Goal: Task Accomplishment & Management: Manage account settings

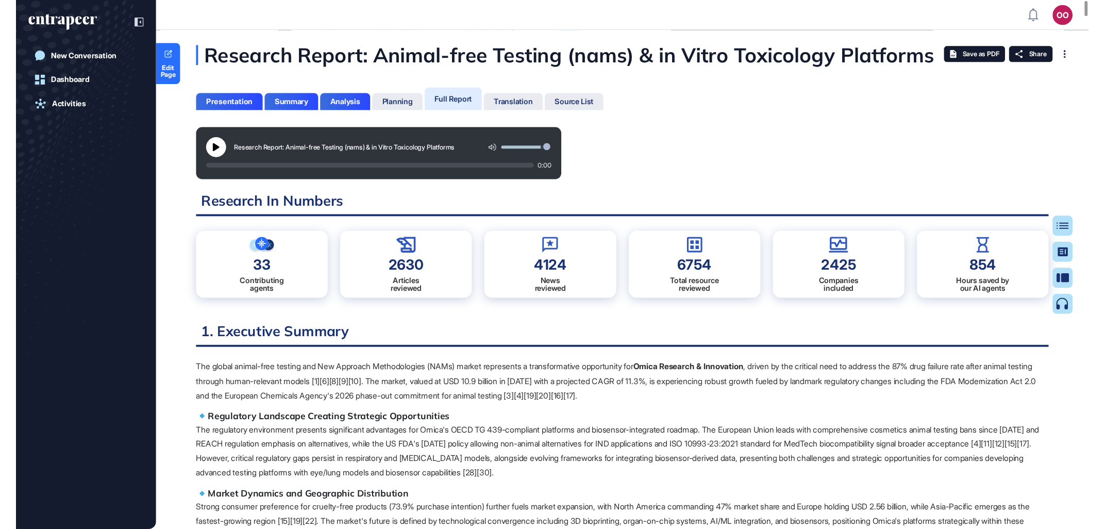
scroll to position [490, 6]
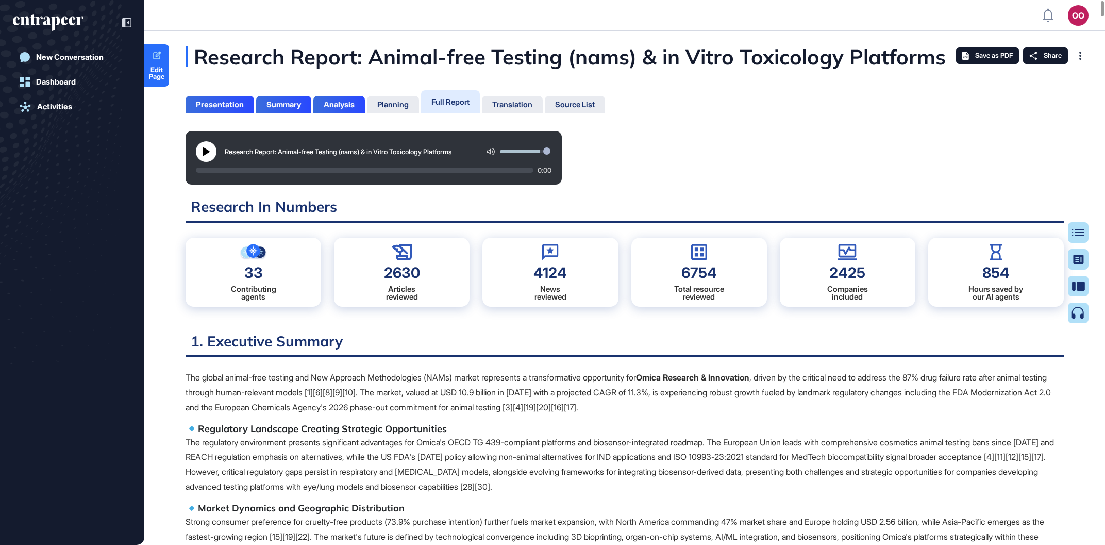
click at [0, 291] on div "New Conversation Dashboard Activities" at bounding box center [72, 272] width 144 height 545
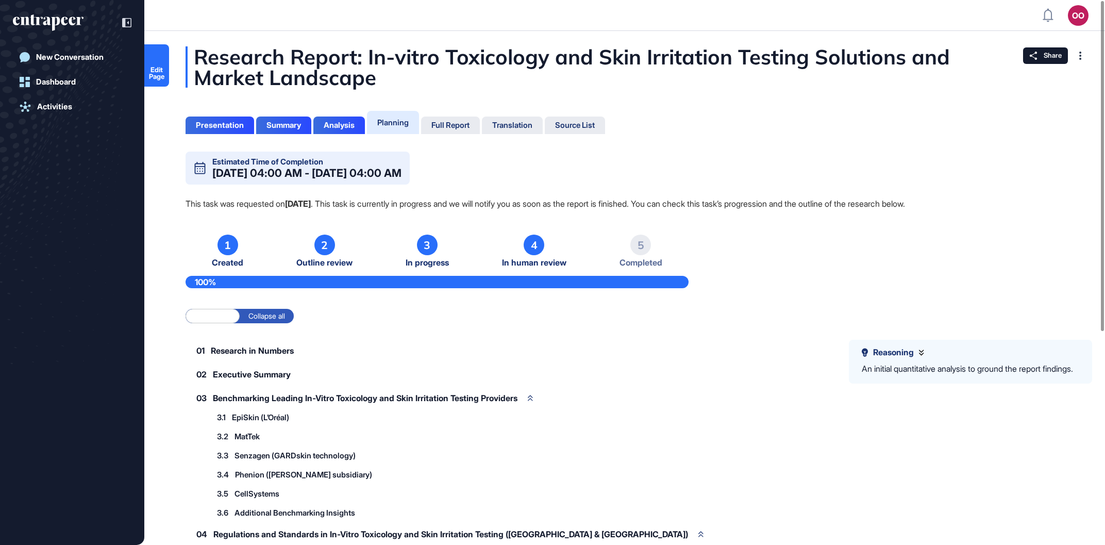
scroll to position [1, 1]
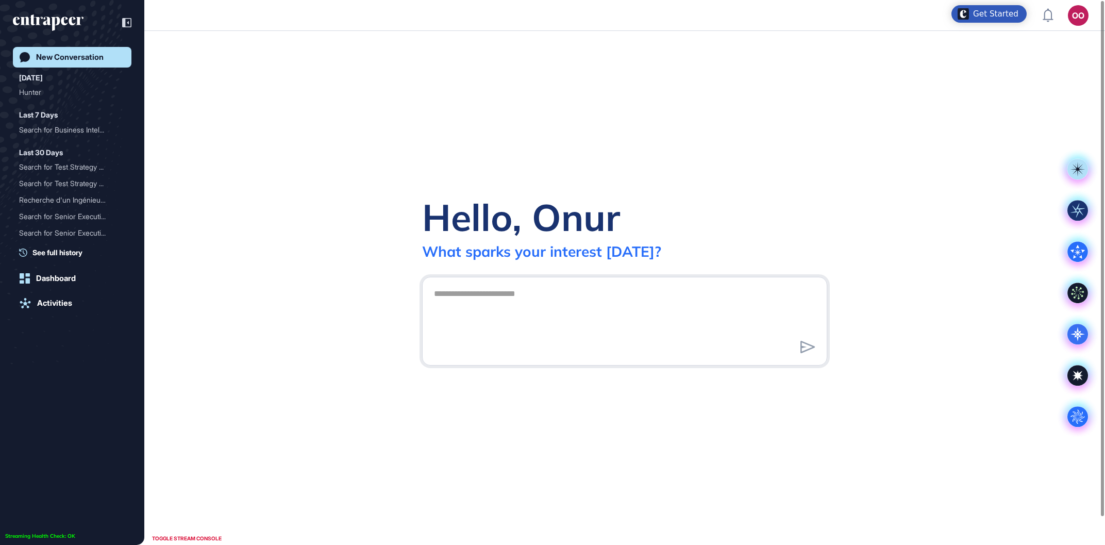
scroll to position [1, 1]
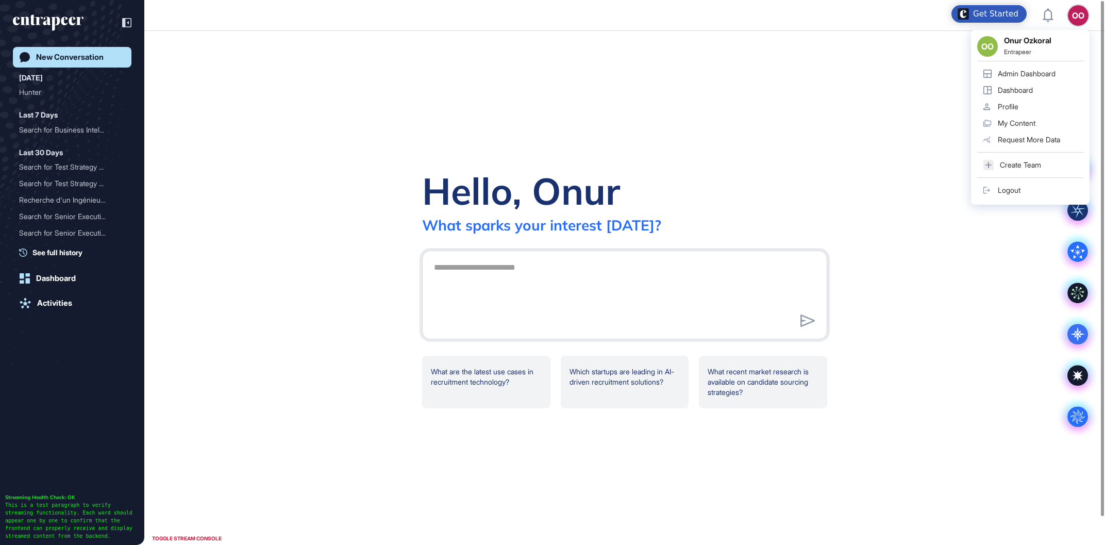
click at [1074, 19] on div "OO OO Onur Ozkoral Entrapeer Admin Dashboard Dashboard Profile My Content Reque…" at bounding box center [1078, 15] width 21 height 21
click at [1027, 74] on div "Admin Dashboard" at bounding box center [1027, 74] width 58 height 8
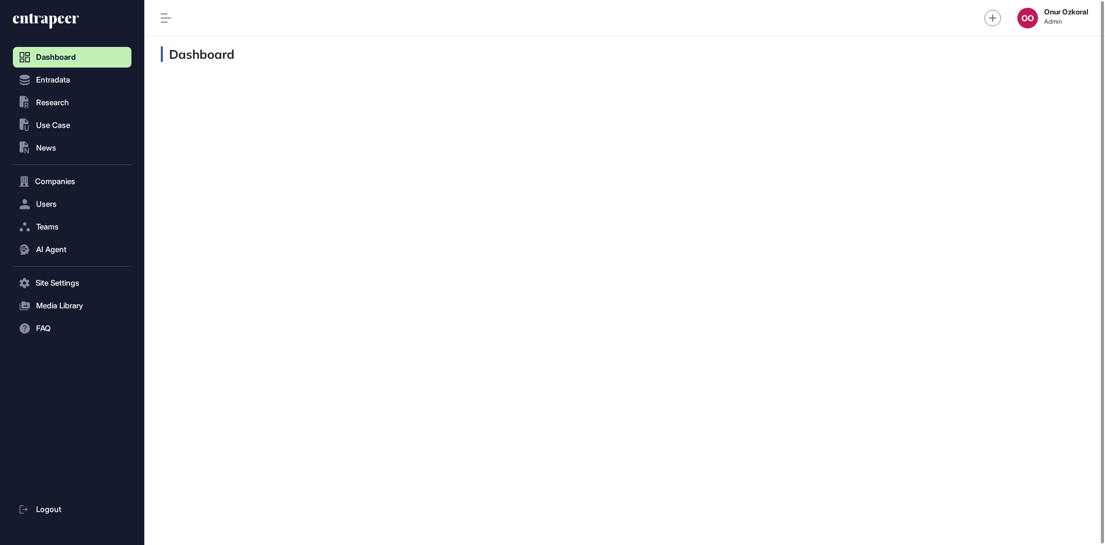
scroll to position [1, 1]
click at [73, 205] on button "Users" at bounding box center [72, 204] width 119 height 21
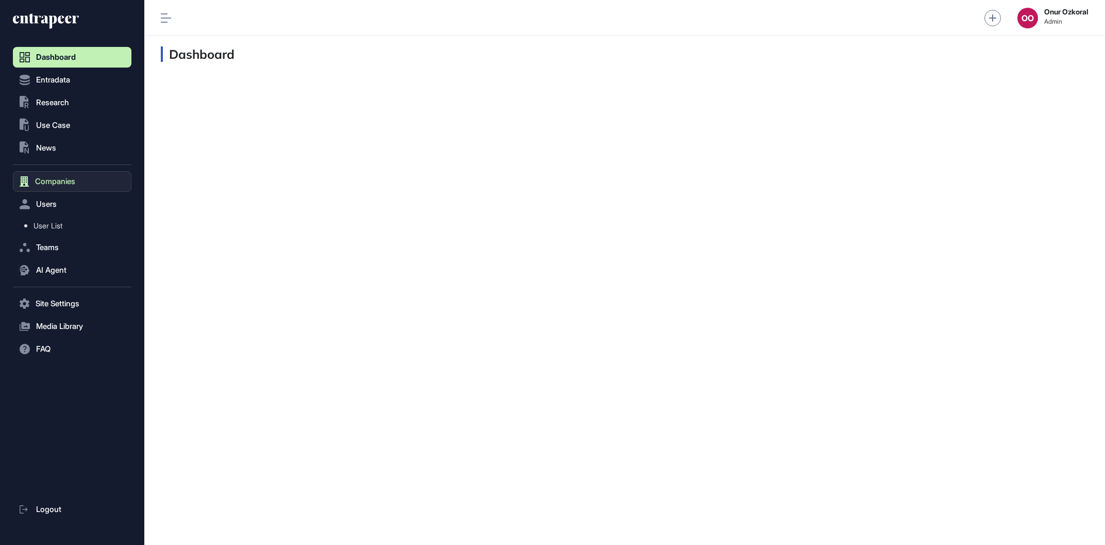
click at [97, 172] on button "Companies" at bounding box center [72, 181] width 119 height 21
click at [81, 271] on button "AI Agent" at bounding box center [72, 270] width 119 height 21
click at [78, 272] on span "User Feedbacks" at bounding box center [60, 271] width 53 height 8
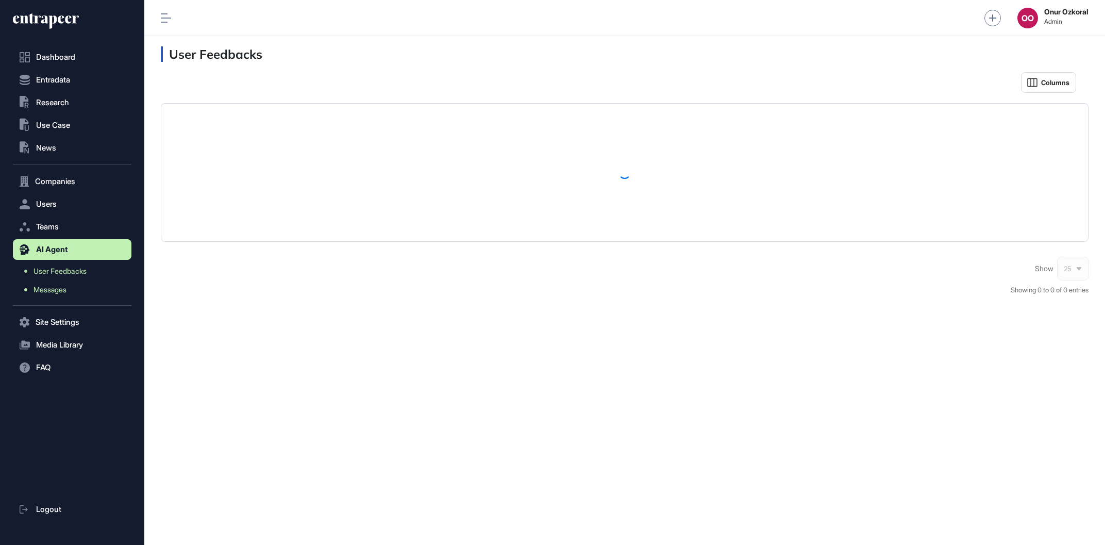
click at [66, 292] on span "Messages" at bounding box center [50, 290] width 33 height 8
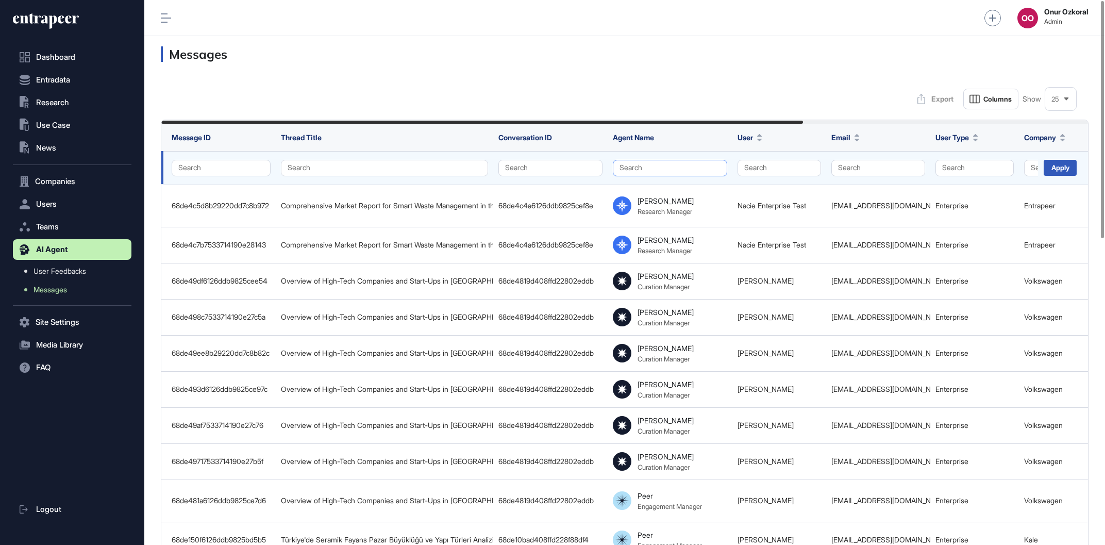
click at [698, 167] on button "Search" at bounding box center [670, 168] width 114 height 16
click at [664, 198] on div "Hunter" at bounding box center [667, 202] width 94 height 14
click at [1060, 168] on div "Apply" at bounding box center [1060, 168] width 33 height 16
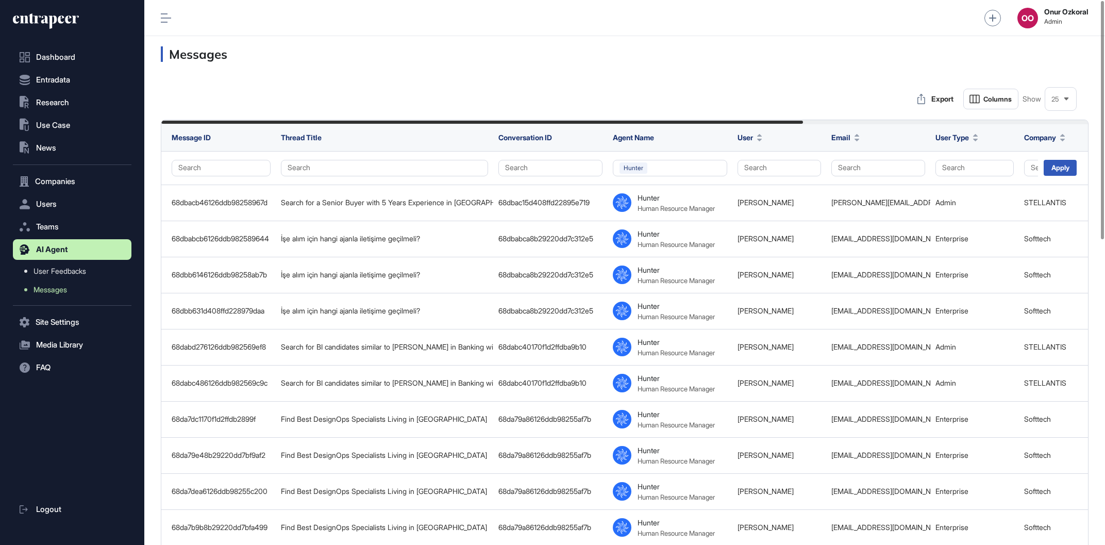
click at [775, 101] on div "Export Columns Show 25" at bounding box center [625, 99] width 928 height 21
click at [837, 60] on h3 "Messages" at bounding box center [625, 53] width 928 height 15
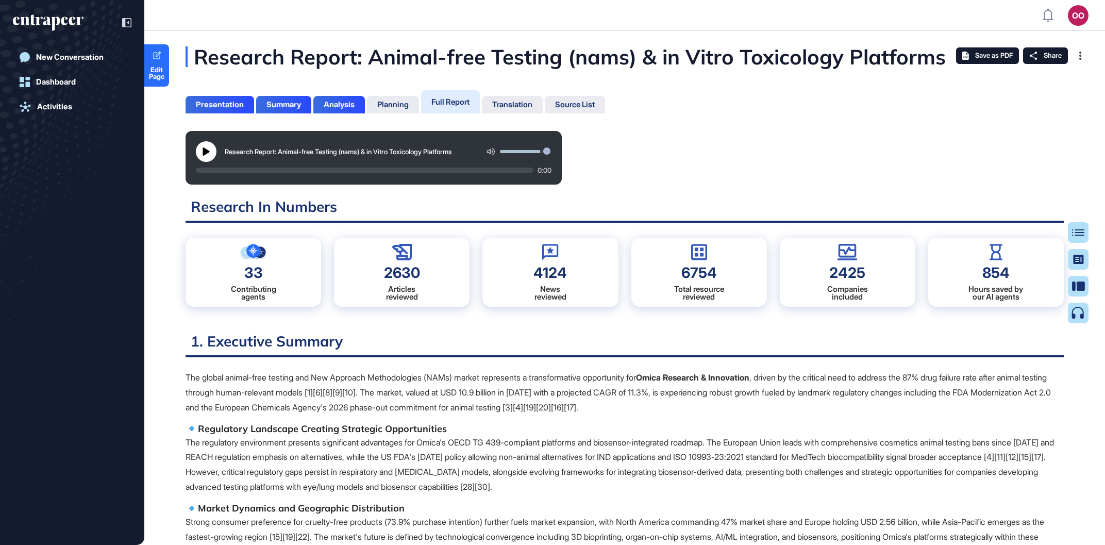
scroll to position [4, 1]
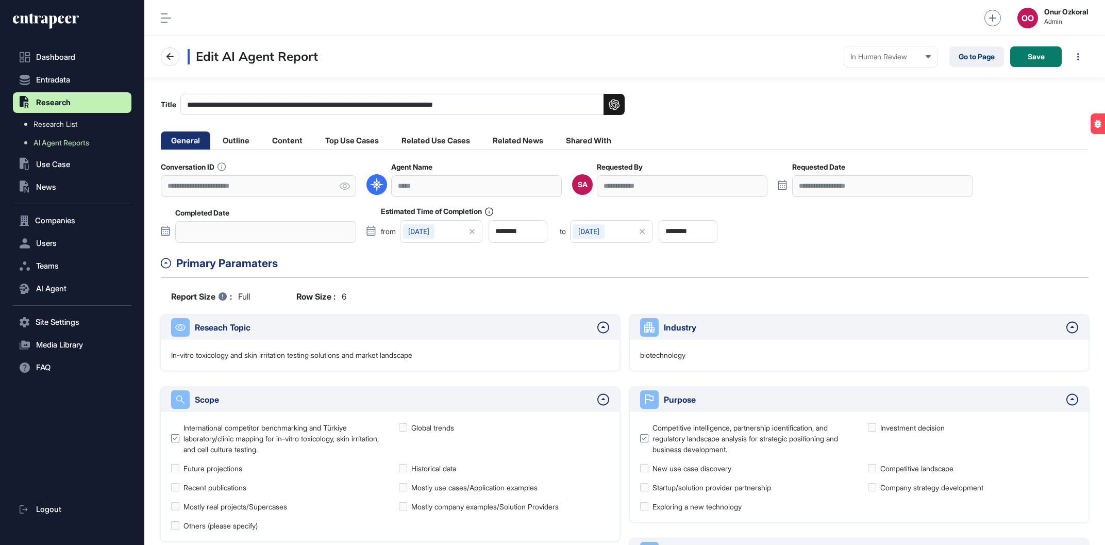
scroll to position [1, 1]
click at [987, 56] on link "Go to Page" at bounding box center [977, 56] width 55 height 21
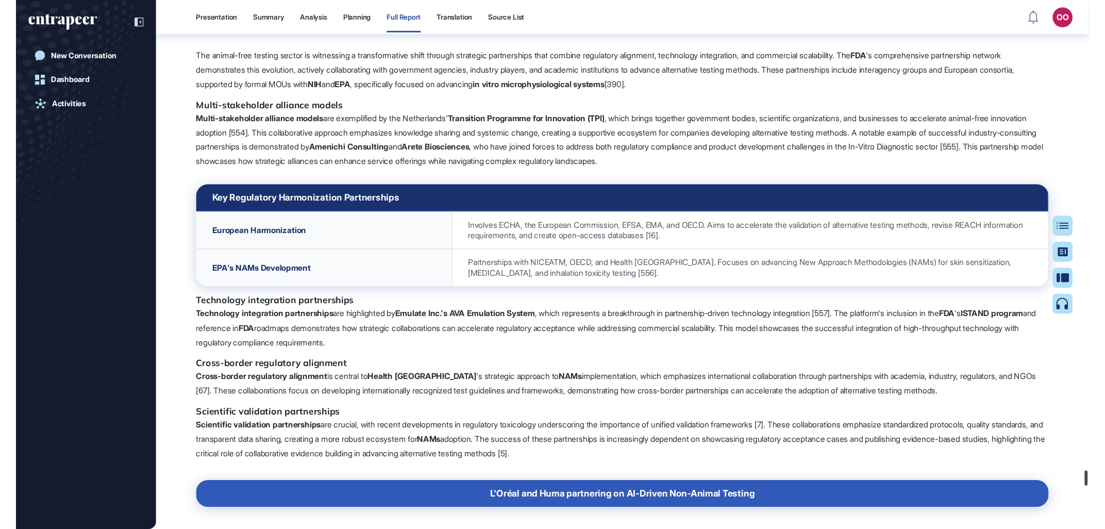
scroll to position [99789, 0]
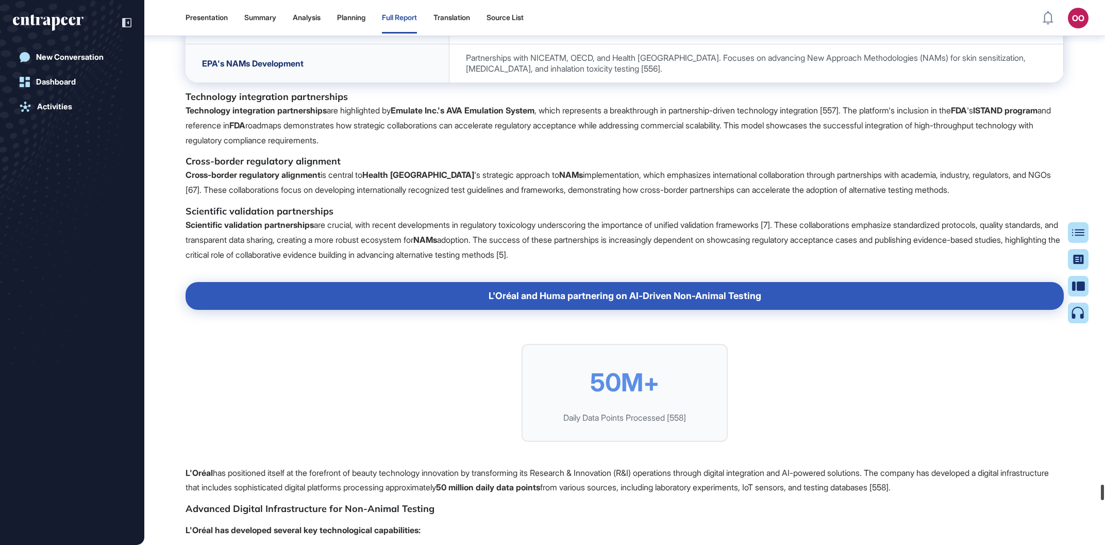
drag, startPoint x: 1095, startPoint y: 98, endPoint x: 1076, endPoint y: 493, distance: 395.8
click at [1080, 494] on div "Presentation Summary Analysis Planning Full Report Translation Source List OO A…" at bounding box center [552, 272] width 1105 height 545
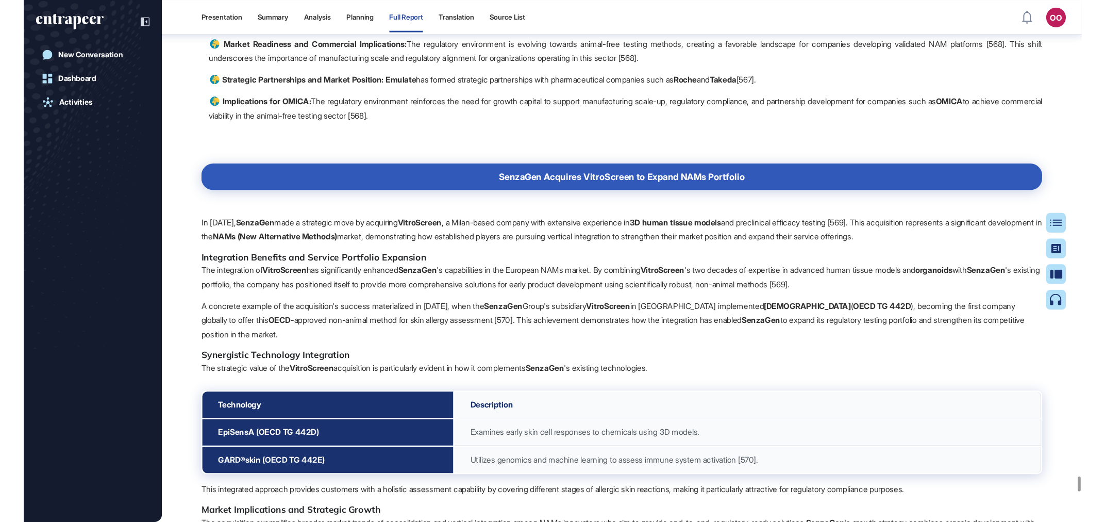
scroll to position [102725, 0]
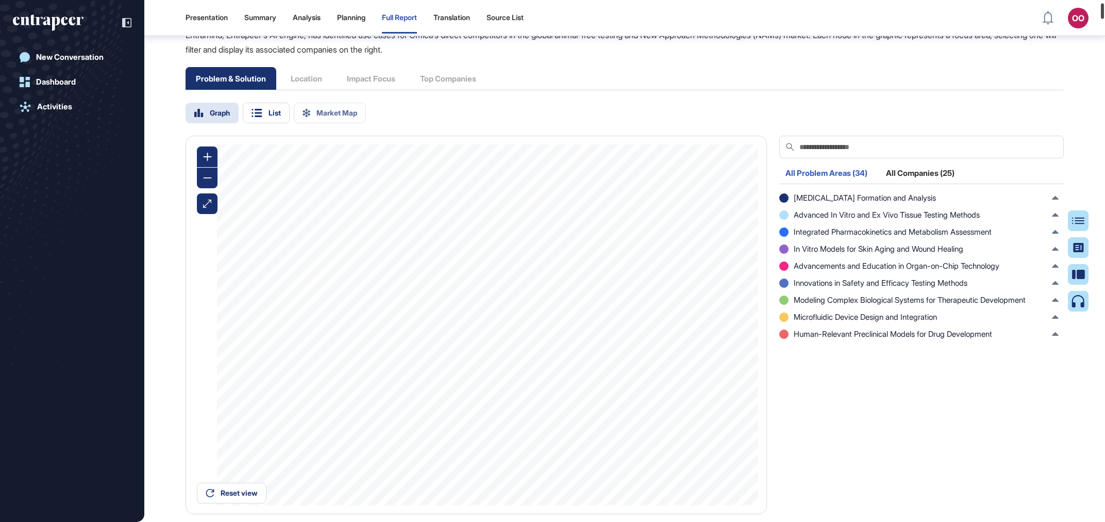
scroll to position [0, 0]
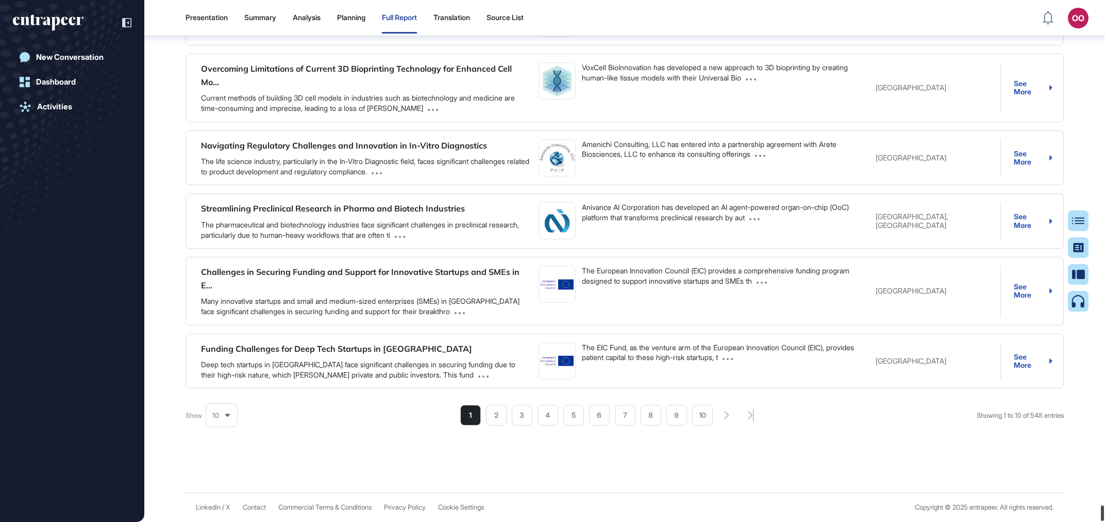
drag, startPoint x: 1103, startPoint y: 504, endPoint x: 1168, endPoint y: 572, distance: 94.1
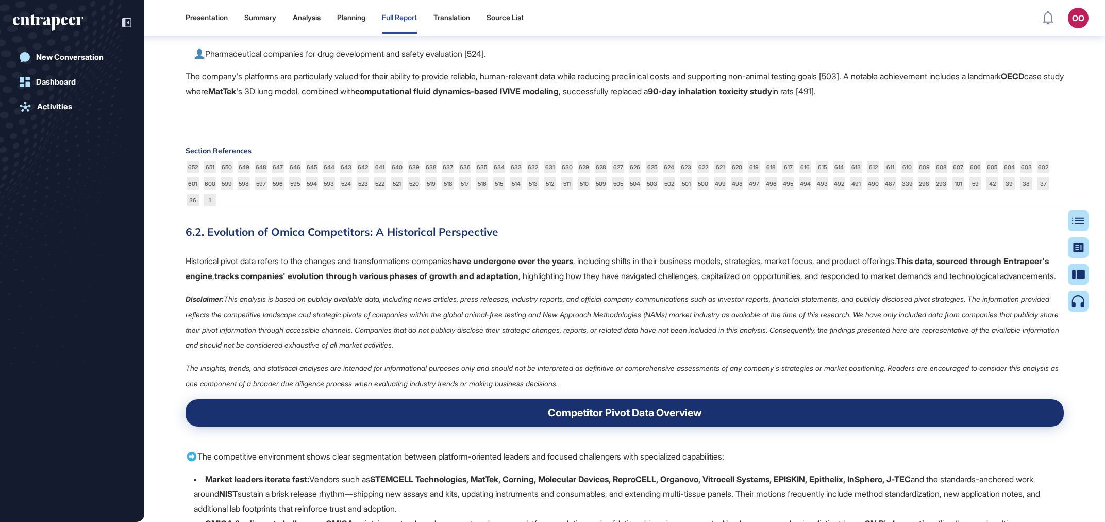
drag, startPoint x: 768, startPoint y: 355, endPoint x: 577, endPoint y: -49, distance: 446.2
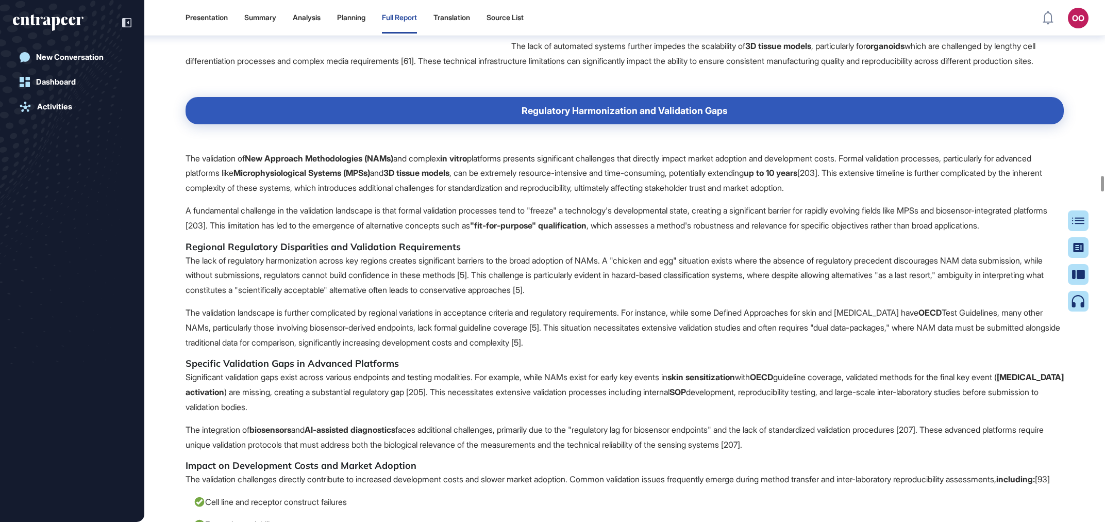
drag, startPoint x: 914, startPoint y: 381, endPoint x: 677, endPoint y: 82, distance: 382.0
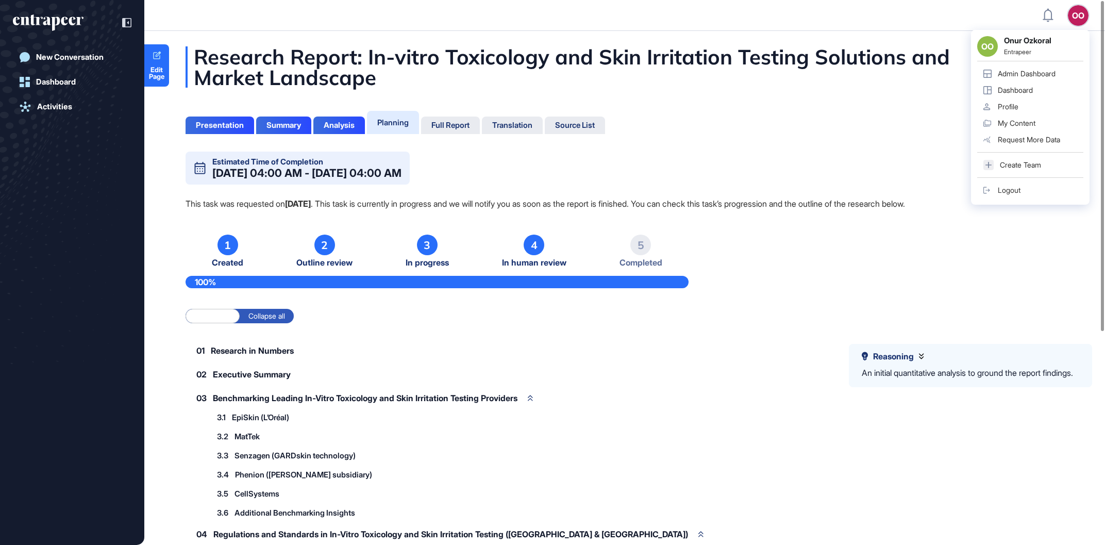
click at [1077, 16] on div "OO OO Onur Ozkoral Entrapeer Admin Dashboard Dashboard Profile My Content Reque…" at bounding box center [1078, 15] width 21 height 21
click at [1042, 70] on div "Admin Dashboard" at bounding box center [1027, 74] width 58 height 8
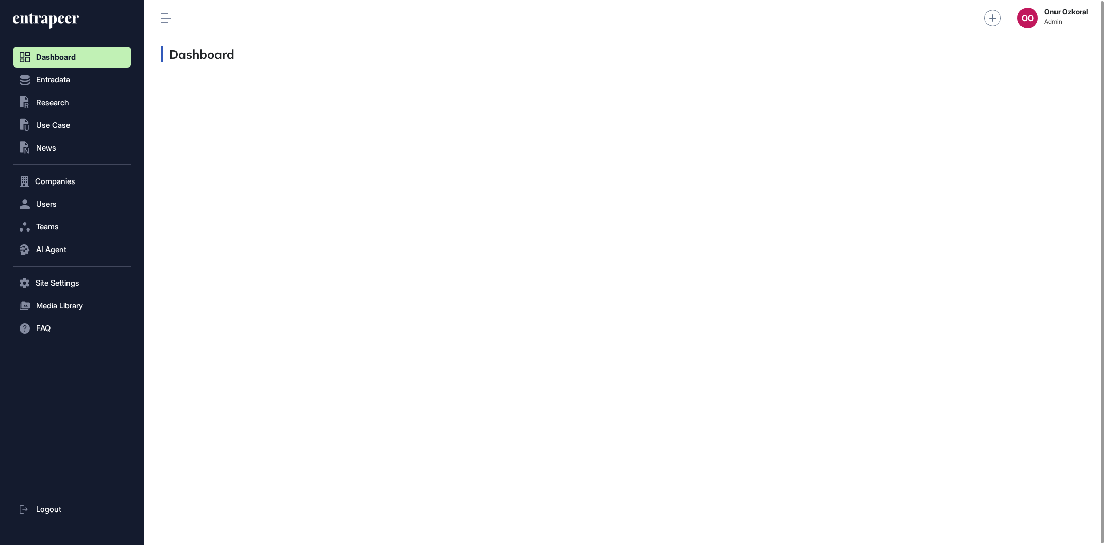
scroll to position [1, 1]
click at [67, 244] on button "AI Agent" at bounding box center [72, 249] width 119 height 21
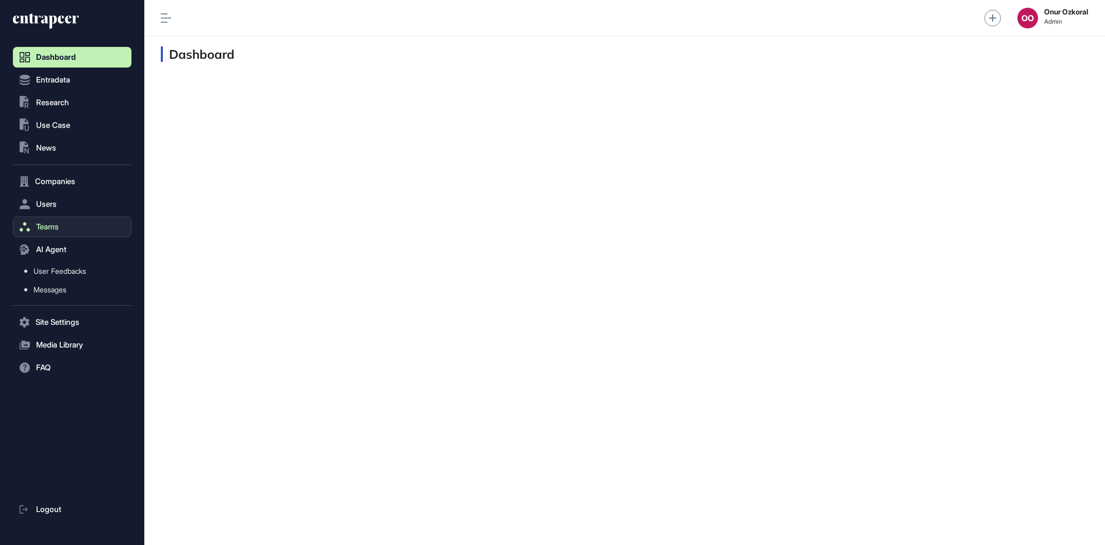
click at [72, 229] on button "Teams" at bounding box center [72, 227] width 119 height 21
click at [78, 181] on button "Companies" at bounding box center [72, 181] width 119 height 21
click at [71, 223] on button "Users" at bounding box center [72, 224] width 119 height 21
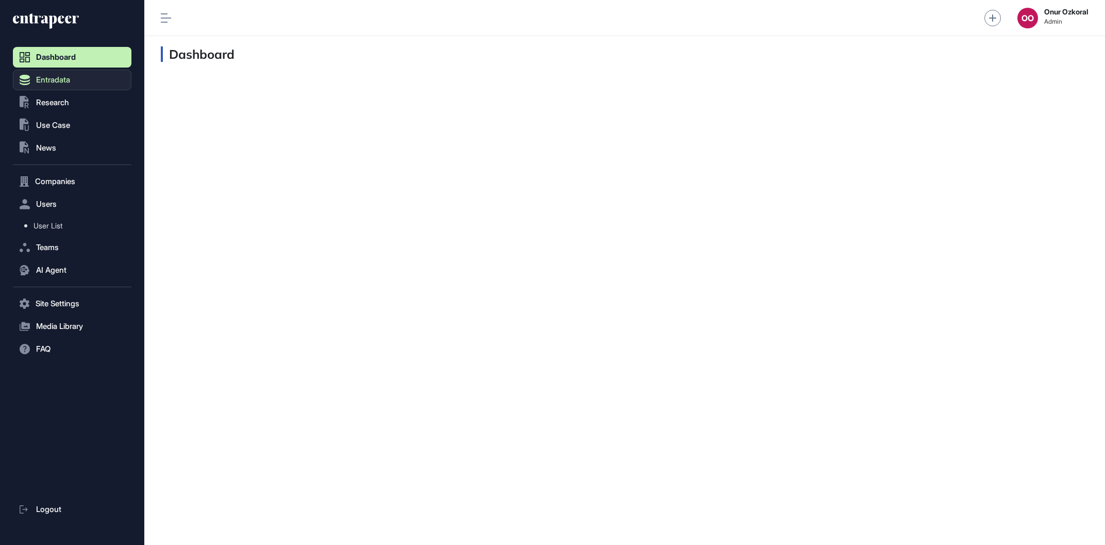
click at [87, 77] on button "Entradata" at bounding box center [72, 80] width 119 height 21
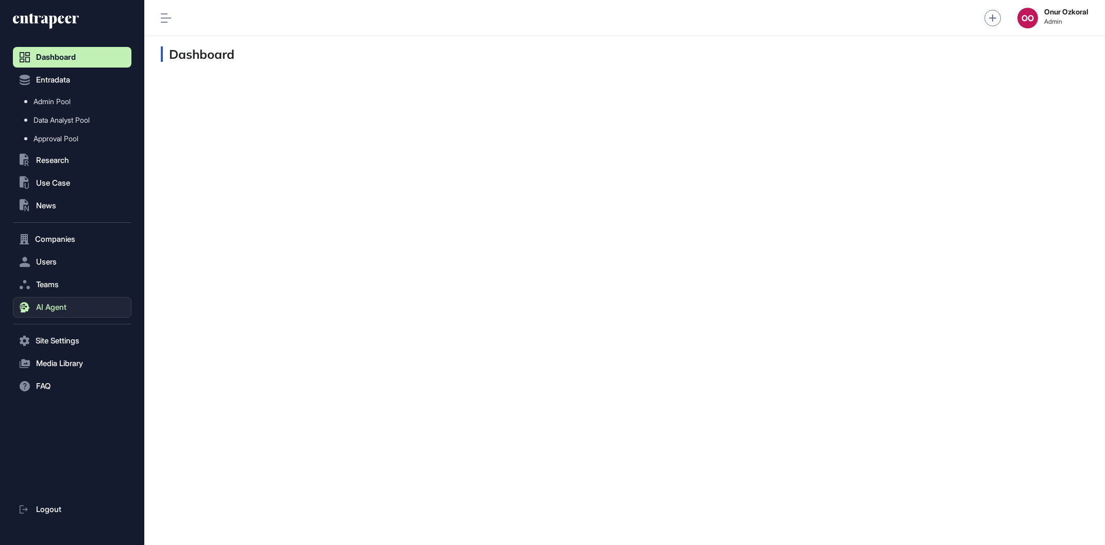
click at [70, 309] on button "AI Agent" at bounding box center [72, 307] width 119 height 21
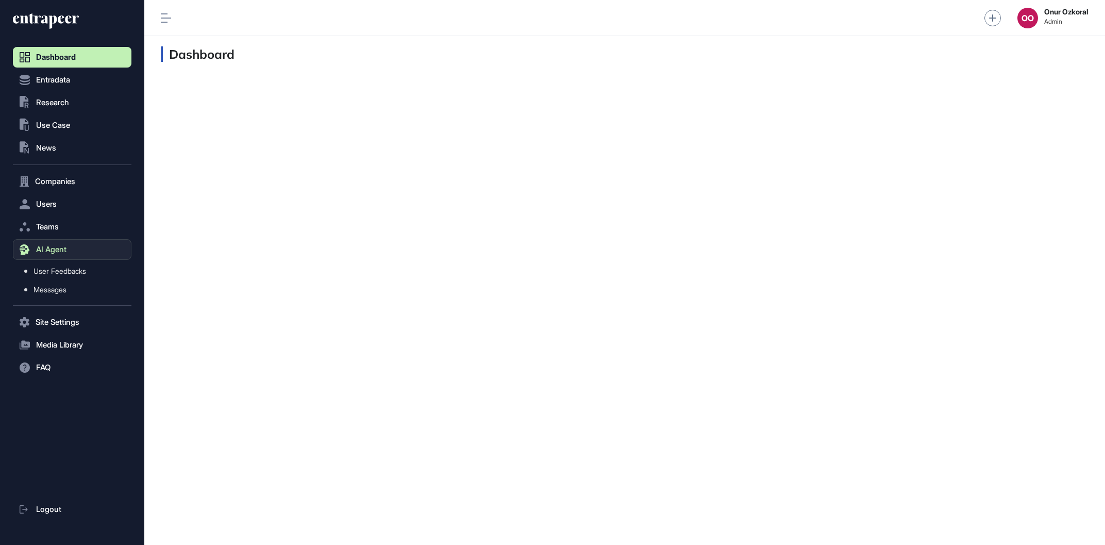
click at [71, 241] on button "AI Agent" at bounding box center [72, 249] width 119 height 21
click at [73, 215] on nav "Dashboard Entradata .st0{fill:currentColor} Research .st0{fill:currentColor} Us…" at bounding box center [72, 296] width 119 height 498
click at [70, 220] on button "Teams" at bounding box center [72, 227] width 119 height 21
click at [64, 250] on span "Team List" at bounding box center [49, 248] width 31 height 8
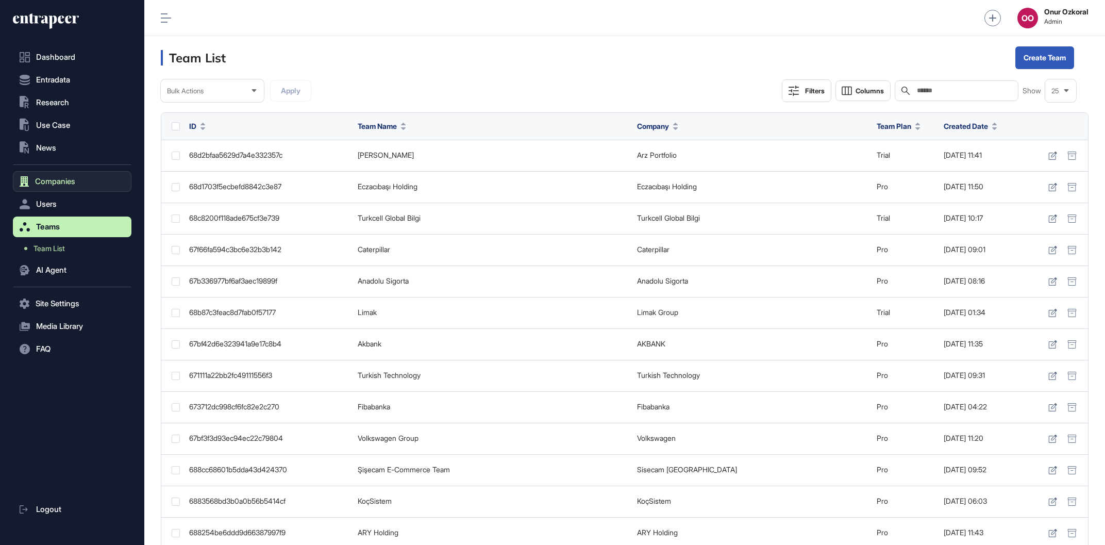
click at [75, 182] on span "Companies" at bounding box center [55, 181] width 40 height 8
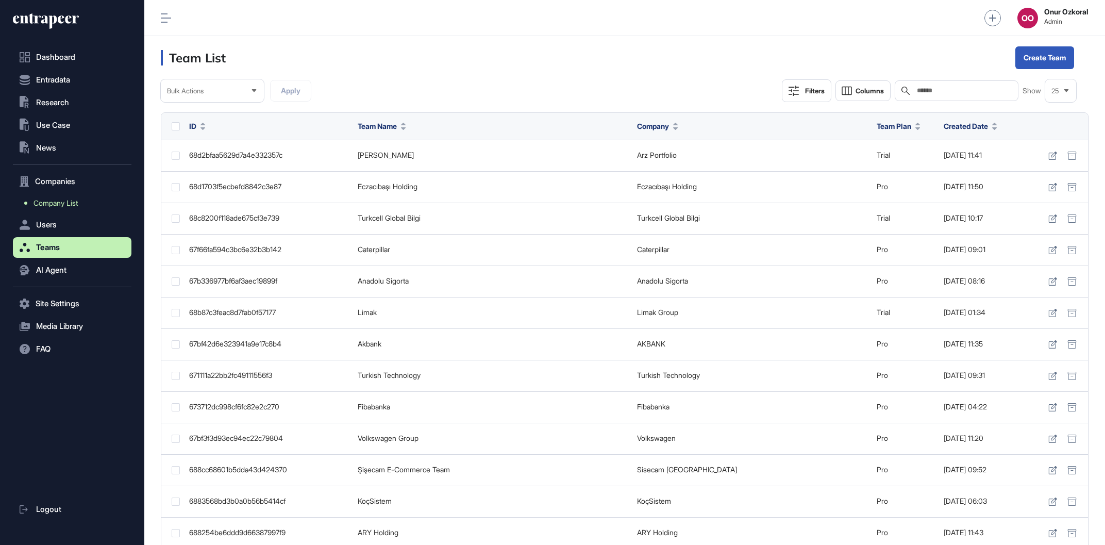
click at [71, 209] on link "Company List" at bounding box center [74, 203] width 113 height 19
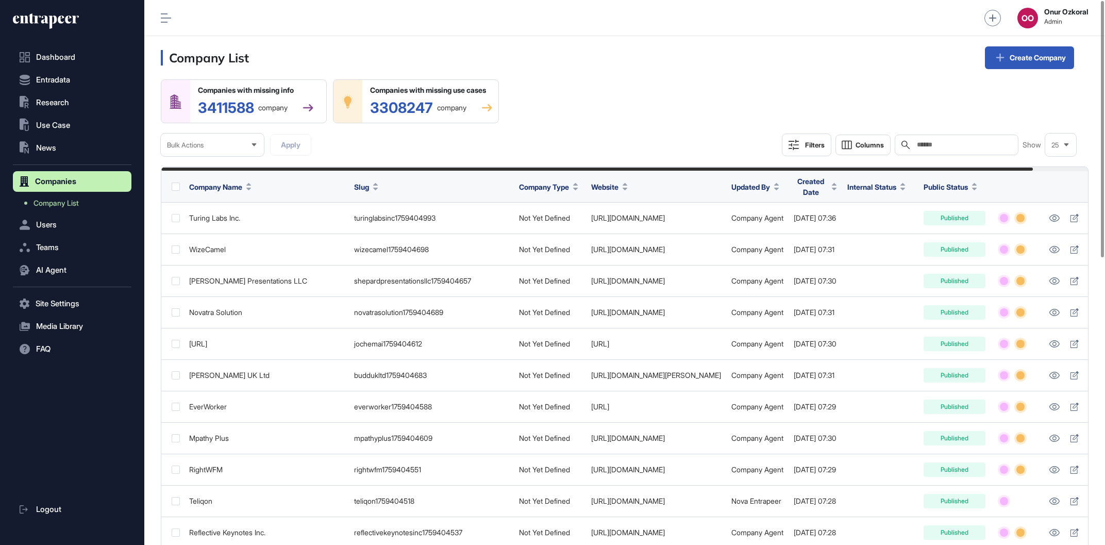
click at [1044, 15] on div "Onur Ozkoral Admin" at bounding box center [1066, 18] width 44 height 21
click at [63, 32] on div "Dashboard Entradata .st0{fill:currentColor} Research .st0{fill:currentColor} Us…" at bounding box center [72, 277] width 119 height 535
click at [65, 28] on icon at bounding box center [46, 21] width 66 height 16
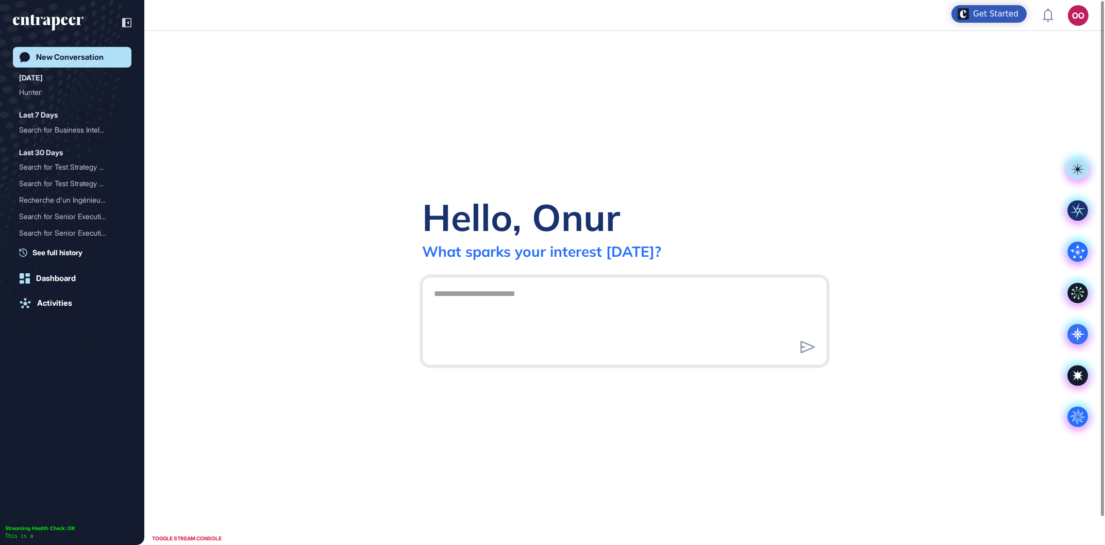
scroll to position [1, 1]
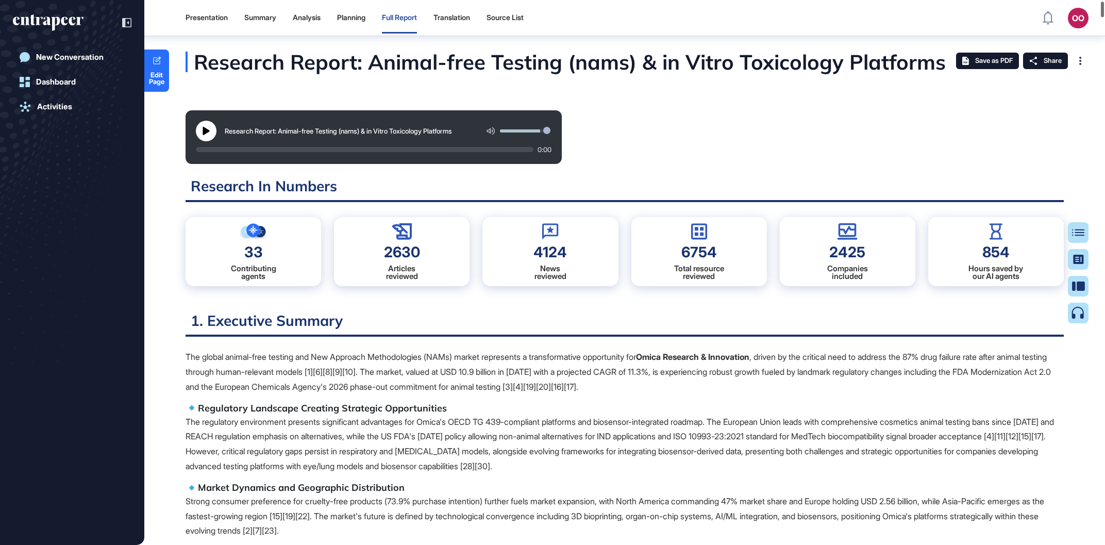
scroll to position [490, 6]
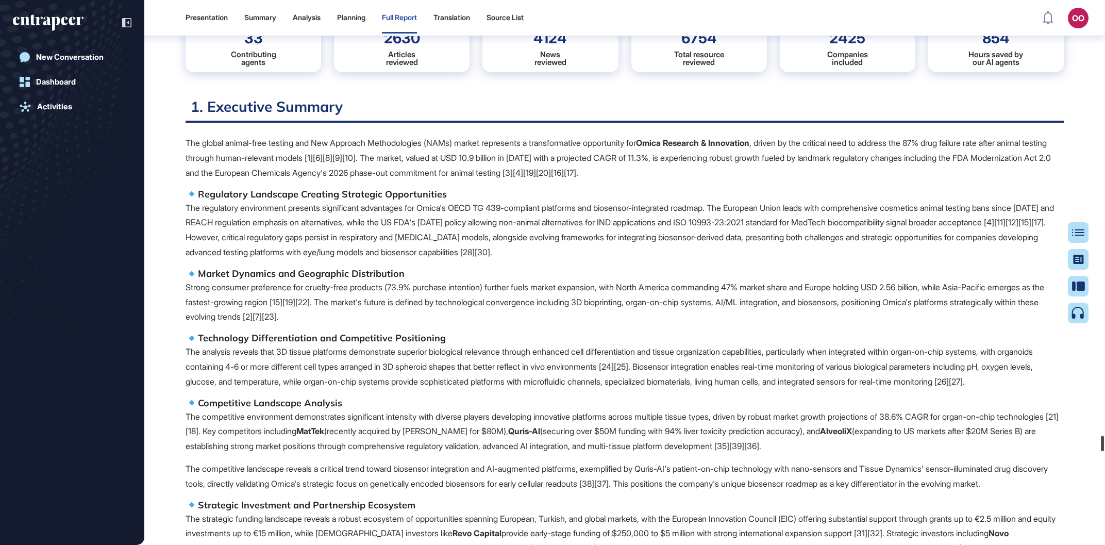
drag, startPoint x: 1089, startPoint y: 447, endPoint x: 1089, endPoint y: 436, distance: 11.3
click at [1087, 442] on div "Presentation Summary Analysis Planning Full Report Translation Source List OO A…" at bounding box center [552, 272] width 1105 height 545
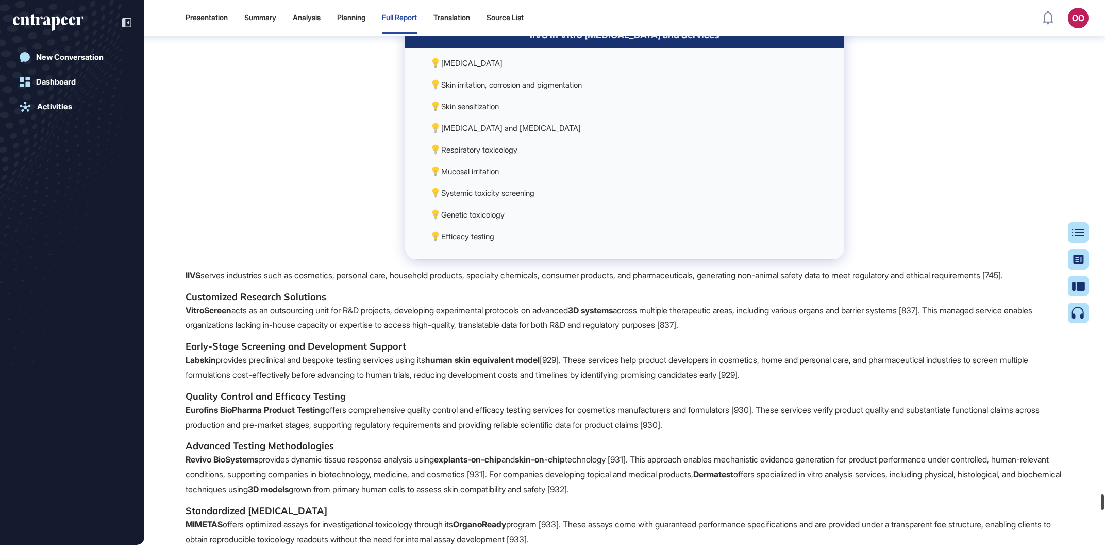
scroll to position [155691, 0]
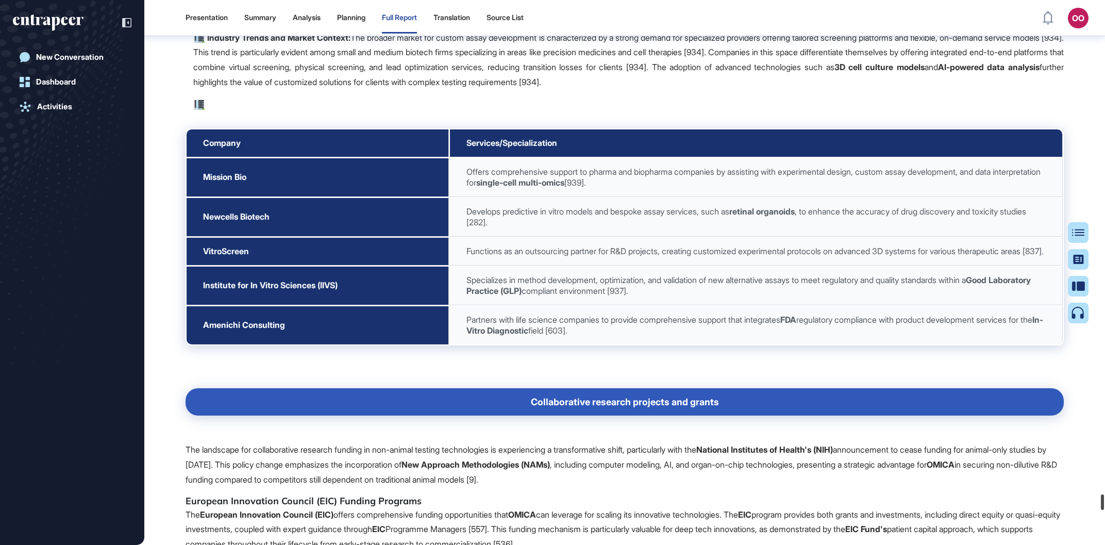
drag, startPoint x: 1100, startPoint y: 448, endPoint x: 1104, endPoint y: 504, distance: 55.8
click at [1104, 504] on div at bounding box center [1102, 501] width 3 height 15
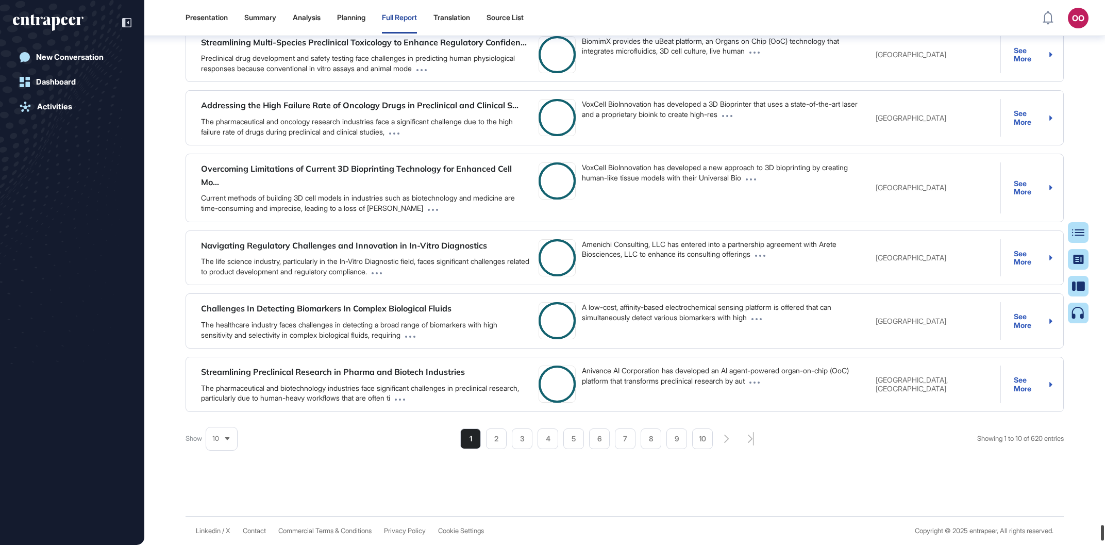
scroll to position [165349, 0]
drag, startPoint x: 1102, startPoint y: 518, endPoint x: 1102, endPoint y: 530, distance: 12.4
click at [1102, 530] on div at bounding box center [1102, 532] width 3 height 15
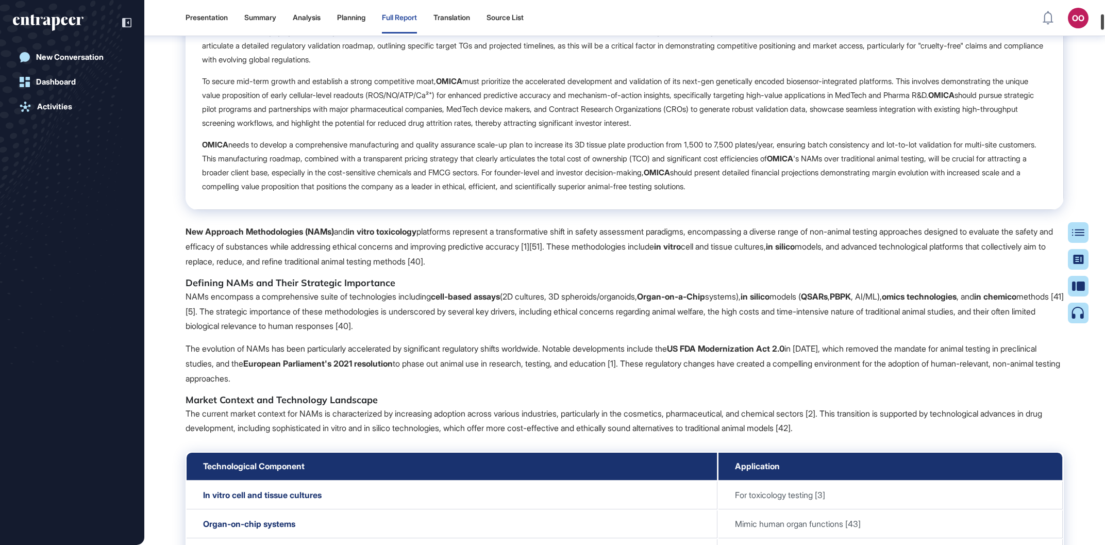
scroll to position [0, 0]
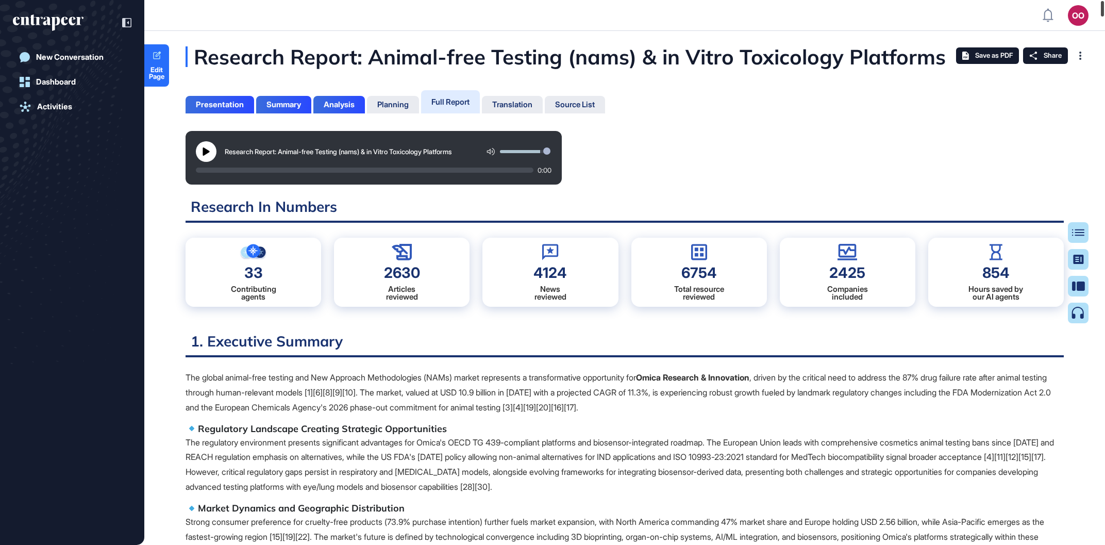
drag, startPoint x: 1103, startPoint y: 535, endPoint x: 1101, endPoint y: -12, distance: 546.4
click at [154, 66] on span "Edit Page" at bounding box center [156, 72] width 25 height 13
click at [700, 133] on div "Research Report: Animal-free Testing (nams) & in Vitro Toxicology Platforms 0:00" at bounding box center [625, 158] width 878 height 54
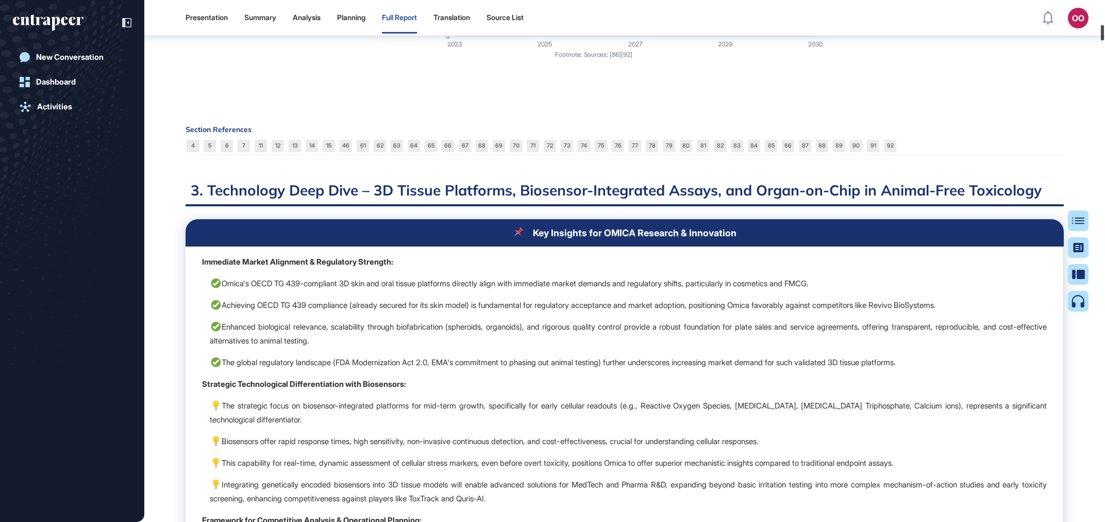
scroll to position [7928, 0]
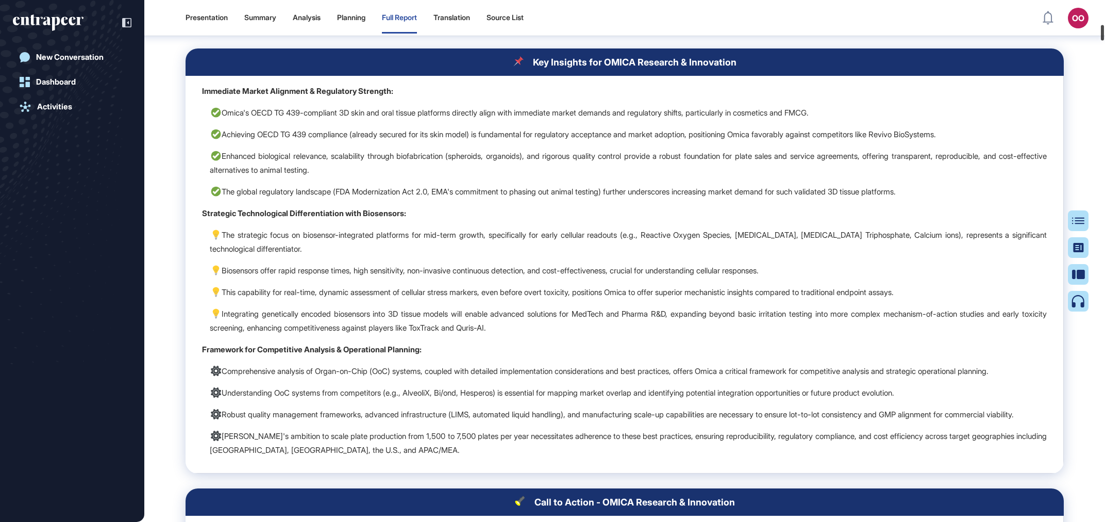
drag, startPoint x: 1101, startPoint y: 14, endPoint x: 1101, endPoint y: 35, distance: 20.6
click at [1101, 35] on div at bounding box center [1102, 32] width 3 height 15
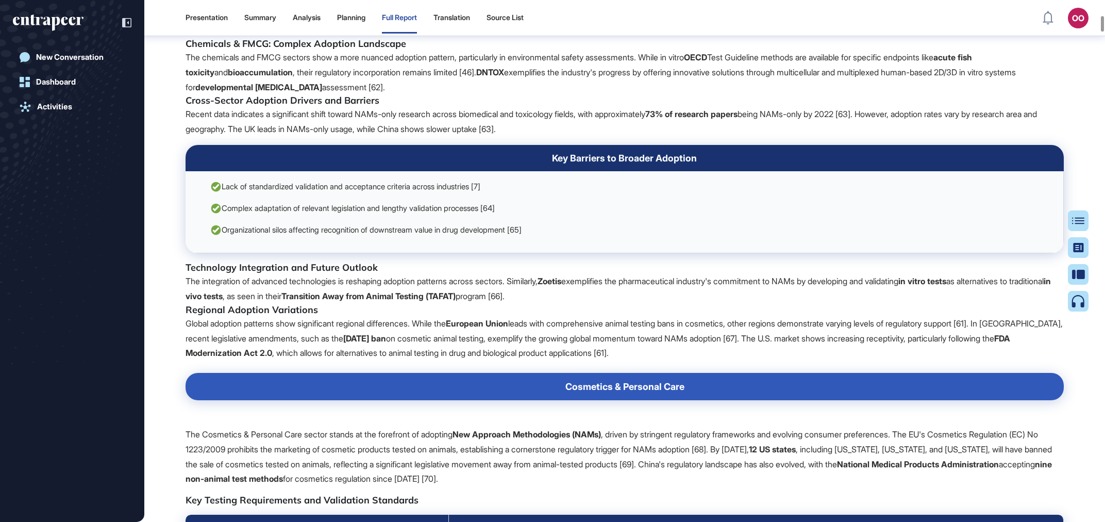
scroll to position [4992, 0]
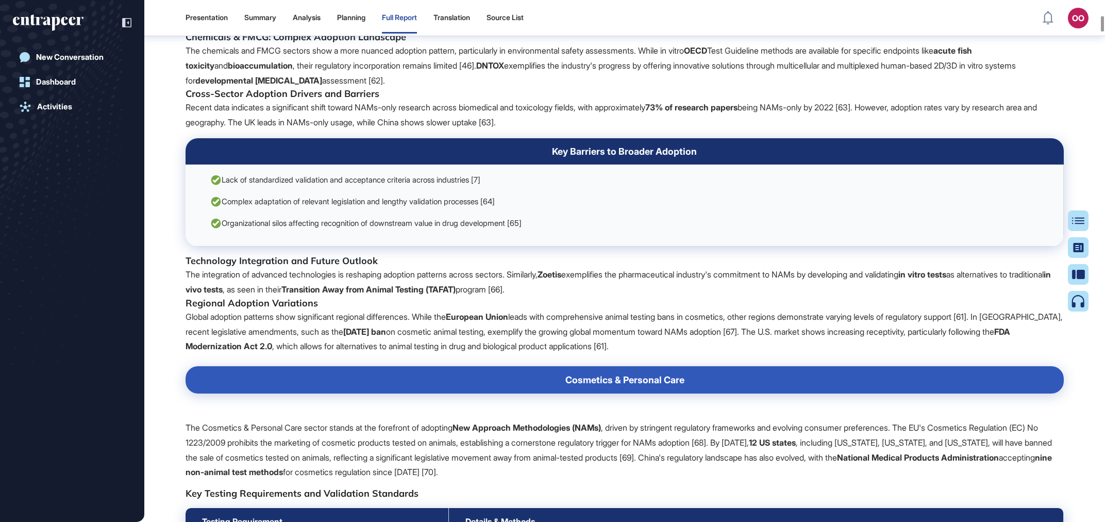
click at [599, 309] on h5 "Regional Adoption Variations" at bounding box center [625, 303] width 878 height 12
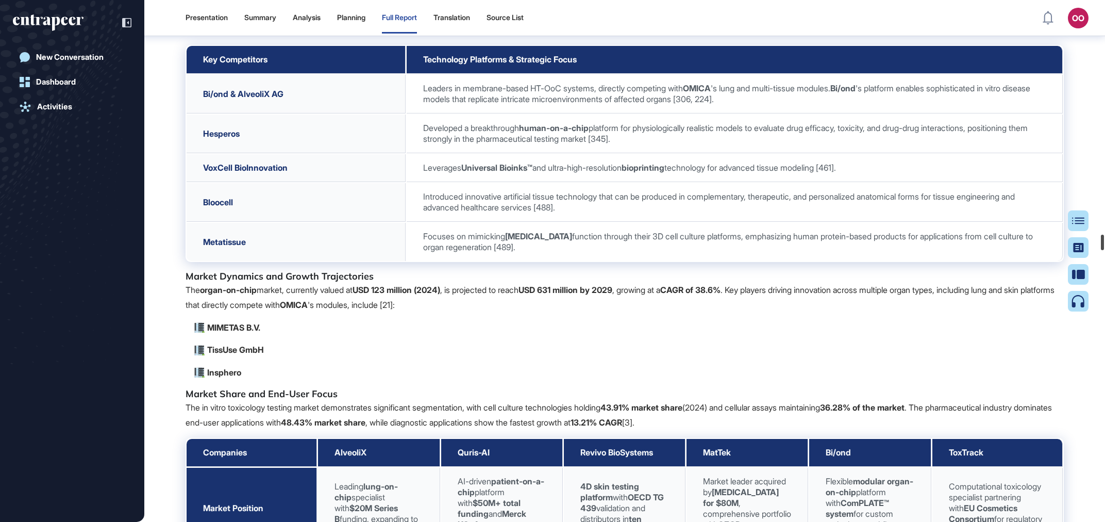
scroll to position [43567, 0]
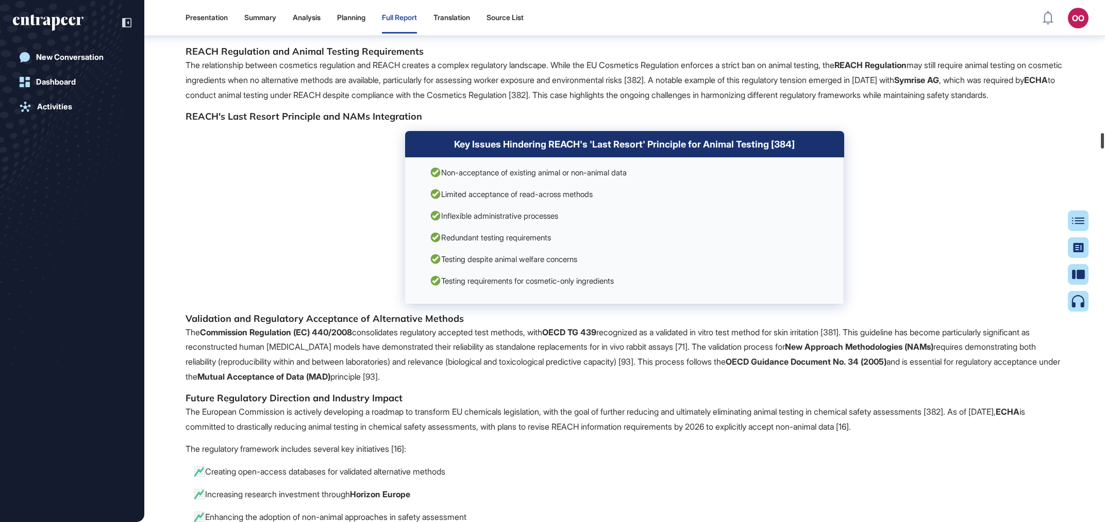
drag, startPoint x: 1100, startPoint y: 323, endPoint x: 1080, endPoint y: 140, distance: 184.1
click at [1080, 140] on div "Presentation Summary Analysis Planning Full Report Translation Source List OO A…" at bounding box center [552, 261] width 1105 height 522
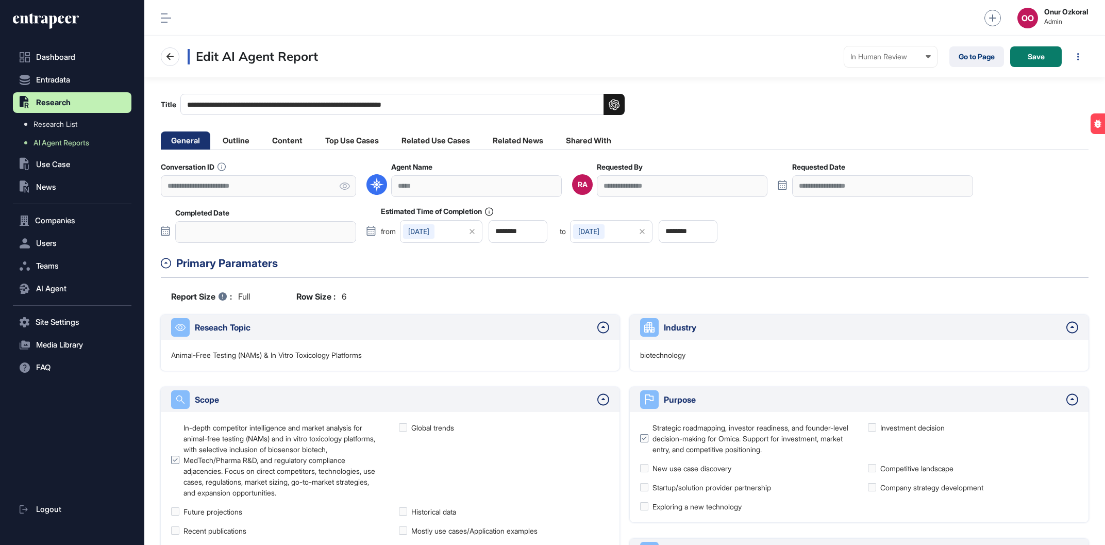
scroll to position [1, 1]
click at [347, 140] on li "Top Use Cases" at bounding box center [352, 140] width 74 height 18
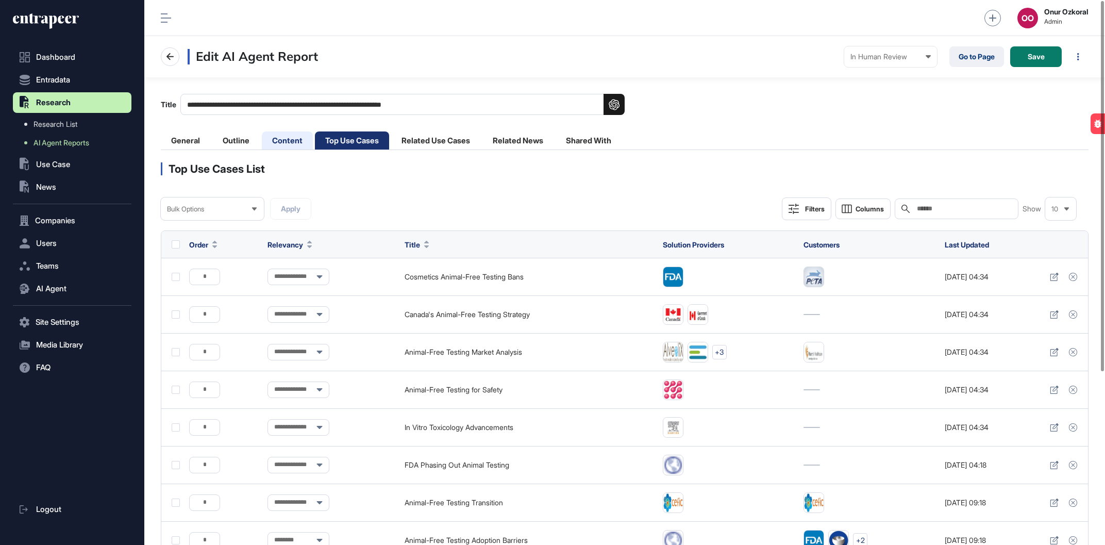
click at [297, 138] on li "Content" at bounding box center [287, 140] width 51 height 18
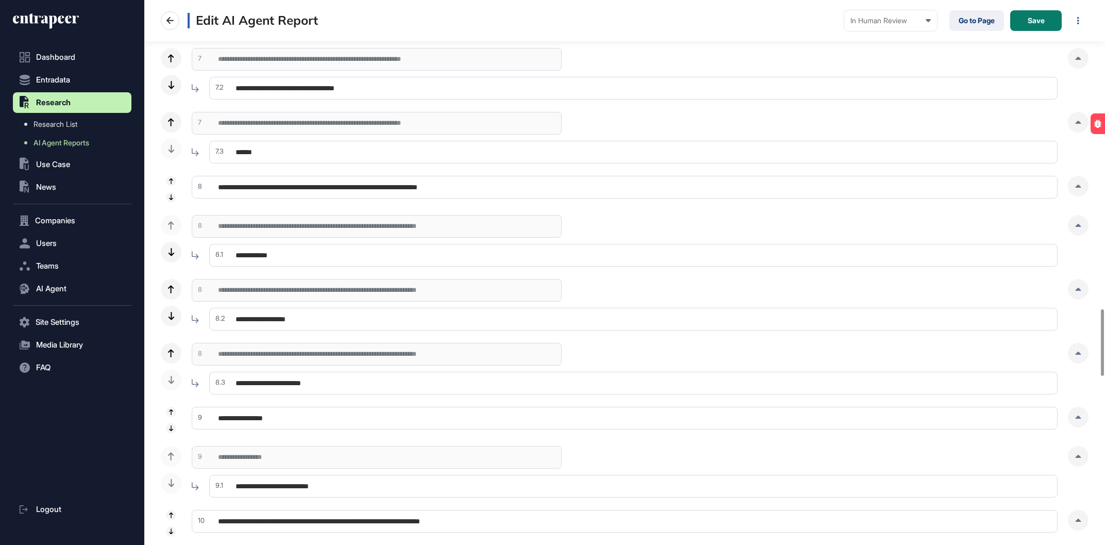
scroll to position [2642, 0]
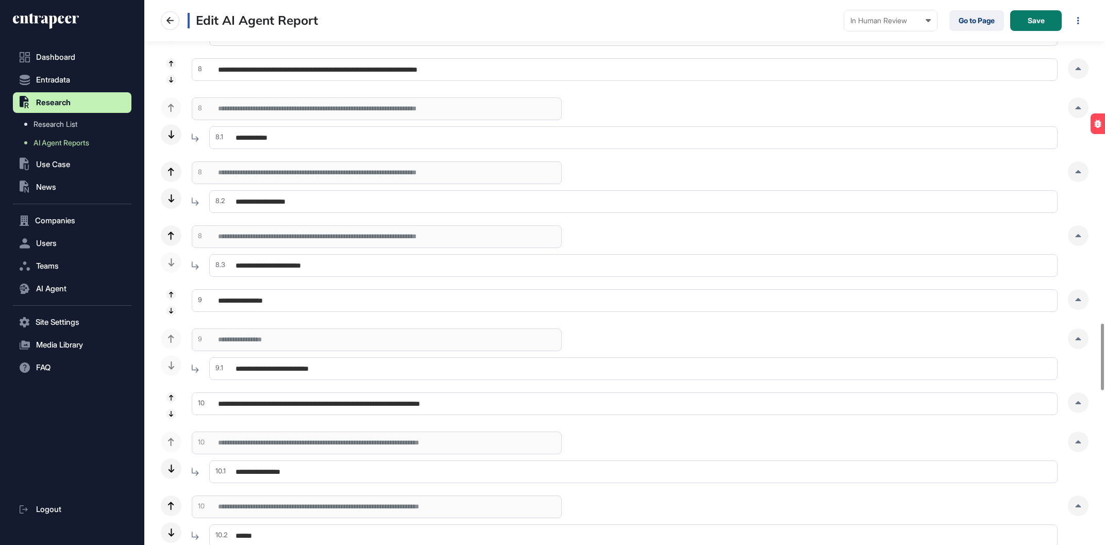
click at [275, 302] on input "**********" at bounding box center [625, 300] width 866 height 23
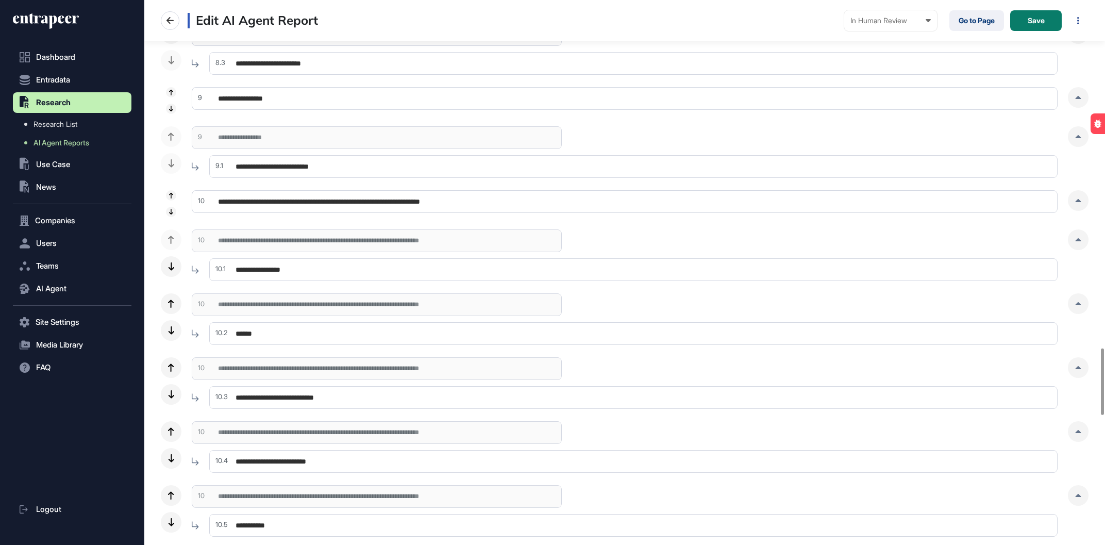
scroll to position [2668, 0]
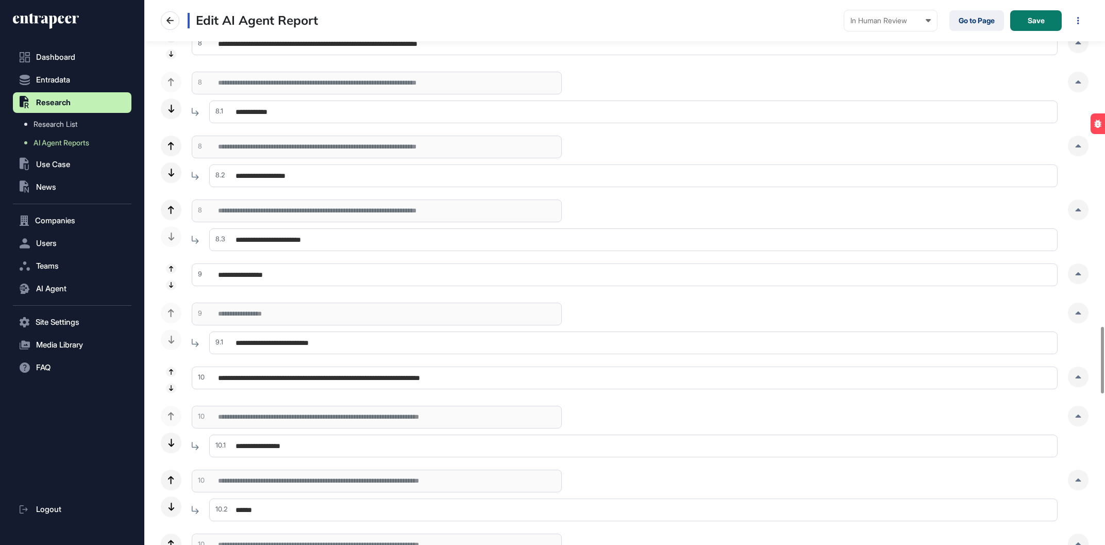
click at [464, 277] on input "**********" at bounding box center [625, 274] width 866 height 23
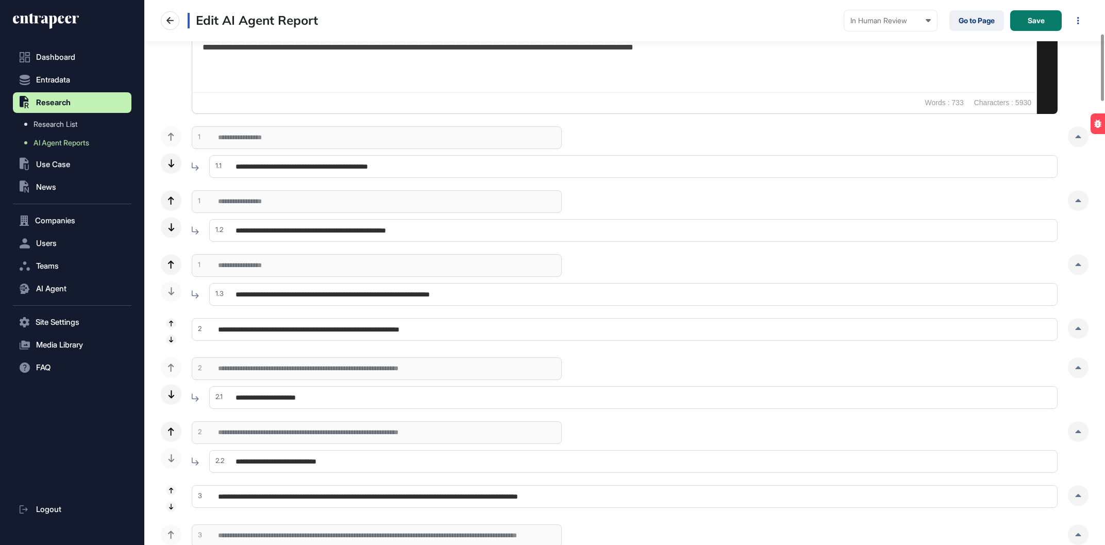
scroll to position [58, 0]
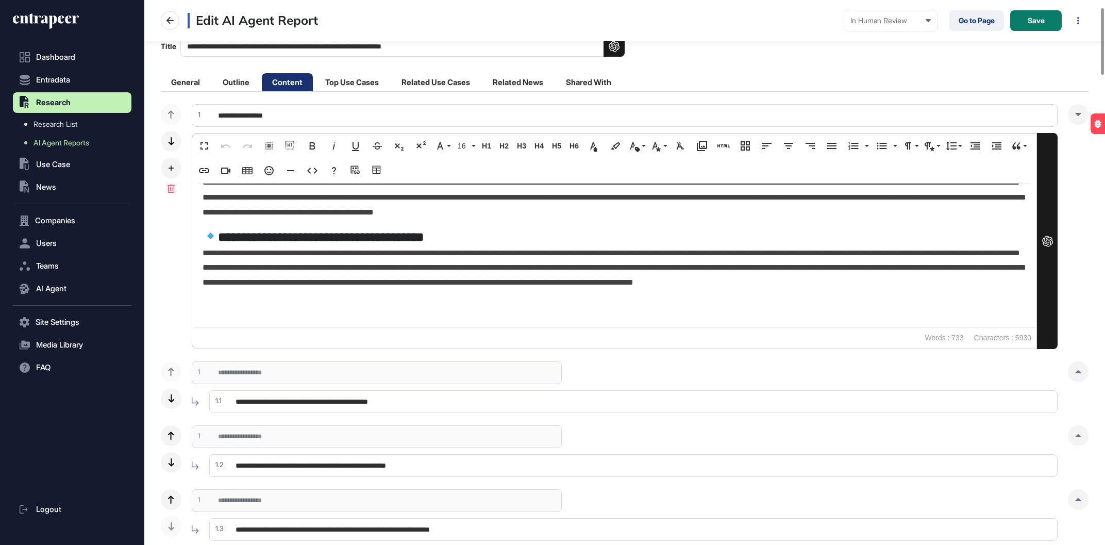
click at [445, 115] on input "**********" at bounding box center [625, 115] width 866 height 23
click at [172, 139] on icon at bounding box center [171, 141] width 6 height 8
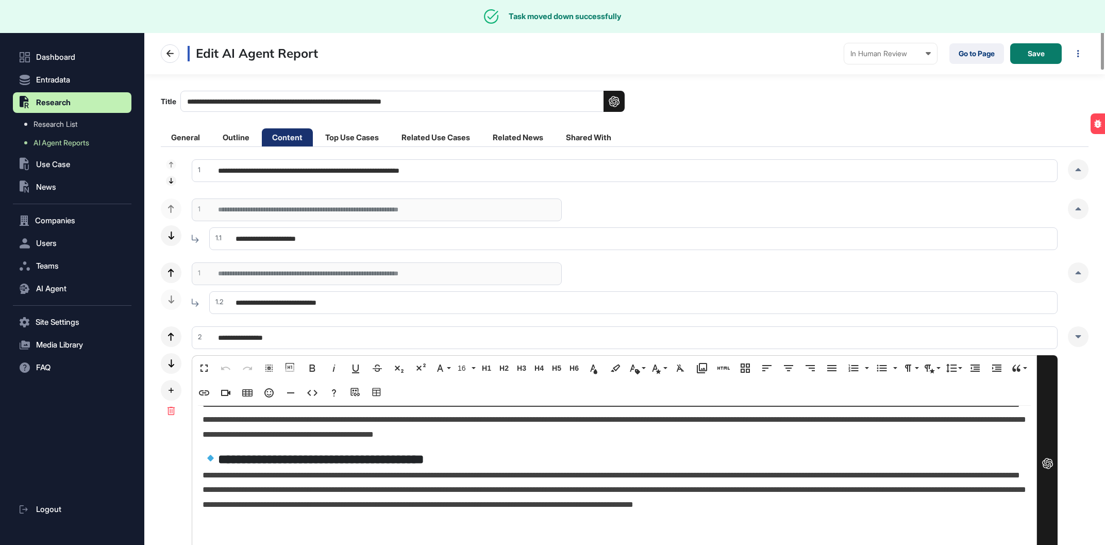
scroll to position [0, 0]
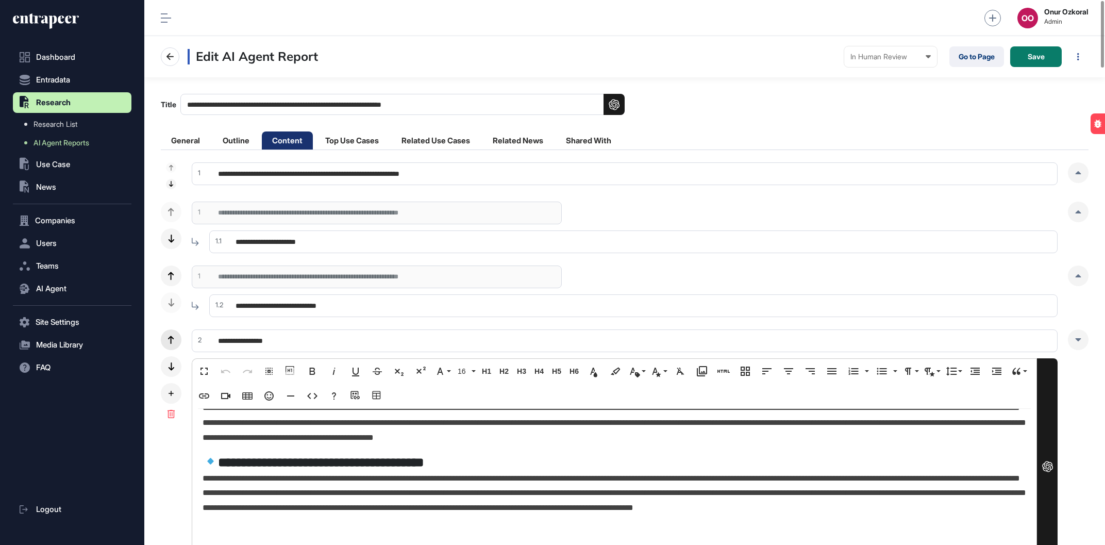
click at [172, 339] on icon at bounding box center [171, 340] width 6 height 8
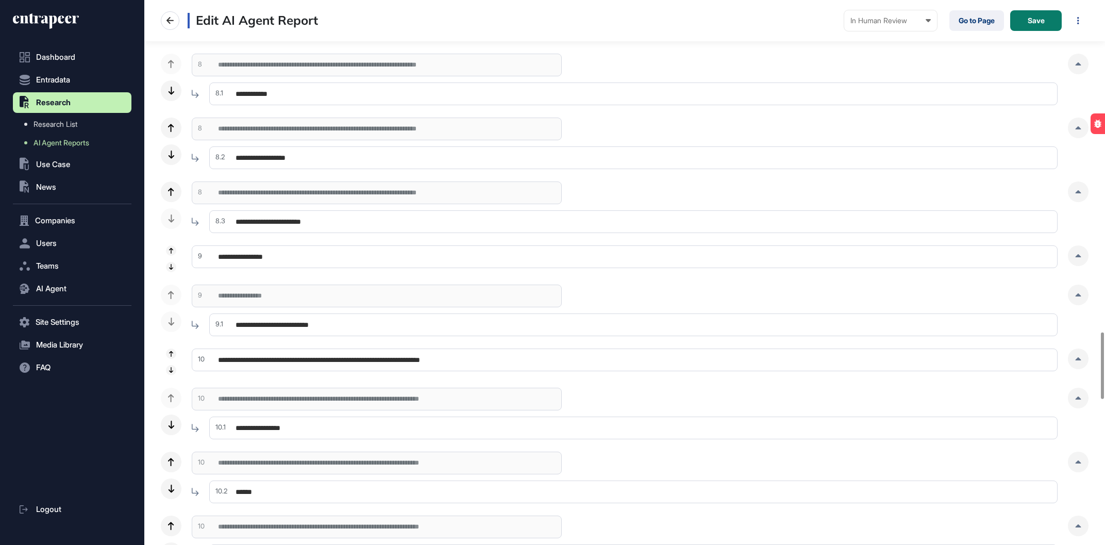
scroll to position [2759, 0]
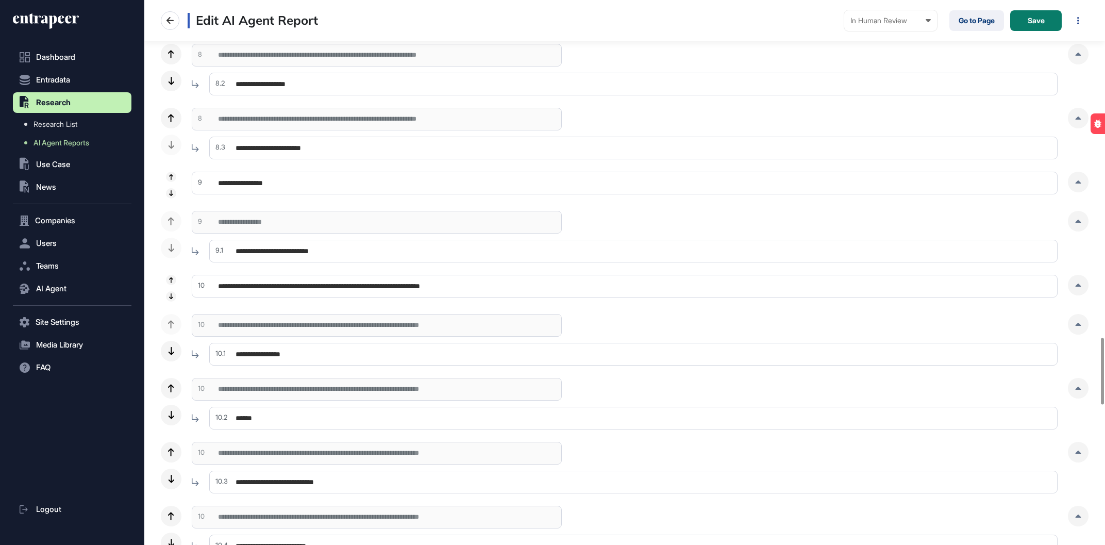
click at [328, 183] on input "**********" at bounding box center [625, 183] width 866 height 23
click at [263, 222] on div "**********" at bounding box center [377, 222] width 370 height 23
click at [196, 182] on div "9" at bounding box center [197, 182] width 10 height 10
click at [321, 179] on input "**********" at bounding box center [625, 183] width 866 height 23
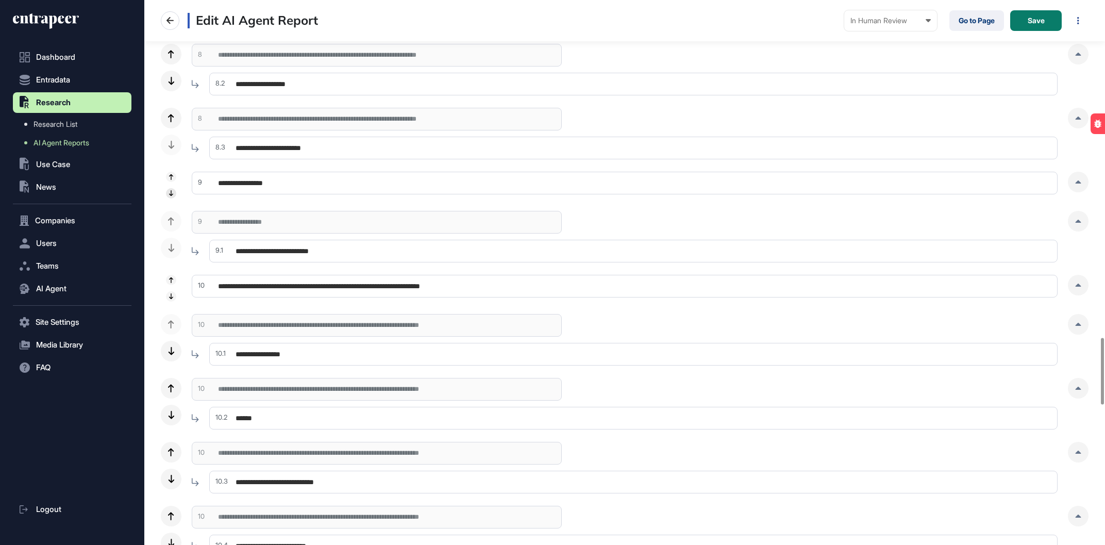
click at [173, 196] on icon at bounding box center [171, 193] width 4 height 6
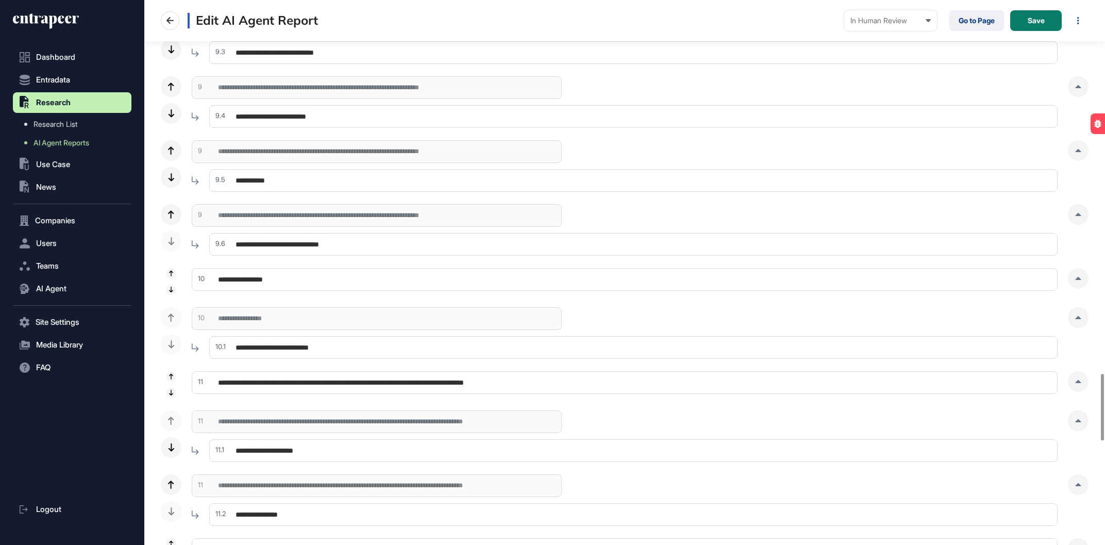
scroll to position [3111, 0]
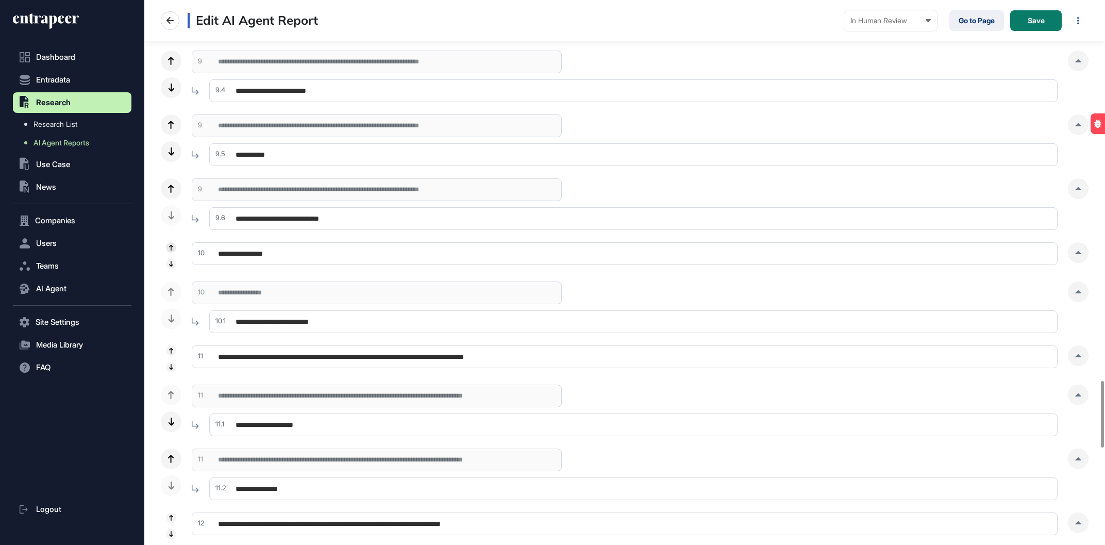
click at [171, 243] on div at bounding box center [171, 247] width 10 height 10
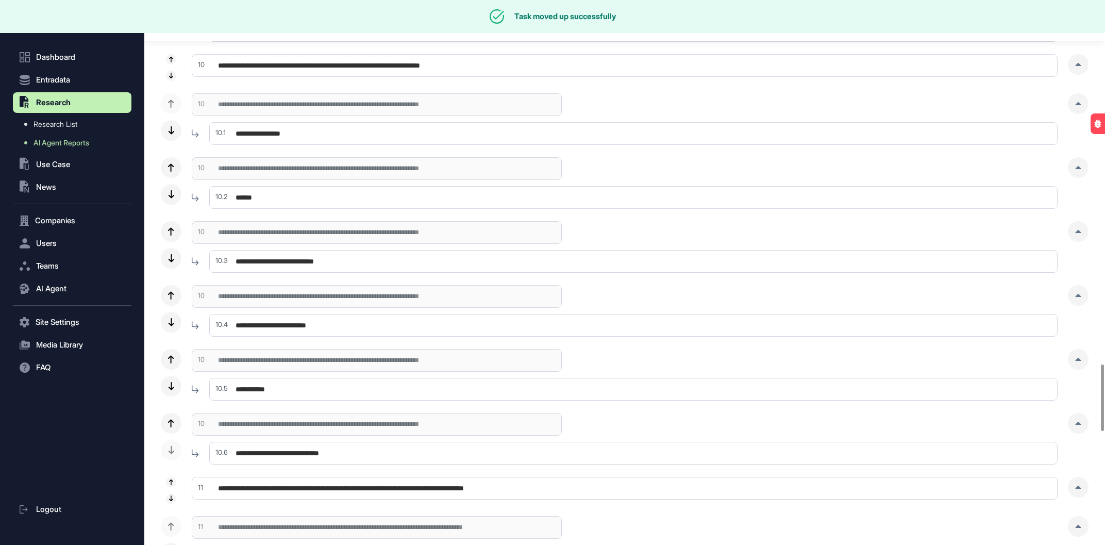
scroll to position [2804, 0]
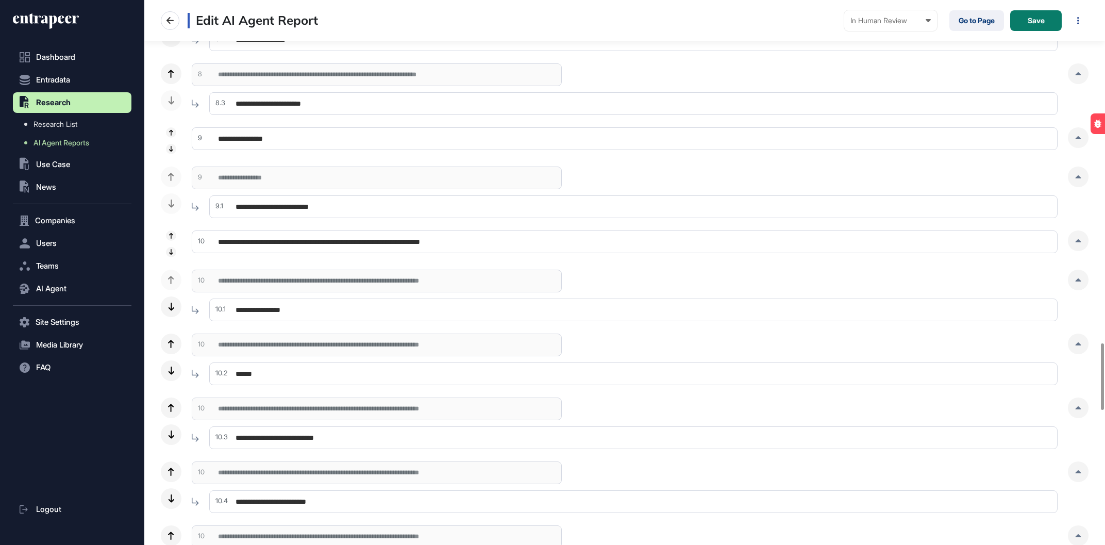
click at [297, 180] on div "**********" at bounding box center [377, 178] width 370 height 23
click at [194, 206] on icon at bounding box center [195, 207] width 7 height 8
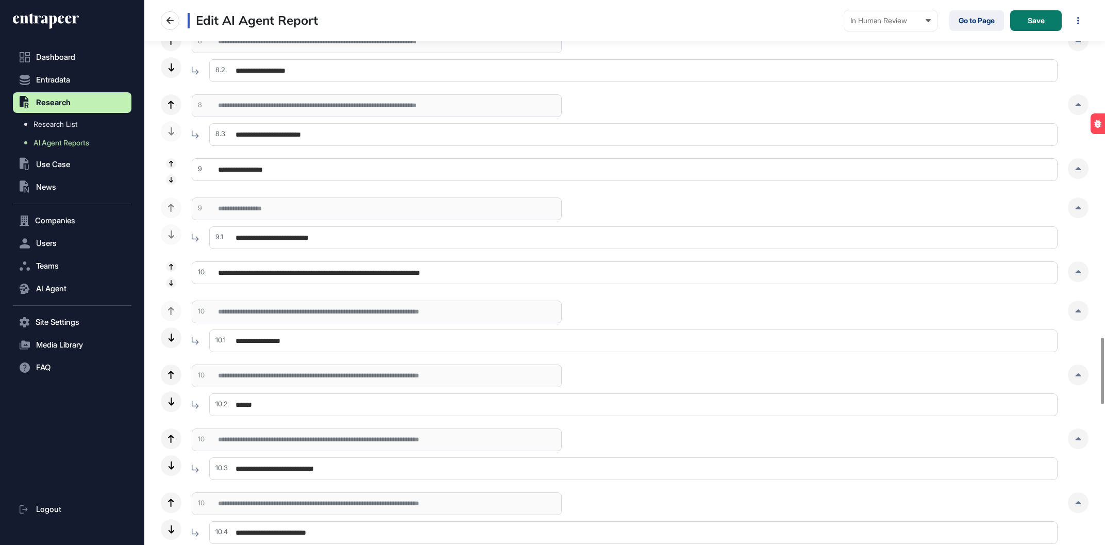
scroll to position [2745, 0]
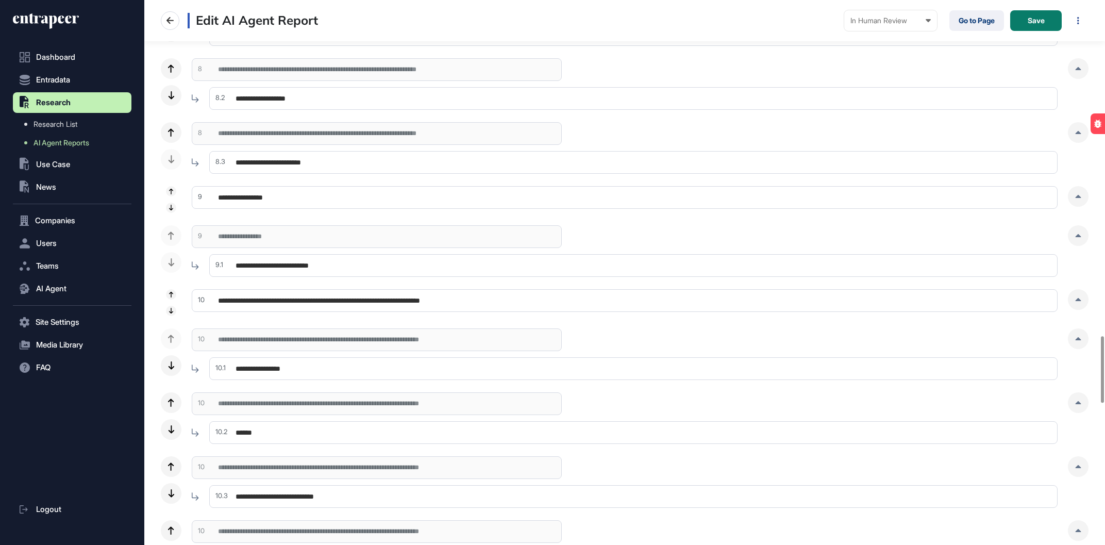
click at [325, 201] on input "**********" at bounding box center [625, 197] width 866 height 23
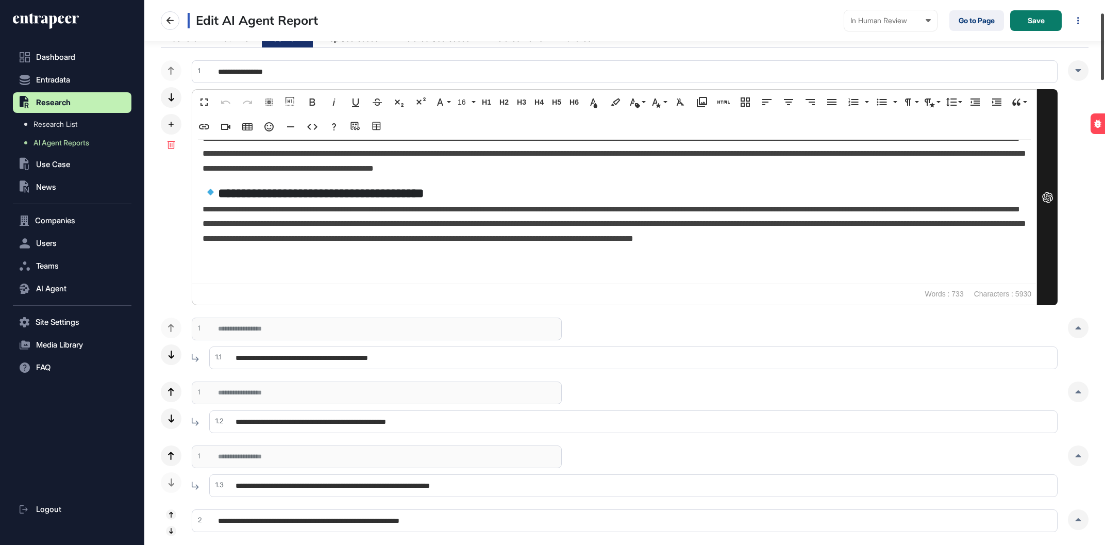
scroll to position [47, 0]
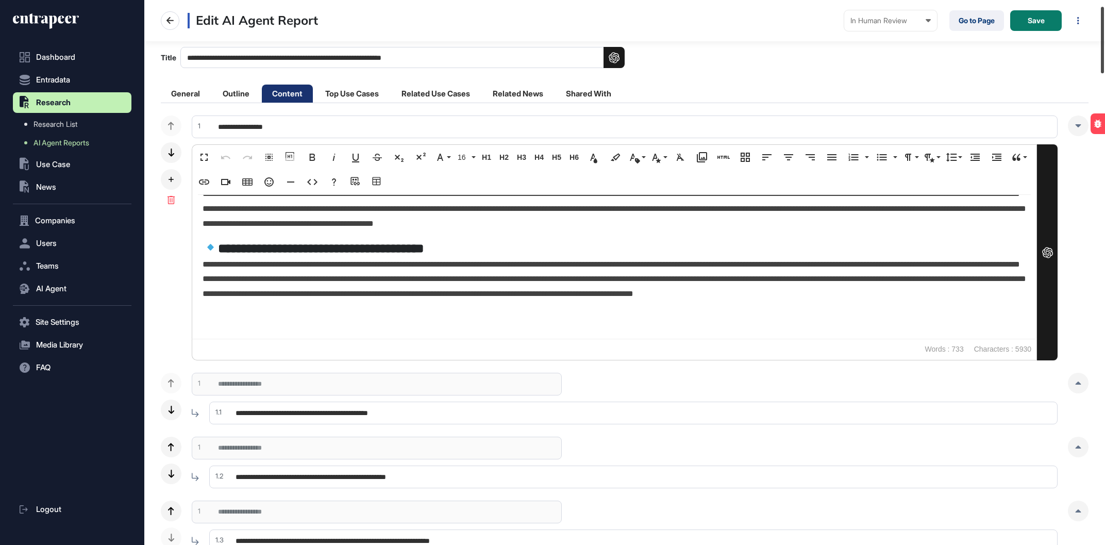
drag, startPoint x: 1103, startPoint y: 362, endPoint x: 1069, endPoint y: 32, distance: 331.2
click at [1069, 32] on div "**********" at bounding box center [624, 272] width 961 height 545
click at [987, 128] on input "**********" at bounding box center [625, 126] width 866 height 23
click at [172, 341] on div "**********" at bounding box center [625, 237] width 928 height 245
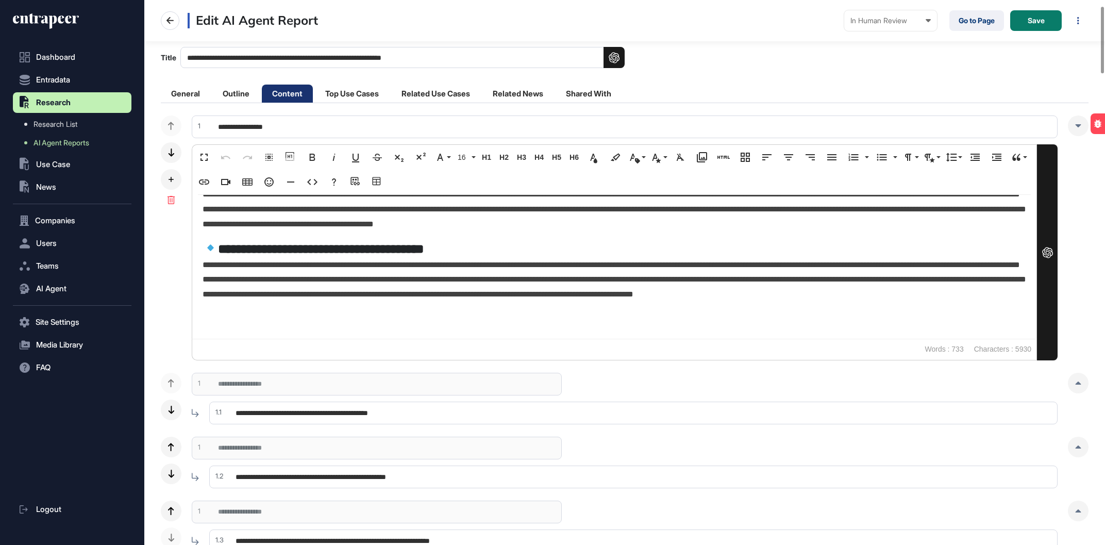
click at [331, 410] on input "**********" at bounding box center [633, 413] width 848 height 23
click at [330, 389] on div "**********" at bounding box center [377, 384] width 370 height 23
click at [986, 124] on input "**********" at bounding box center [625, 126] width 866 height 23
click at [1072, 123] on div at bounding box center [1078, 125] width 21 height 21
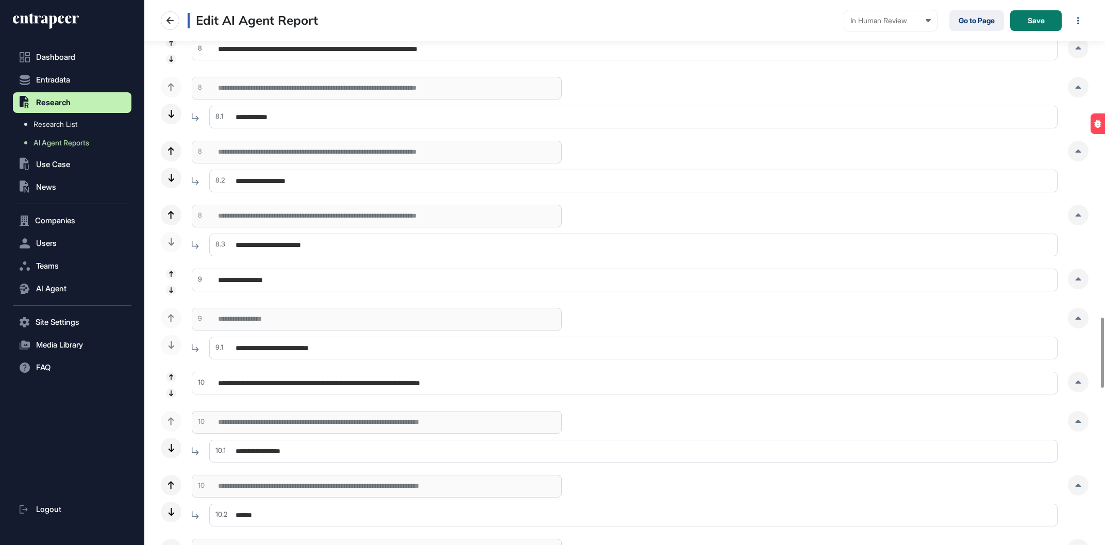
scroll to position [2466, 0]
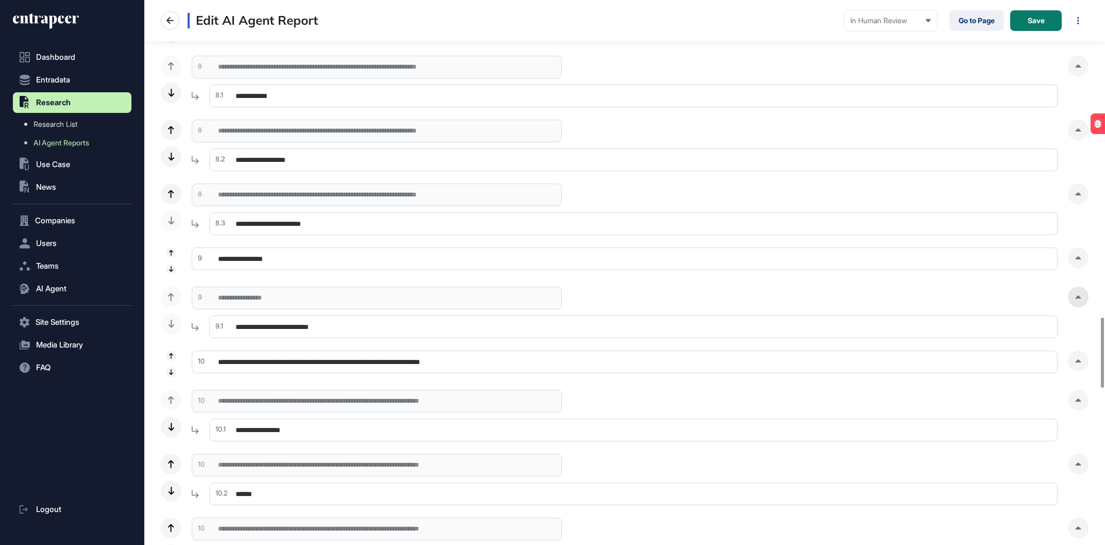
click at [1081, 297] on icon at bounding box center [1078, 296] width 6 height 3
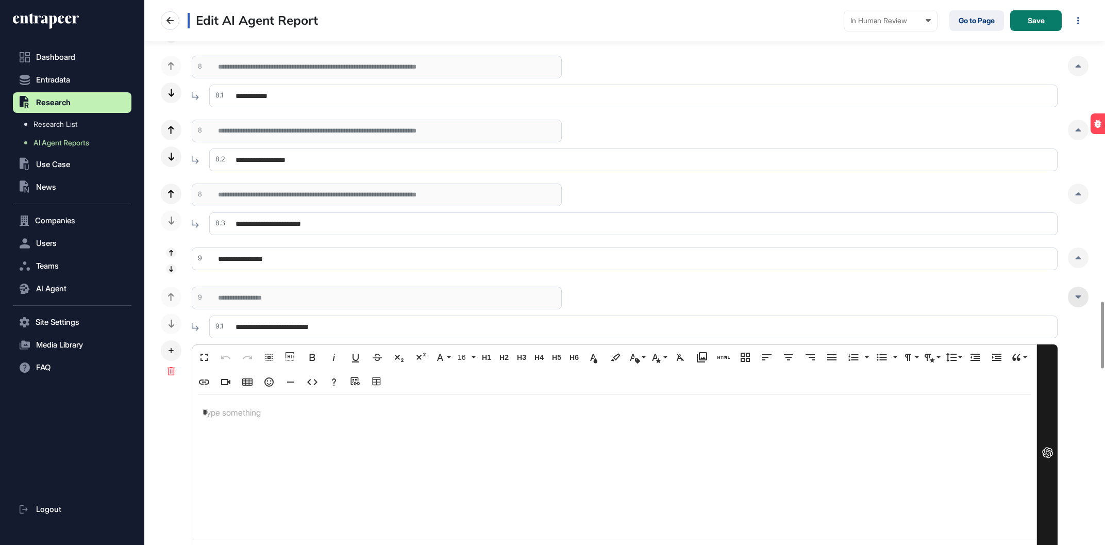
click at [1081, 297] on icon at bounding box center [1078, 296] width 6 height 3
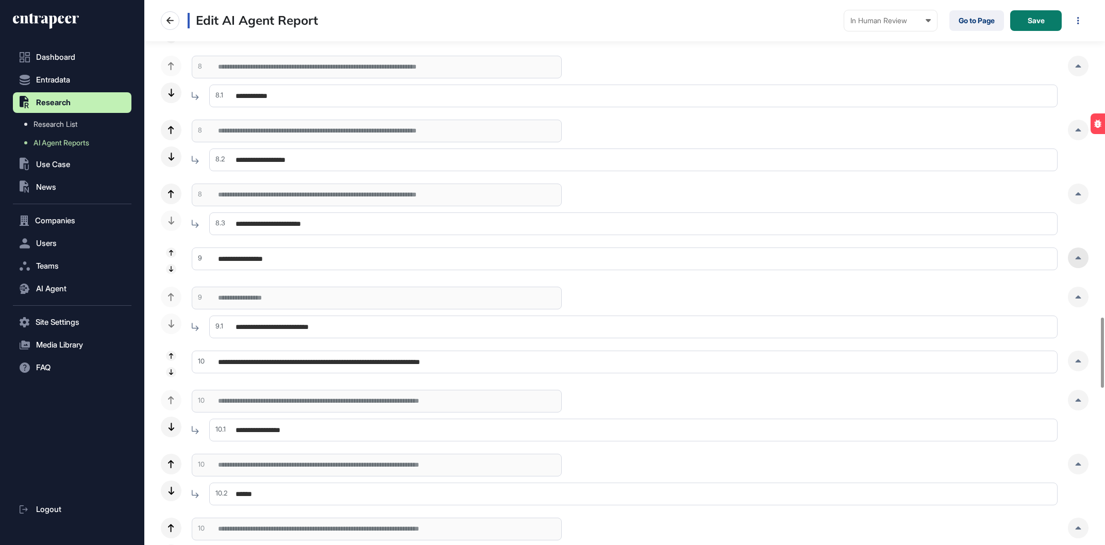
click at [1084, 261] on div at bounding box center [1078, 257] width 21 height 21
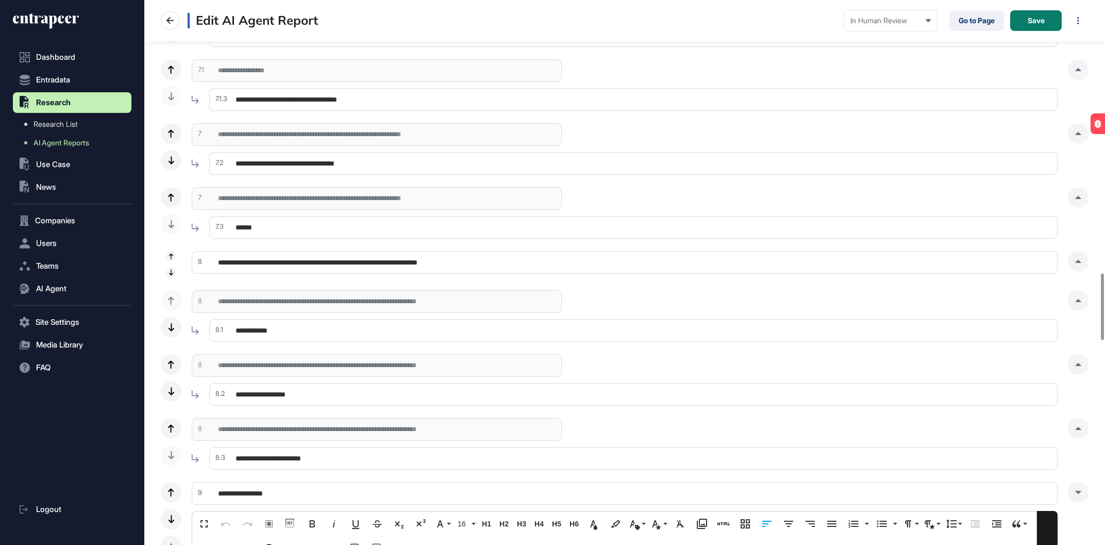
scroll to position [2524, 0]
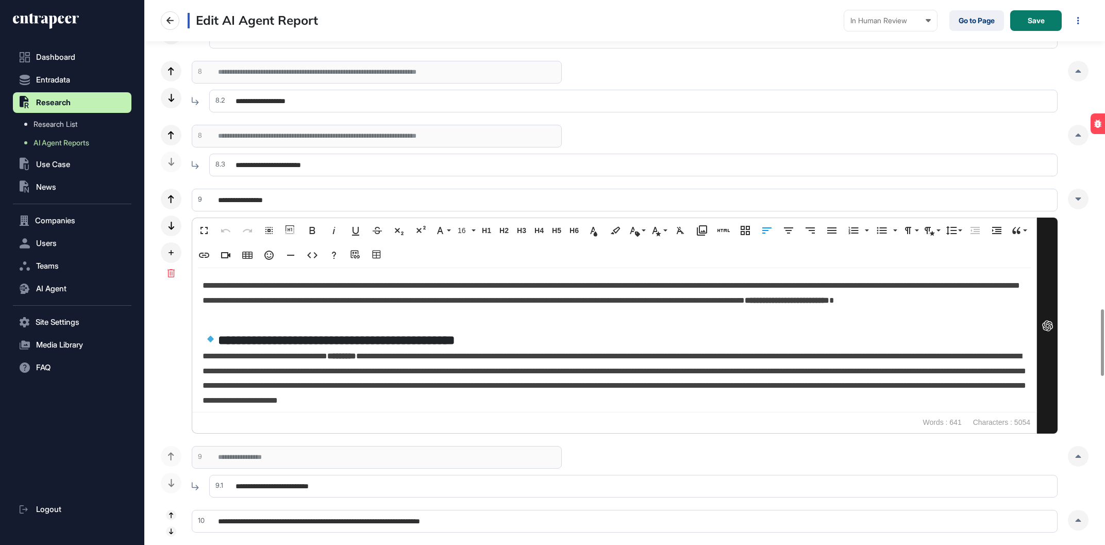
click at [541, 331] on h5 "**********" at bounding box center [615, 340] width 824 height 18
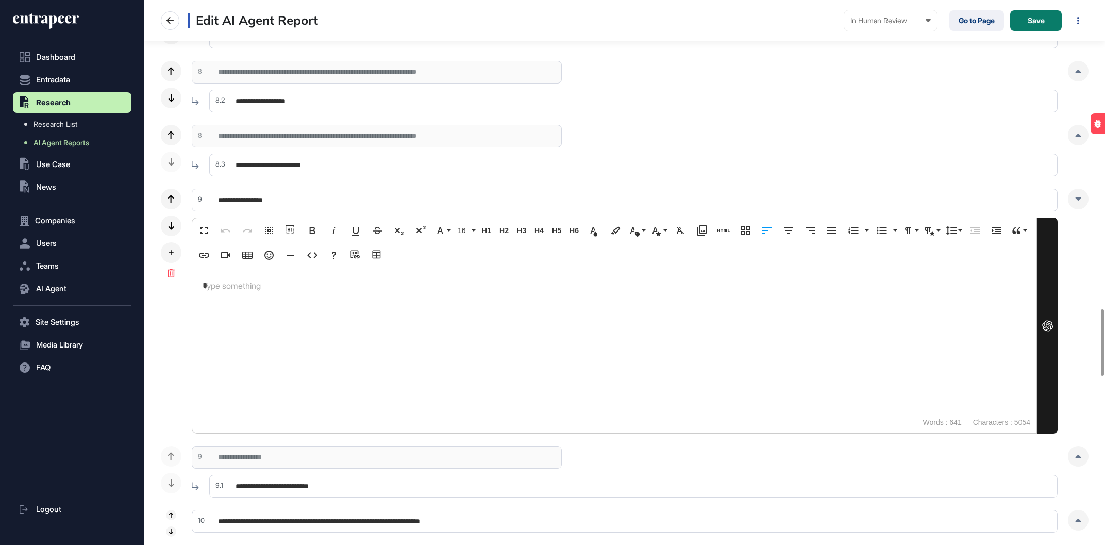
scroll to position [0, 0]
drag, startPoint x: 351, startPoint y: 208, endPoint x: 134, endPoint y: 199, distance: 217.7
click at [192, 199] on input "**********" at bounding box center [625, 200] width 866 height 23
click at [277, 301] on div "*" at bounding box center [614, 340] width 844 height 144
click at [332, 481] on input "**********" at bounding box center [633, 486] width 848 height 23
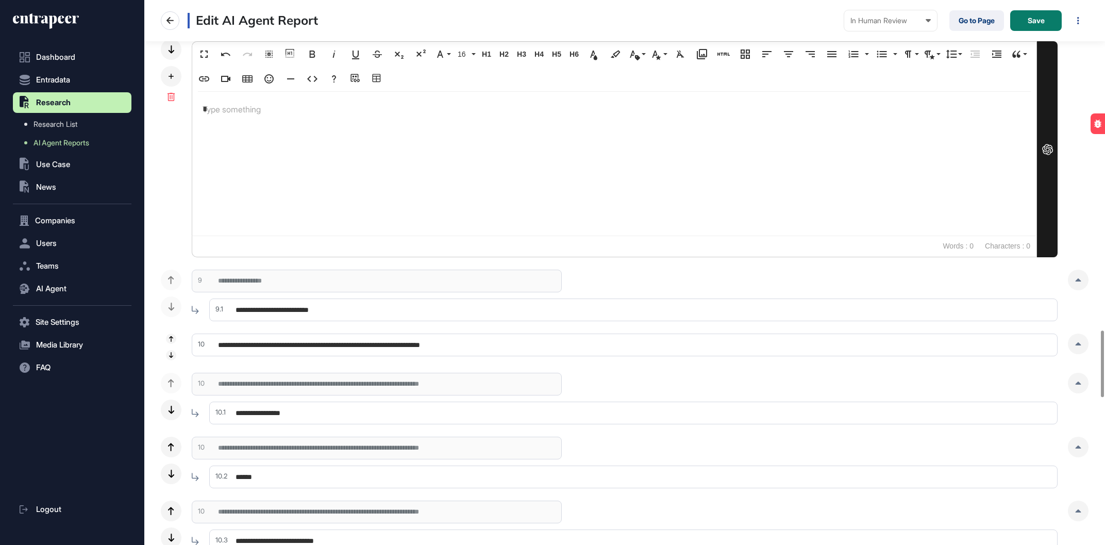
scroll to position [2583, 0]
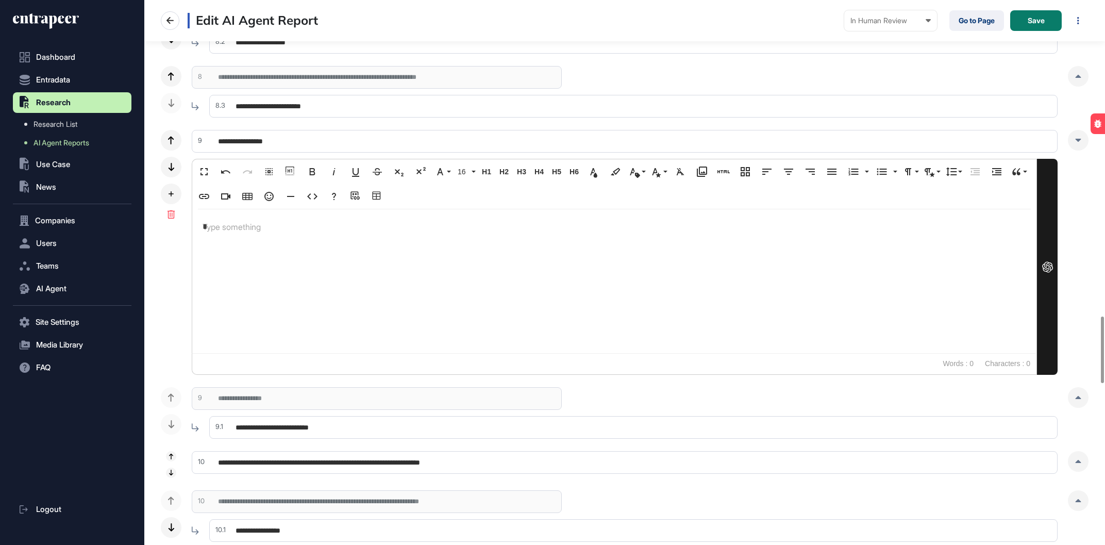
click at [562, 271] on div "*" at bounding box center [614, 281] width 844 height 144
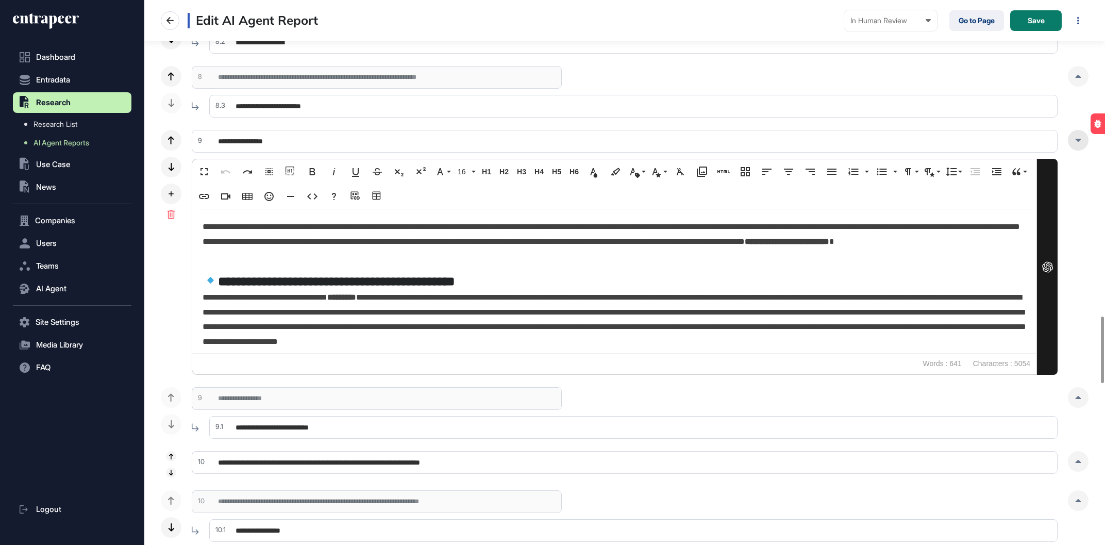
click at [1080, 141] on div at bounding box center [1078, 140] width 21 height 21
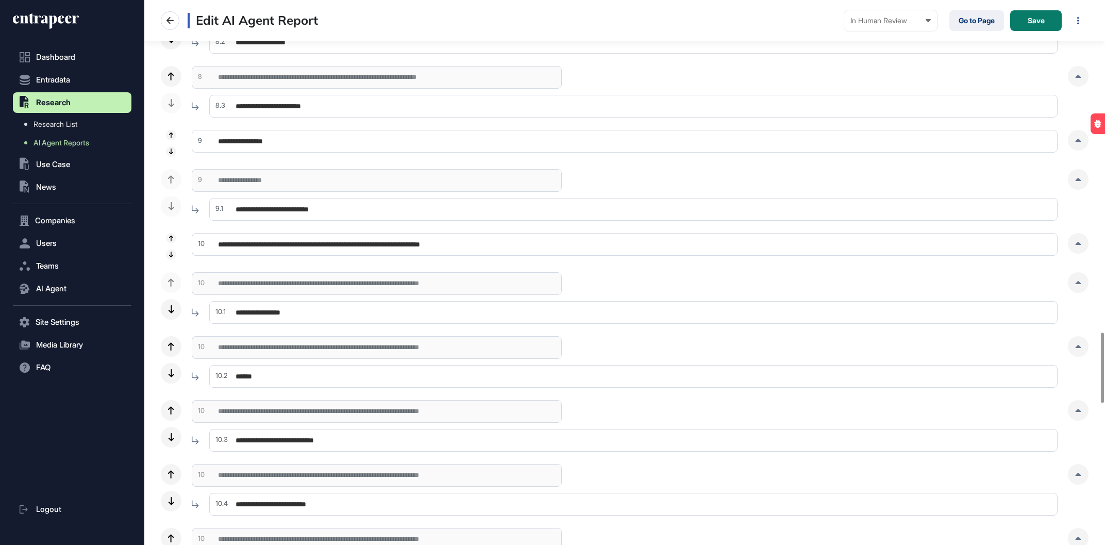
click at [1046, 214] on input "**********" at bounding box center [633, 209] width 848 height 23
click at [1074, 174] on div at bounding box center [1078, 179] width 21 height 21
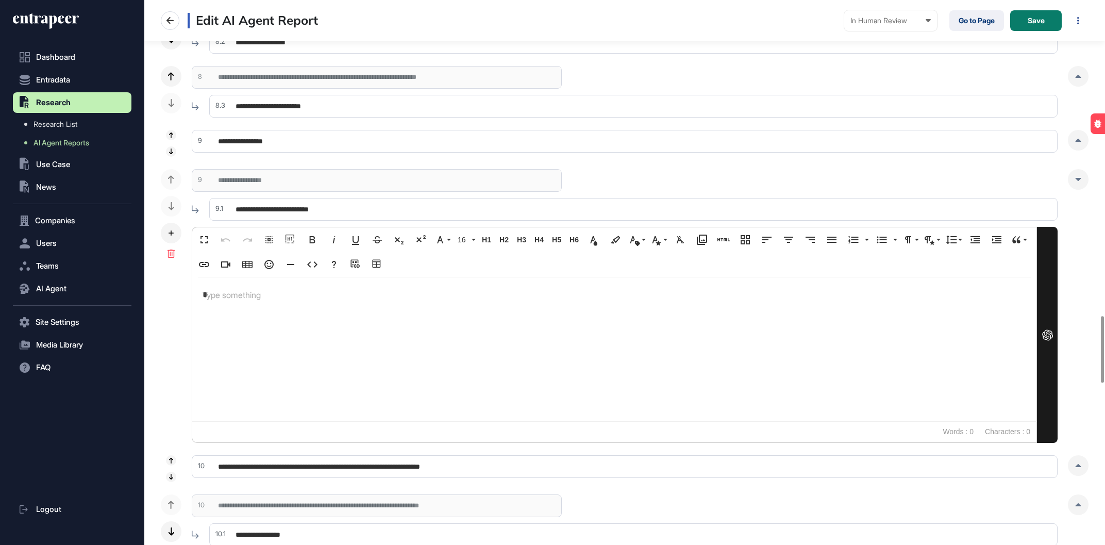
click at [443, 330] on div "*" at bounding box center [614, 349] width 844 height 144
click at [321, 211] on input "**********" at bounding box center [633, 209] width 848 height 23
click at [322, 310] on div "*" at bounding box center [614, 349] width 844 height 144
click at [168, 248] on div at bounding box center [171, 253] width 21 height 21
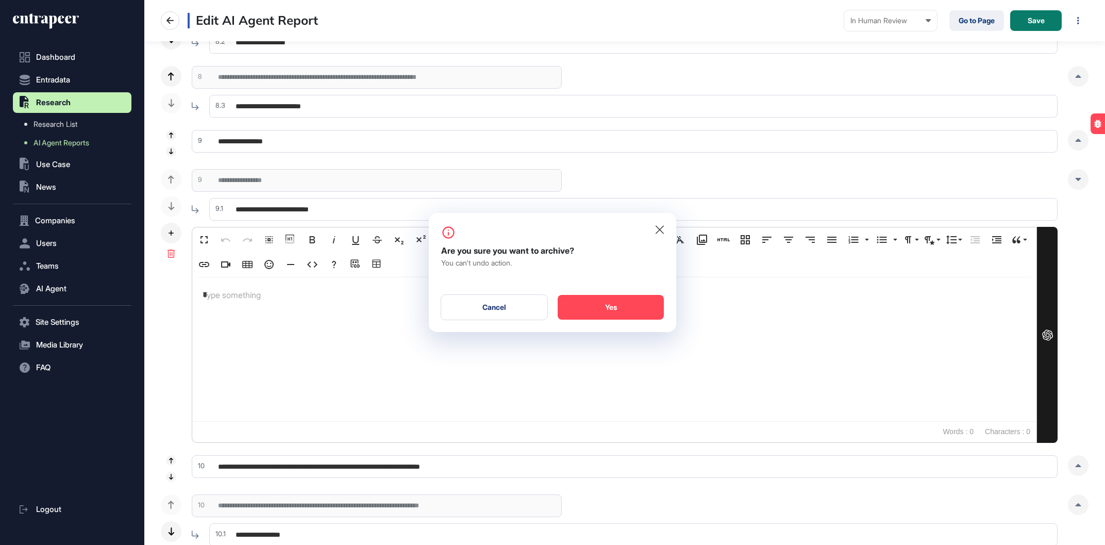
click at [636, 310] on div "Yes" at bounding box center [611, 307] width 106 height 25
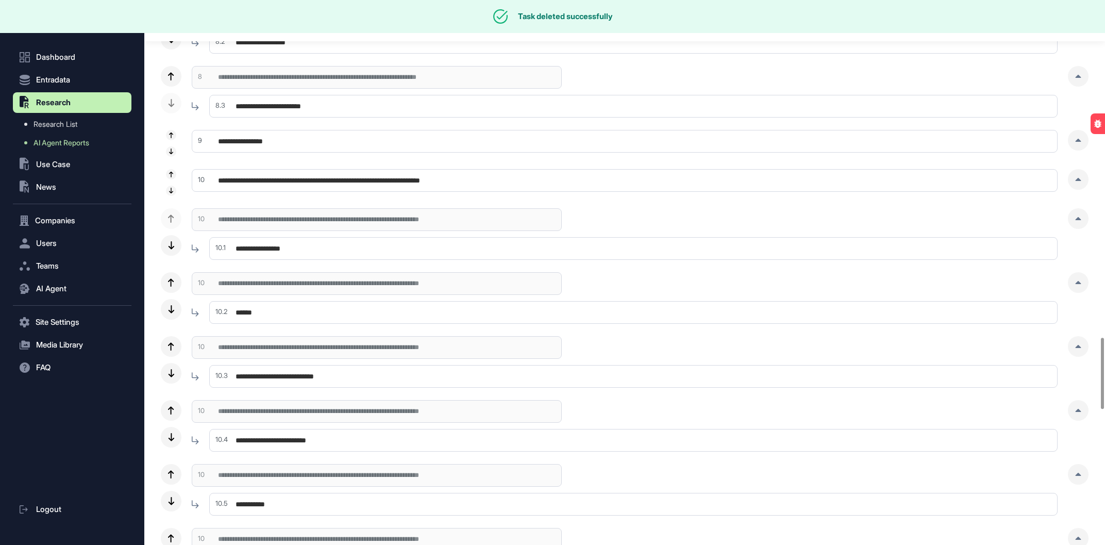
click at [259, 142] on input "**********" at bounding box center [625, 141] width 866 height 23
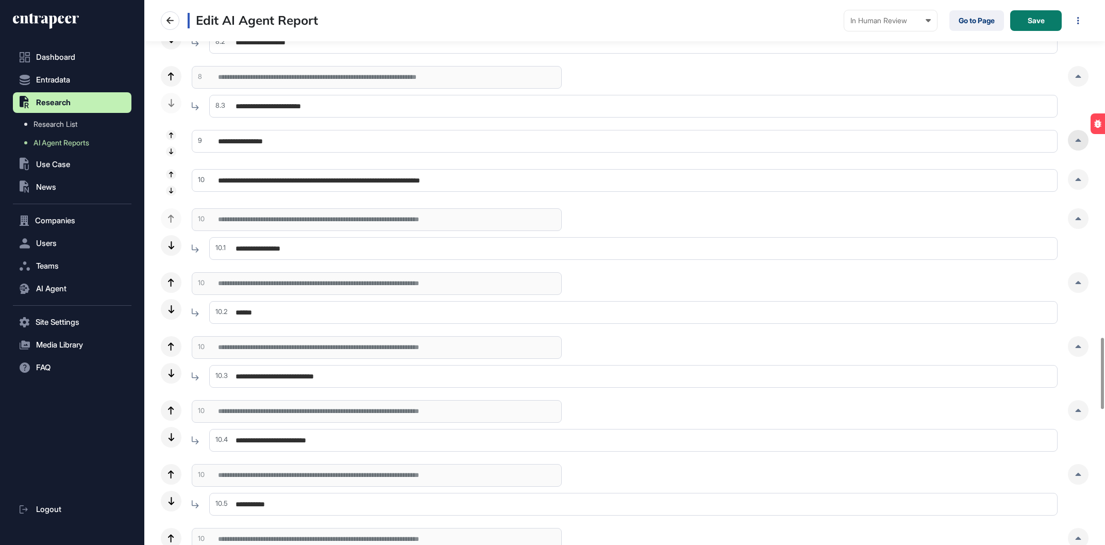
click at [1077, 137] on div at bounding box center [1078, 140] width 21 height 21
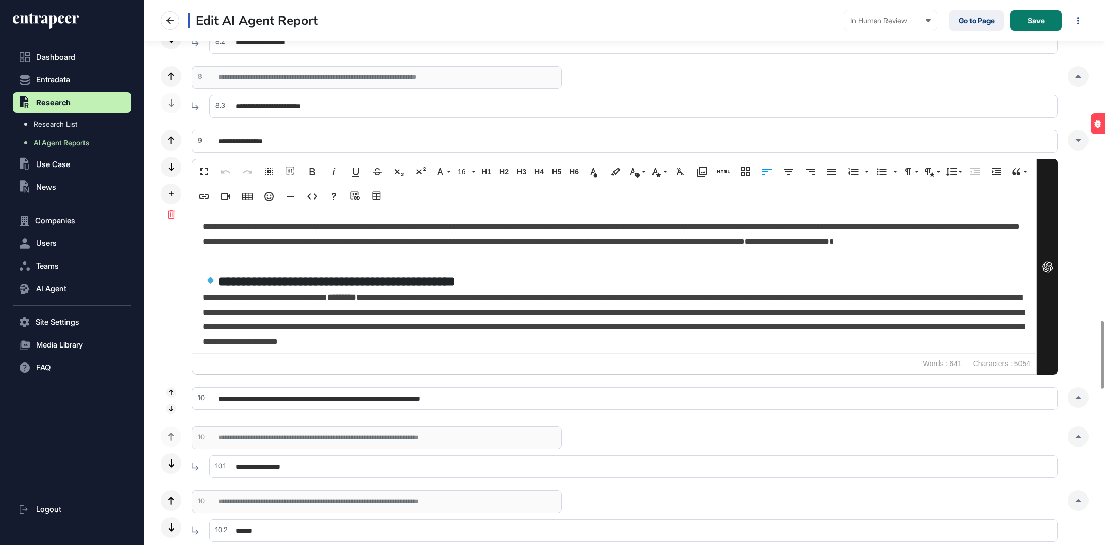
click at [404, 294] on p "**********" at bounding box center [615, 319] width 824 height 59
click at [173, 219] on icon at bounding box center [171, 214] width 7 height 8
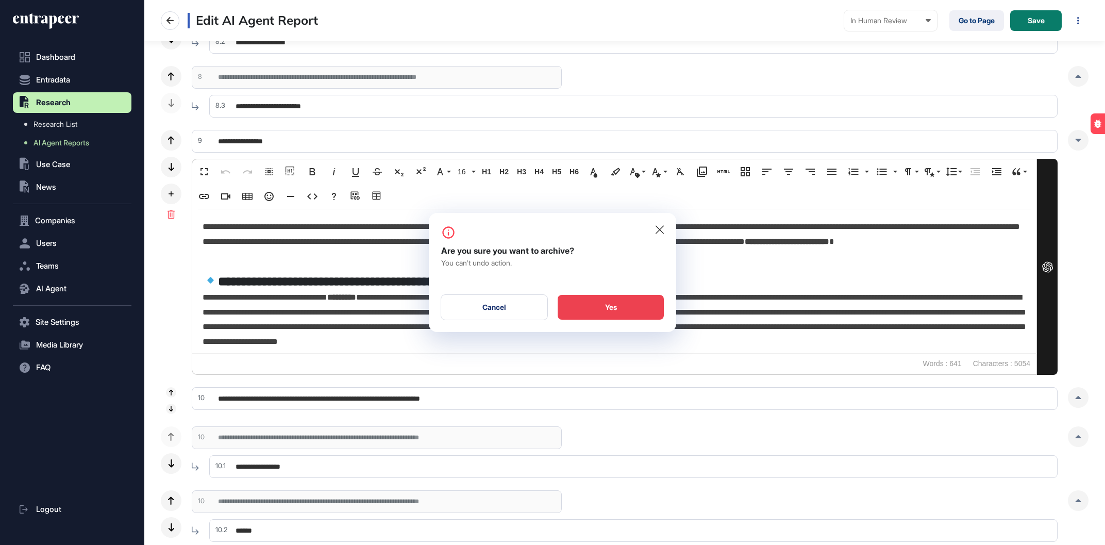
click at [625, 300] on div "Yes" at bounding box center [611, 307] width 106 height 25
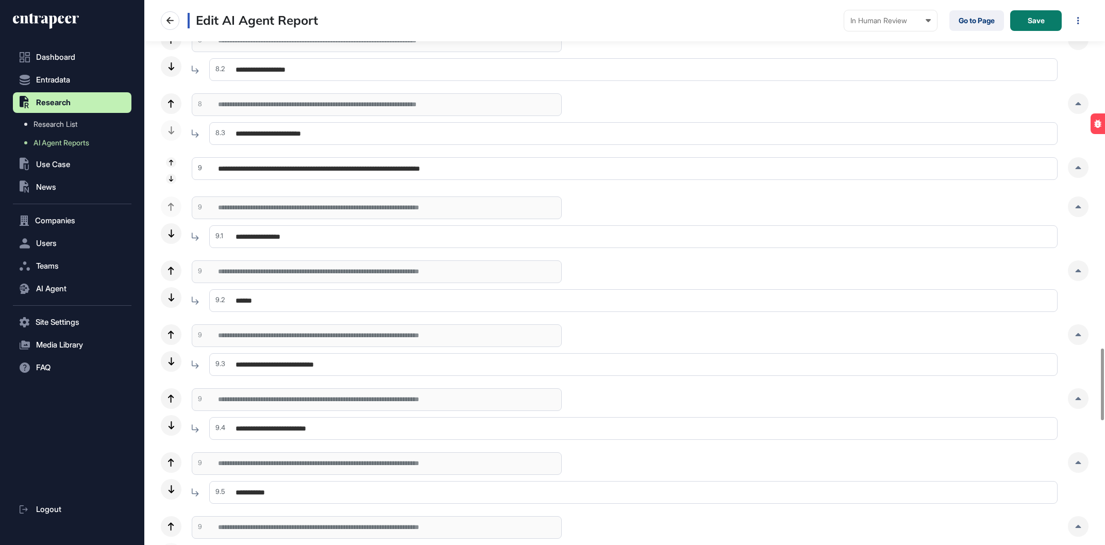
scroll to position [2642, 0]
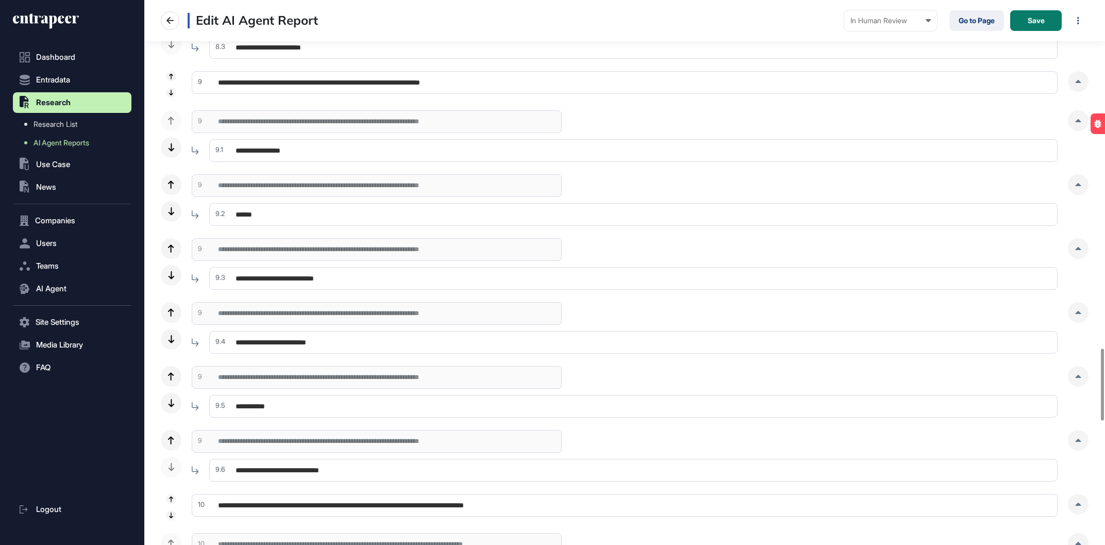
click at [193, 411] on div "**********" at bounding box center [625, 392] width 928 height 52
click at [173, 407] on icon at bounding box center [171, 403] width 6 height 8
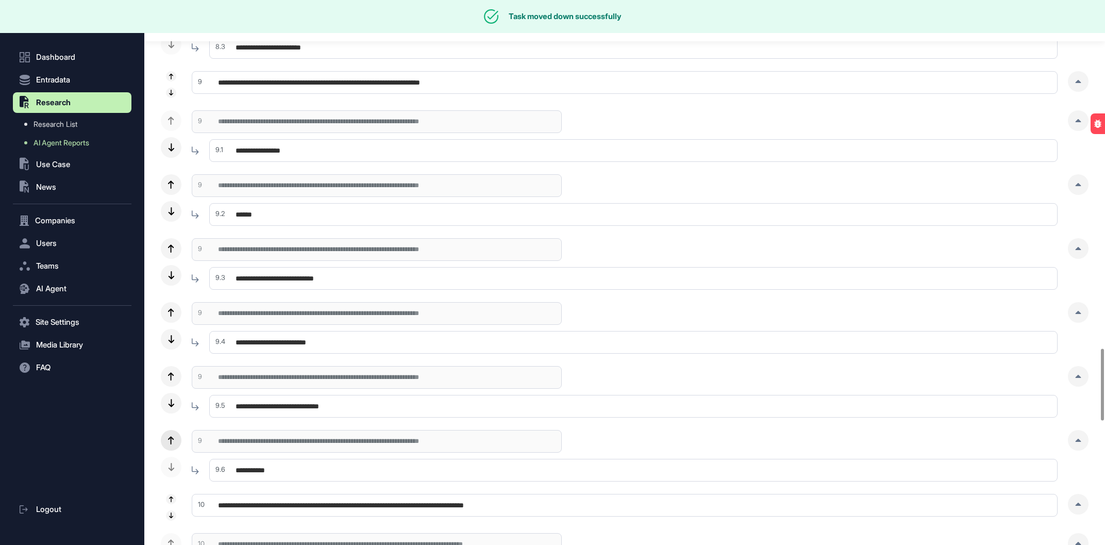
click at [172, 444] on icon at bounding box center [171, 440] width 6 height 8
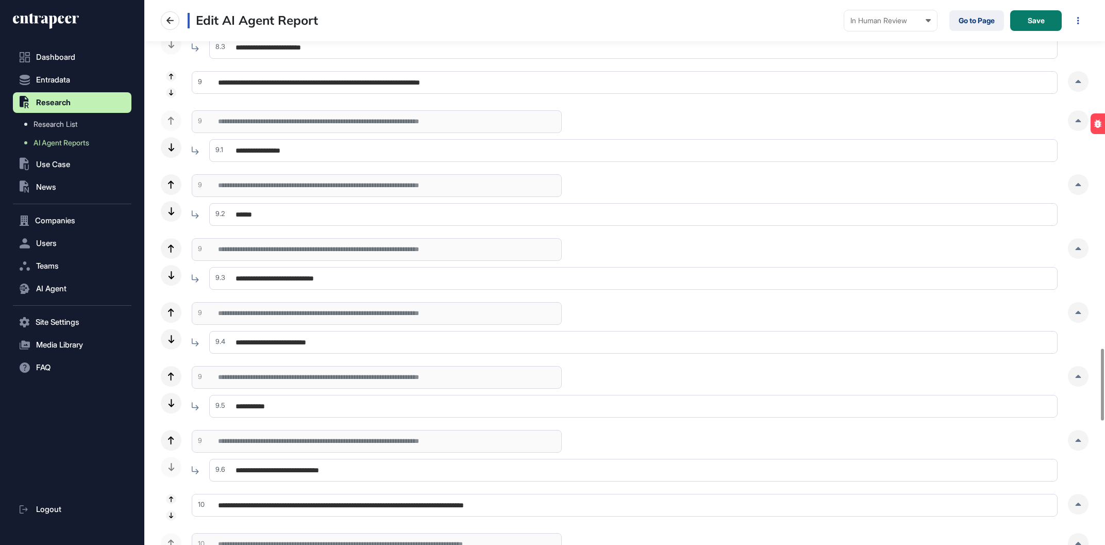
click at [270, 405] on input "**********" at bounding box center [633, 406] width 848 height 23
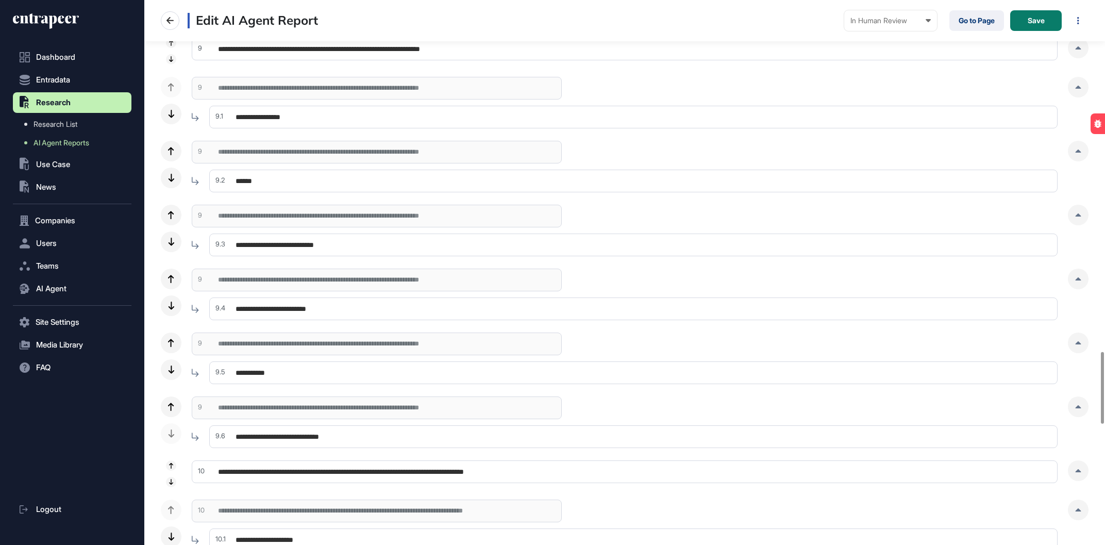
scroll to position [2701, 0]
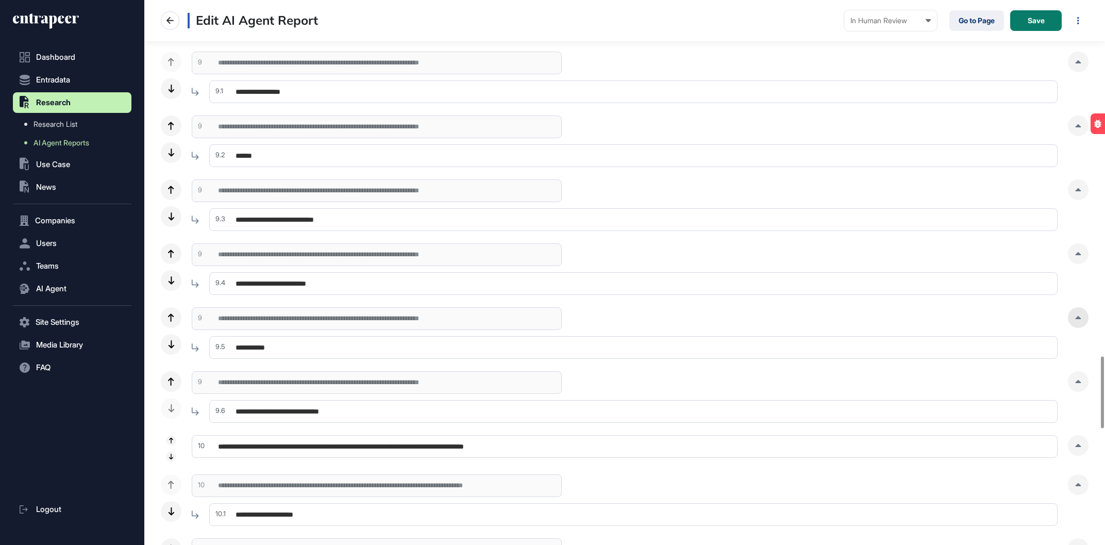
click at [1075, 319] on div at bounding box center [1078, 317] width 21 height 21
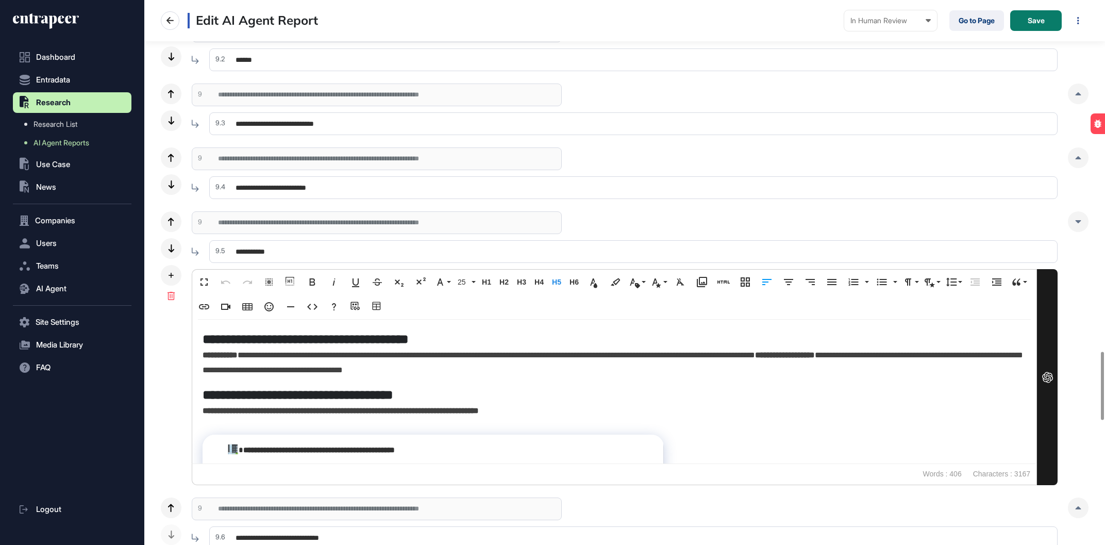
scroll to position [2818, 0]
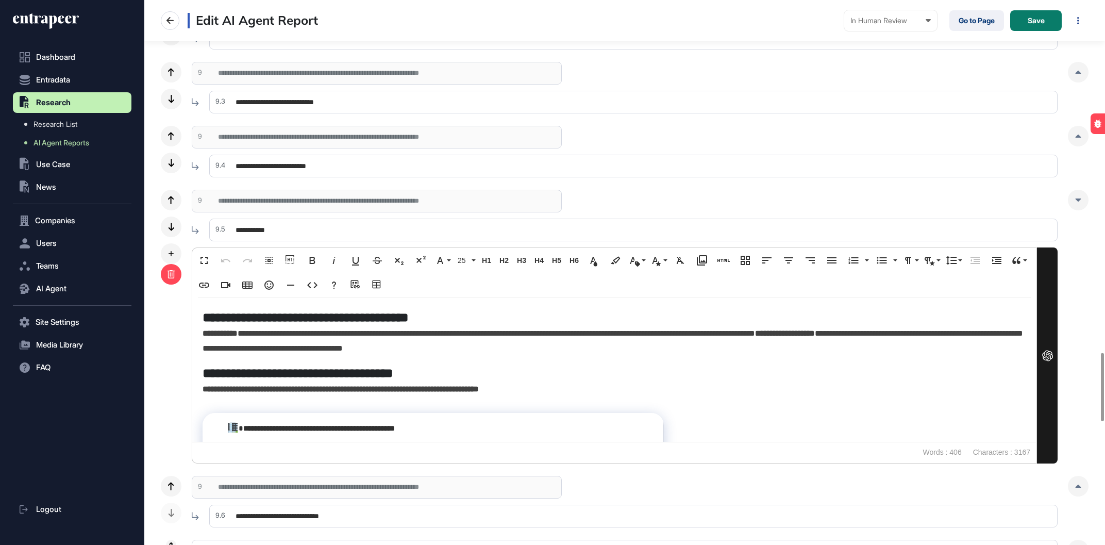
click at [177, 271] on div at bounding box center [171, 274] width 21 height 21
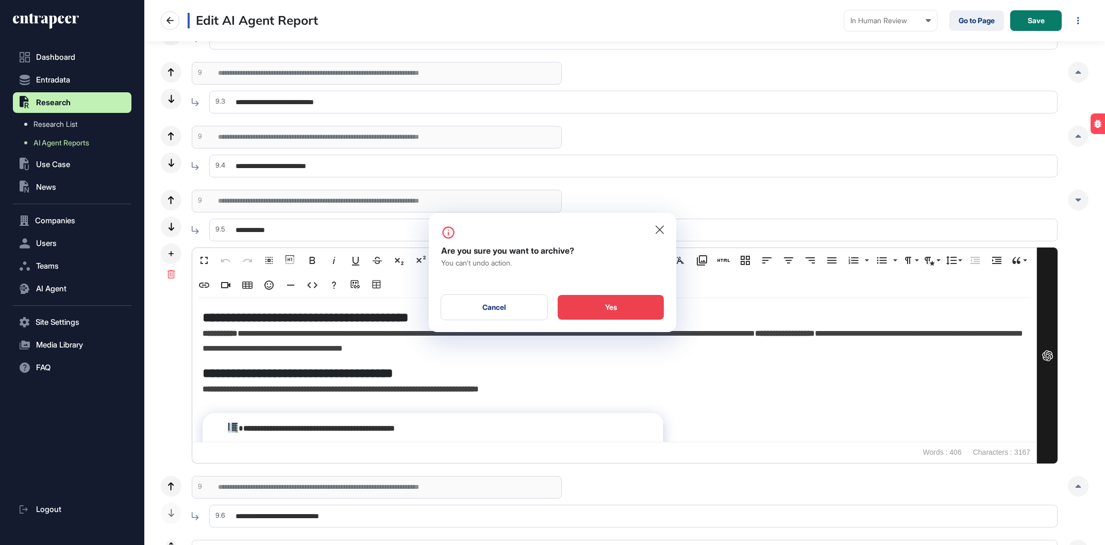
click at [609, 305] on div "Yes" at bounding box center [611, 307] width 106 height 25
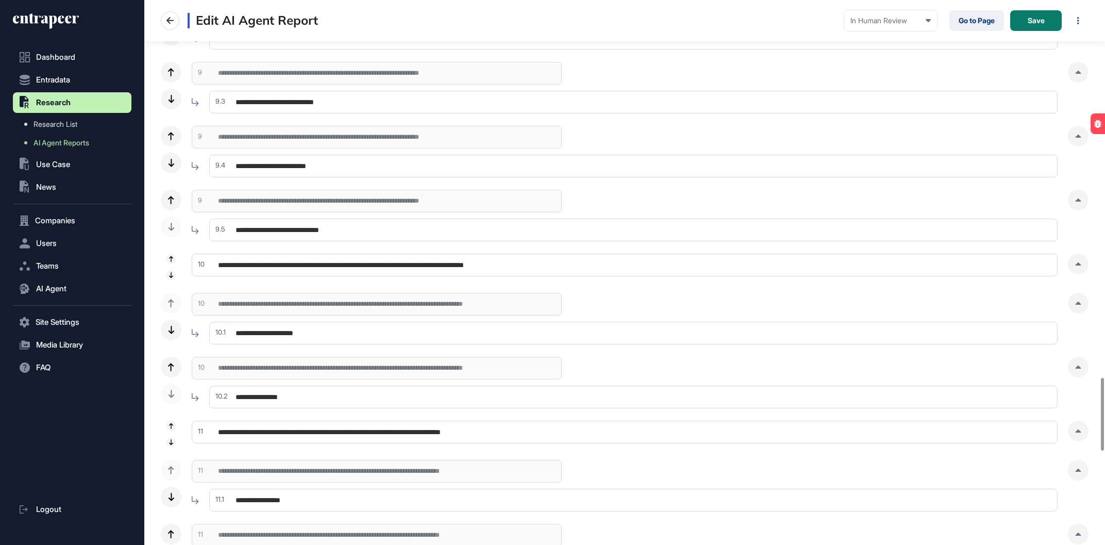
click at [762, 238] on input "**********" at bounding box center [633, 230] width 848 height 23
click at [1077, 201] on icon at bounding box center [1078, 199] width 6 height 3
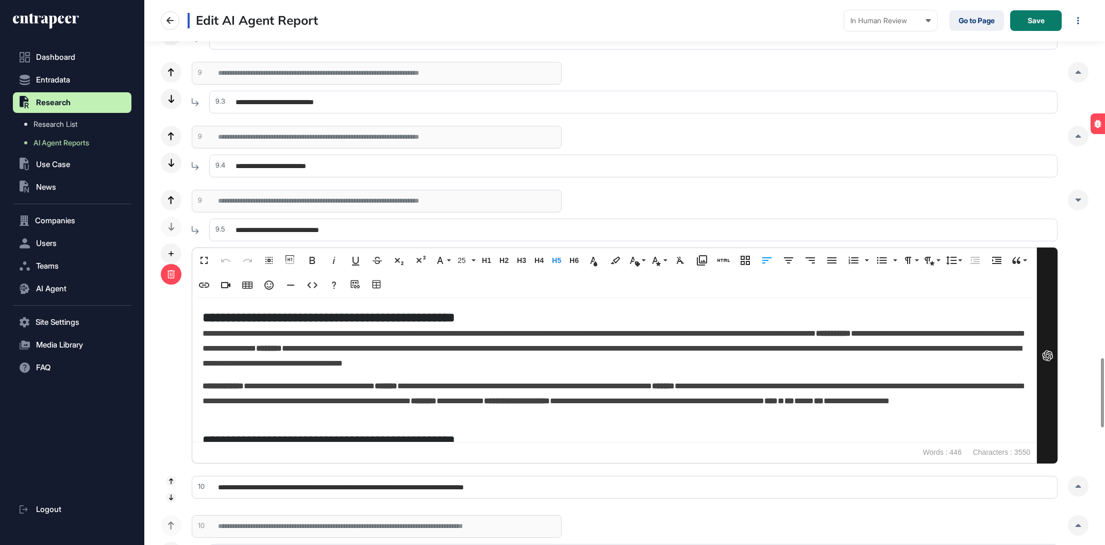
click at [173, 278] on icon at bounding box center [171, 274] width 8 height 8
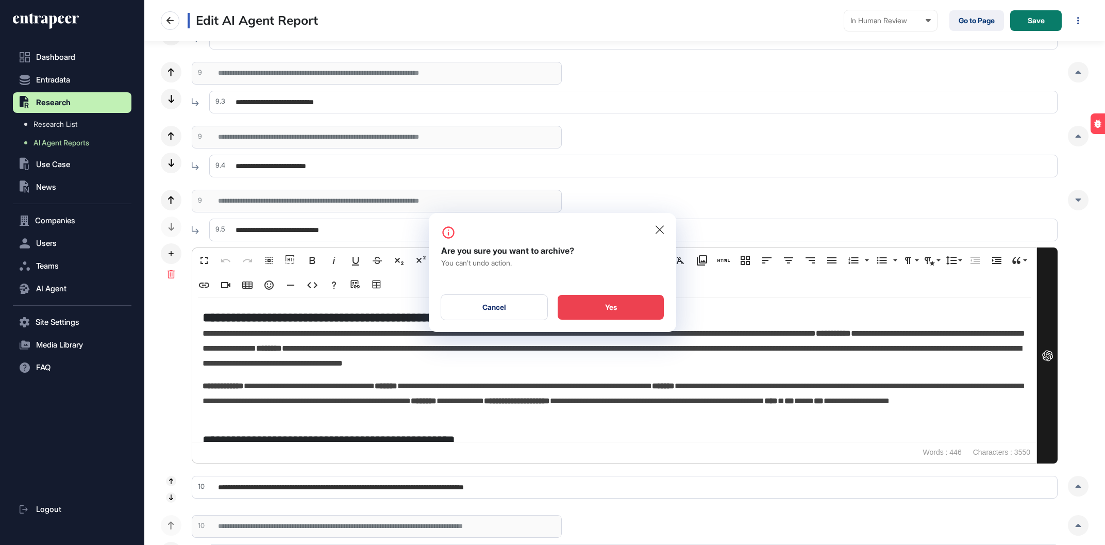
click at [600, 304] on div "Yes" at bounding box center [611, 307] width 106 height 25
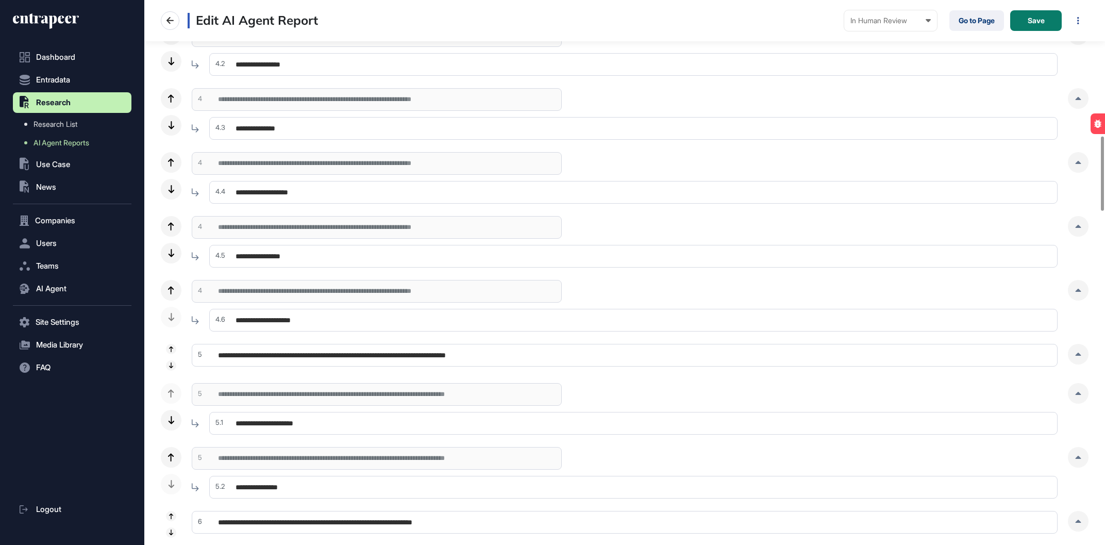
scroll to position [763, 0]
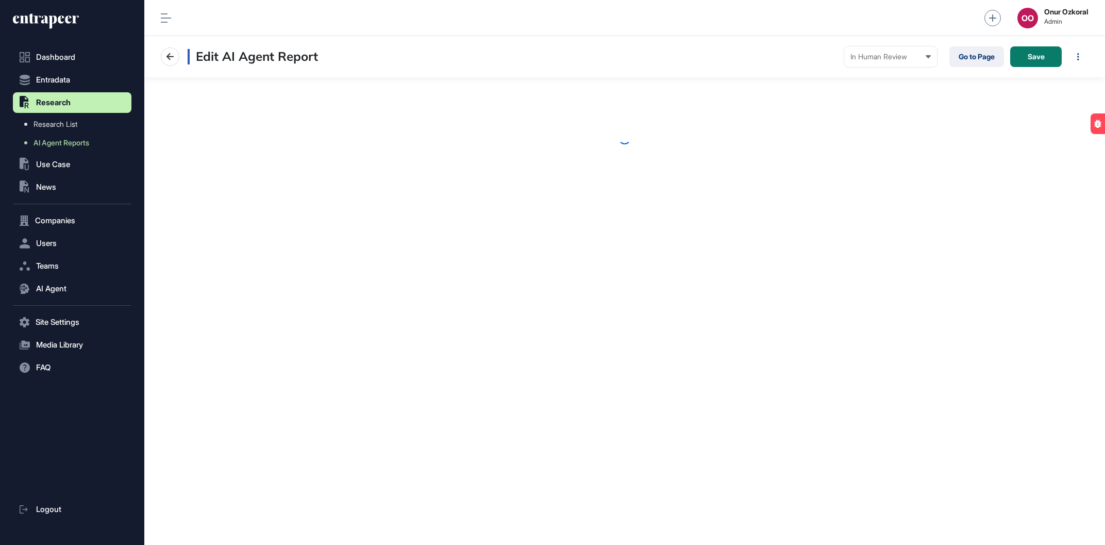
scroll to position [1, 1]
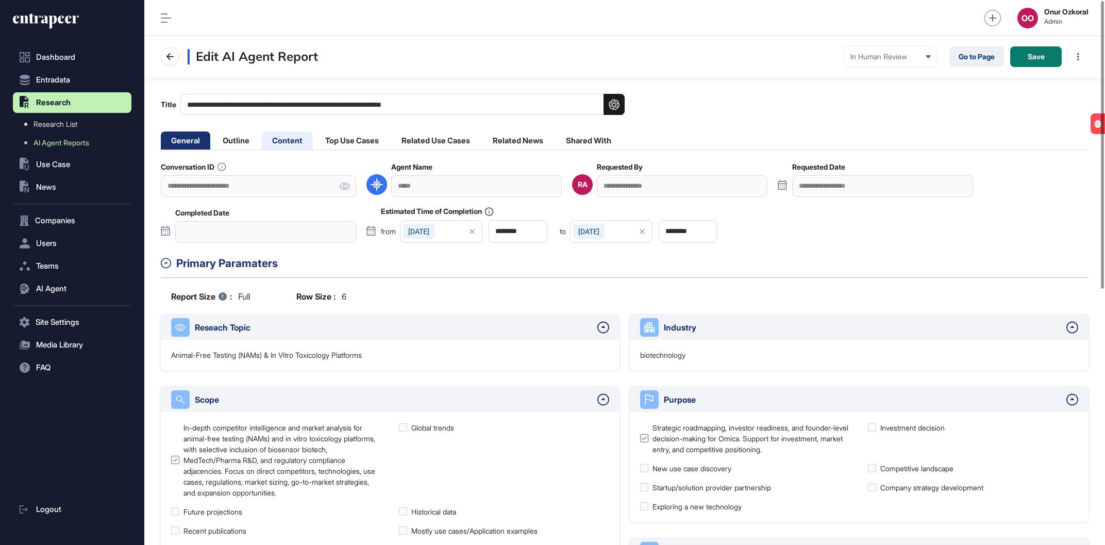
click at [284, 146] on li "Content" at bounding box center [287, 140] width 51 height 18
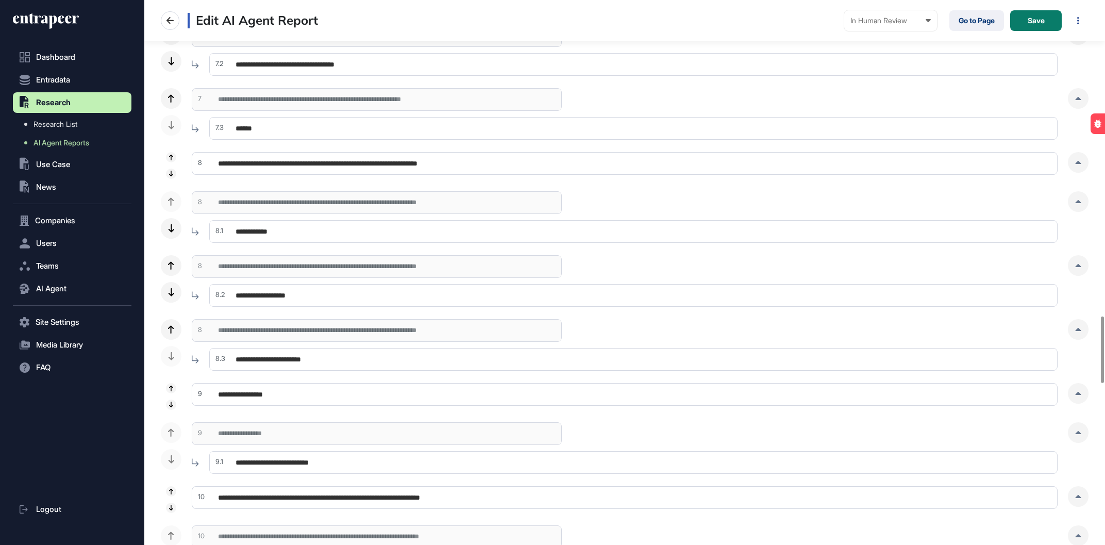
scroll to position [2583, 0]
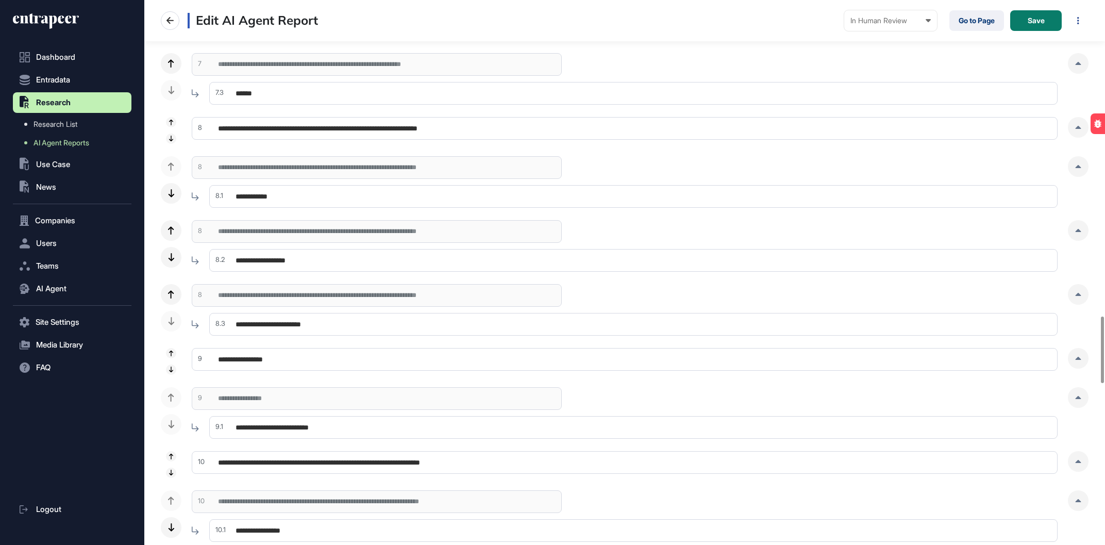
click at [372, 428] on input "**********" at bounding box center [633, 427] width 848 height 23
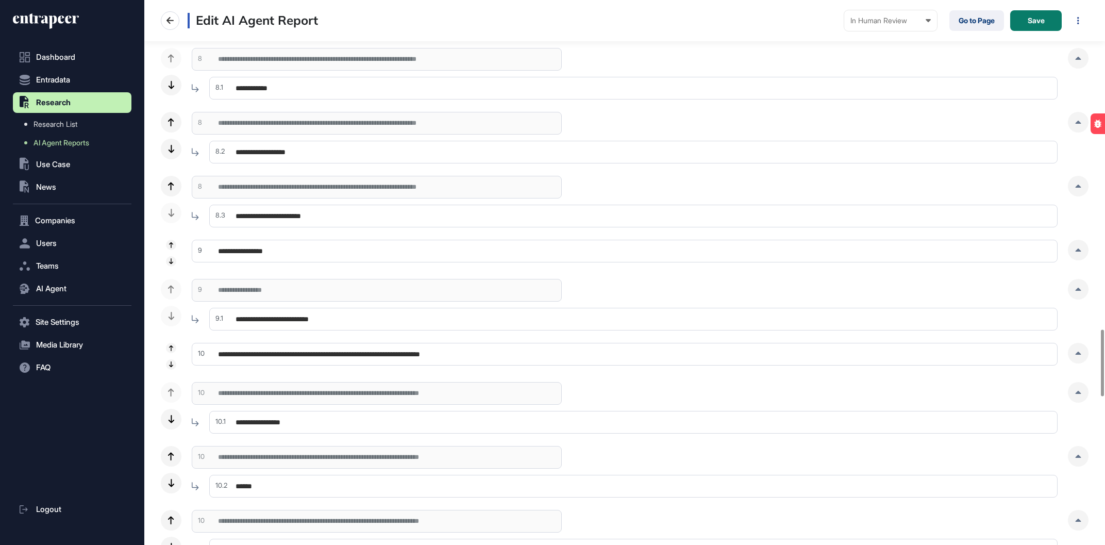
scroll to position [2701, 0]
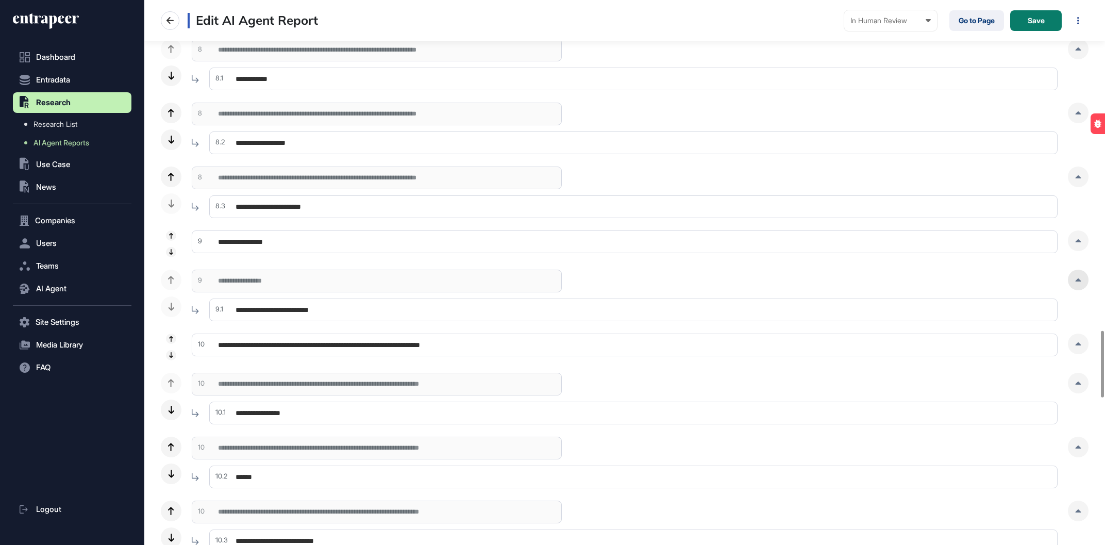
click at [1072, 275] on div at bounding box center [1078, 280] width 21 height 21
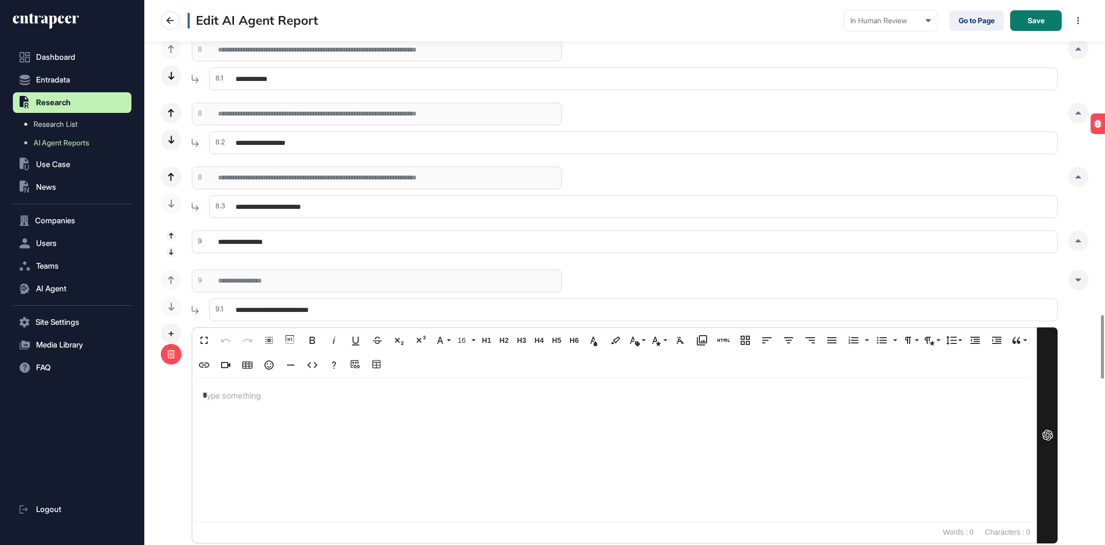
click at [168, 354] on icon at bounding box center [171, 354] width 8 height 8
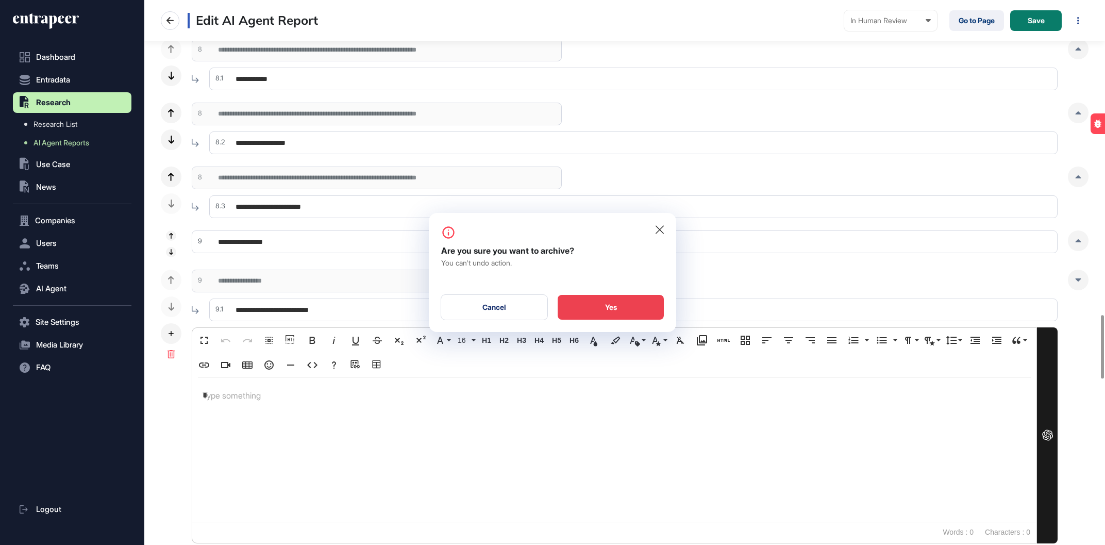
click at [638, 305] on div "Yes" at bounding box center [611, 307] width 106 height 25
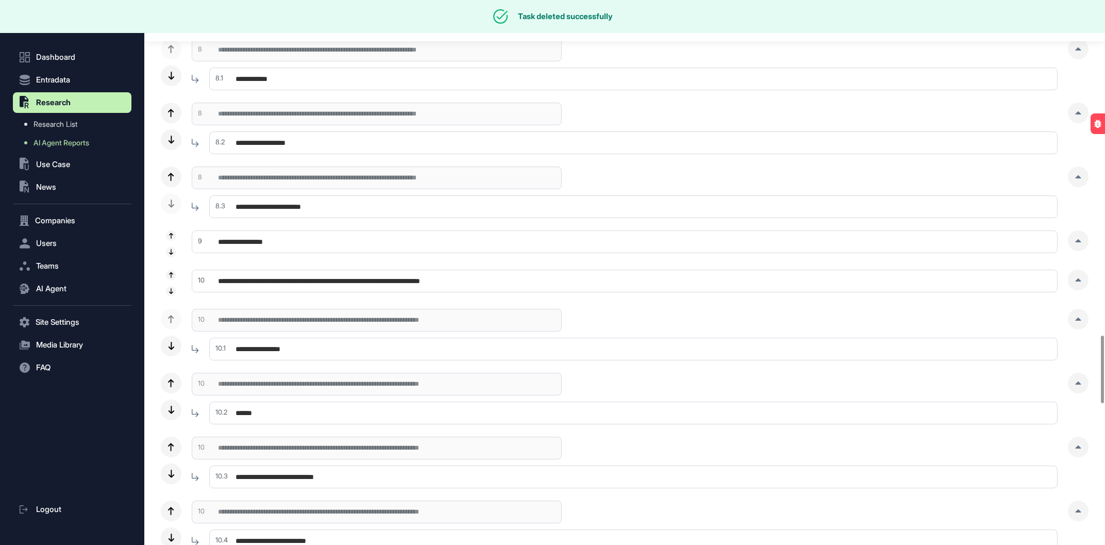
click at [409, 251] on input "**********" at bounding box center [625, 241] width 866 height 23
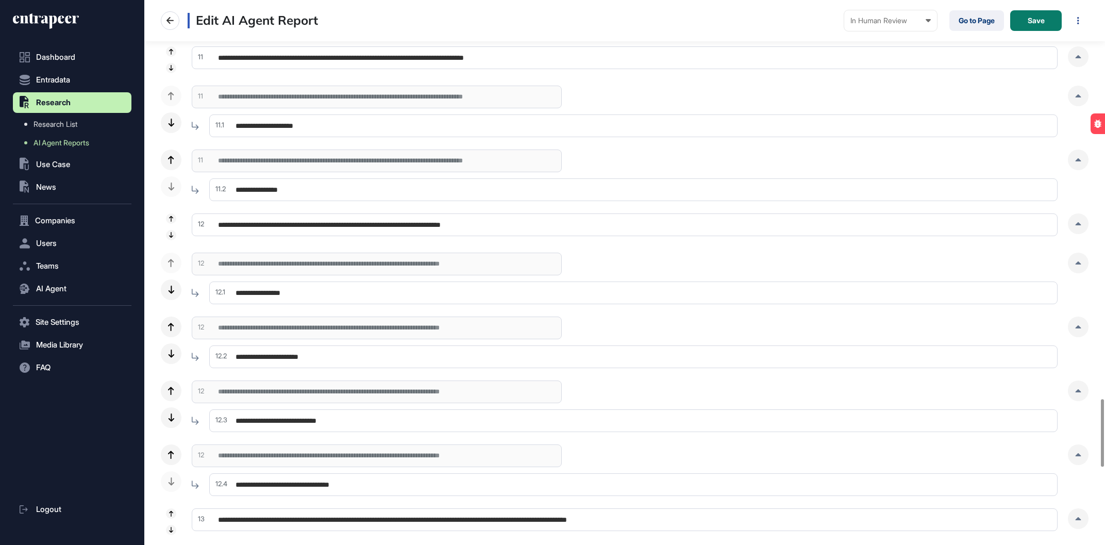
scroll to position [3111, 0]
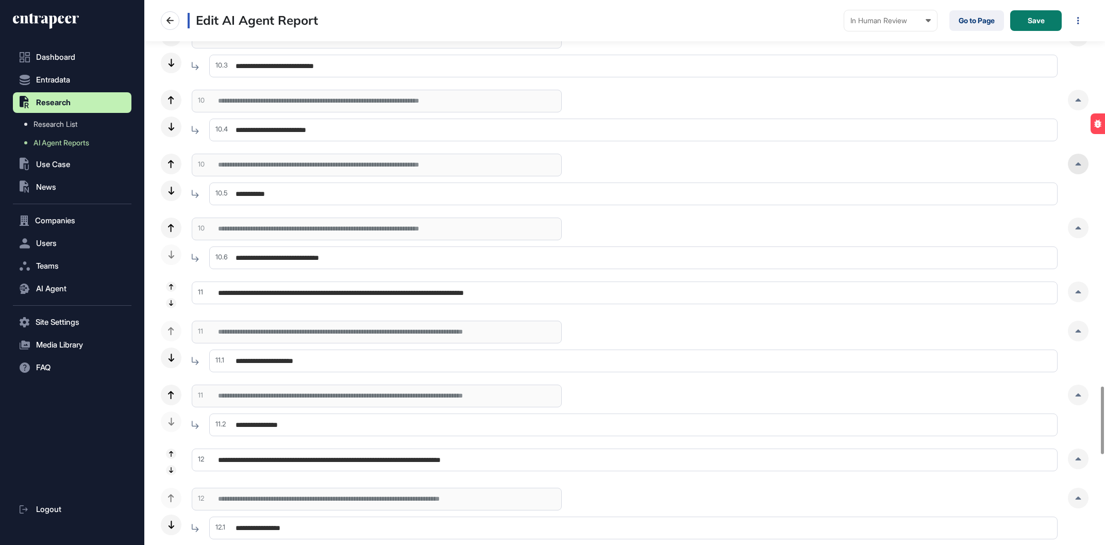
click at [1076, 167] on div at bounding box center [1078, 164] width 21 height 21
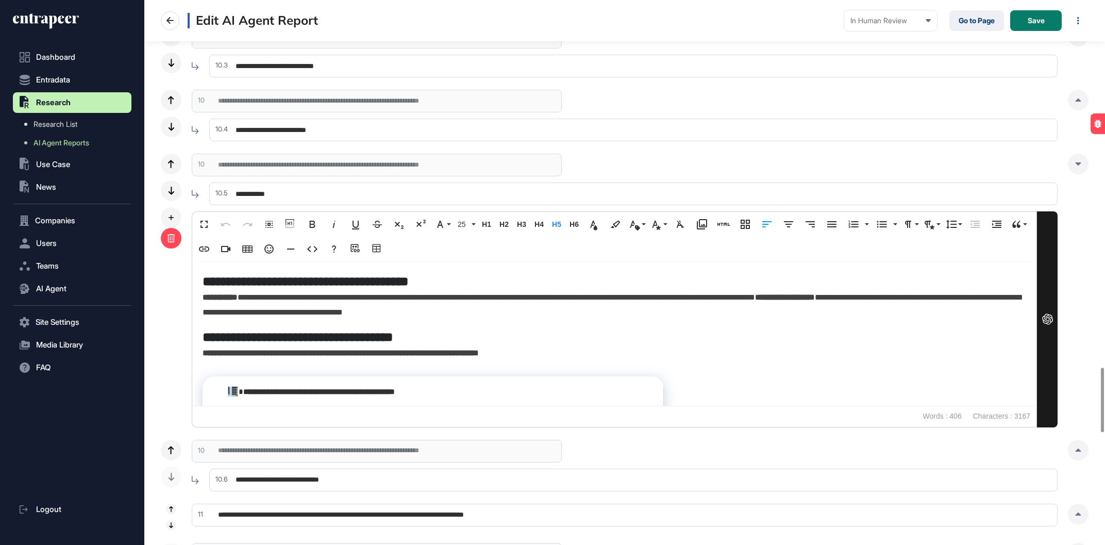
click at [174, 241] on icon at bounding box center [171, 238] width 8 height 8
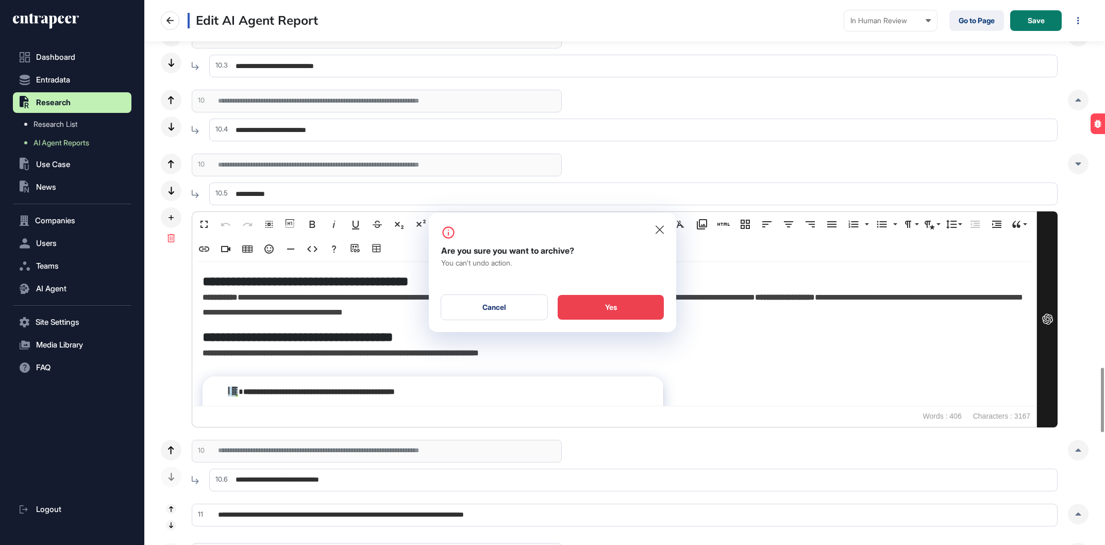
click at [643, 305] on div "Yes" at bounding box center [611, 307] width 106 height 25
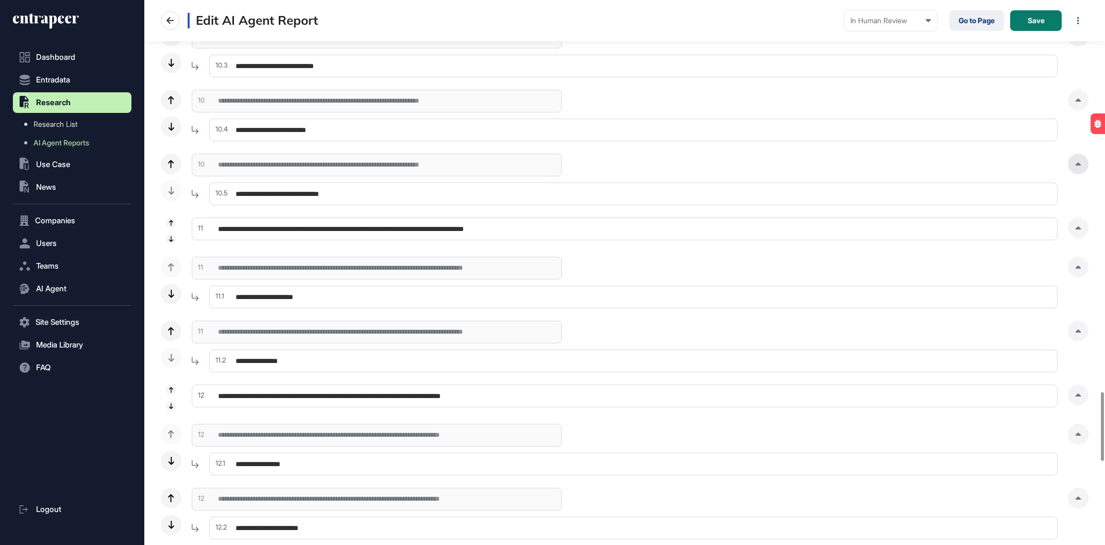
click at [1077, 164] on icon at bounding box center [1079, 163] width 6 height 3
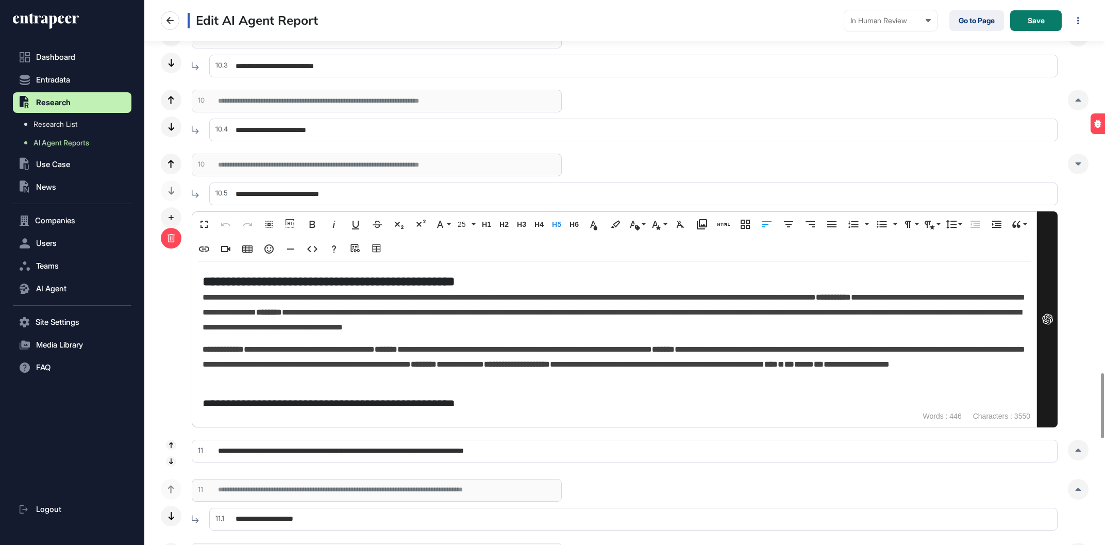
click at [167, 238] on div at bounding box center [171, 238] width 21 height 21
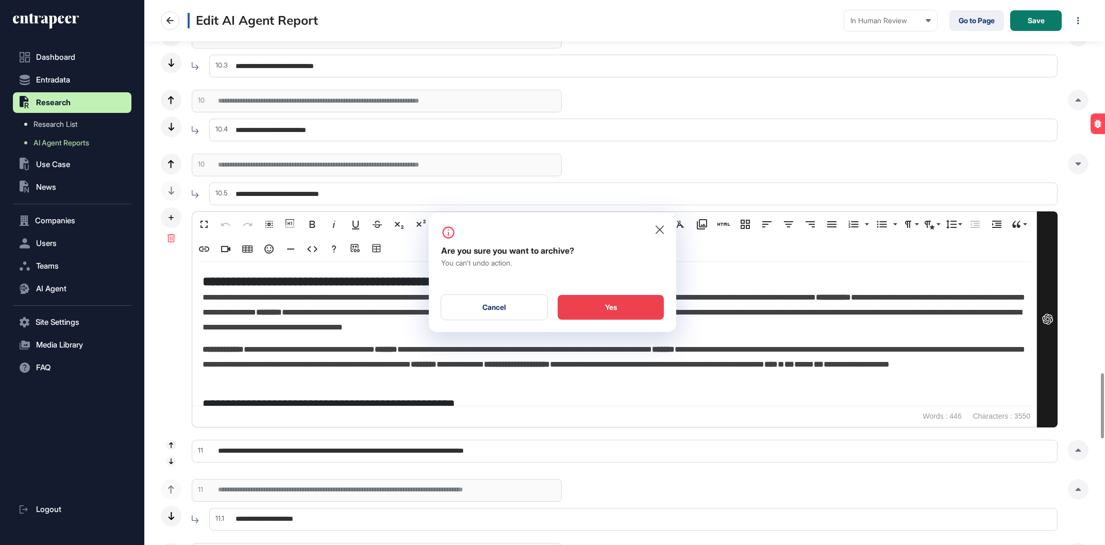
click at [650, 311] on div "Yes" at bounding box center [611, 307] width 106 height 25
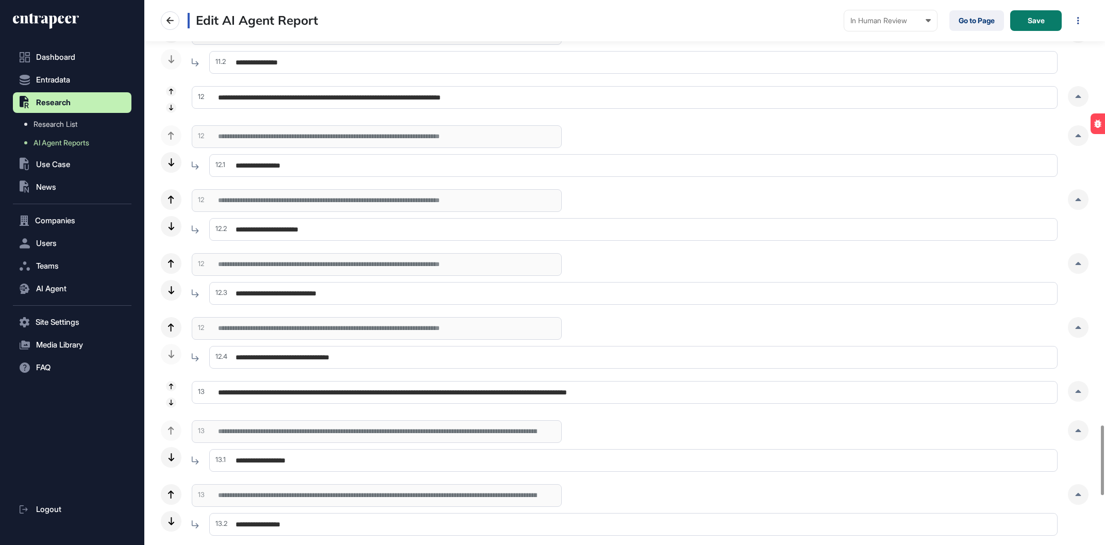
scroll to position [3347, 0]
click at [1085, 258] on div at bounding box center [1078, 263] width 21 height 21
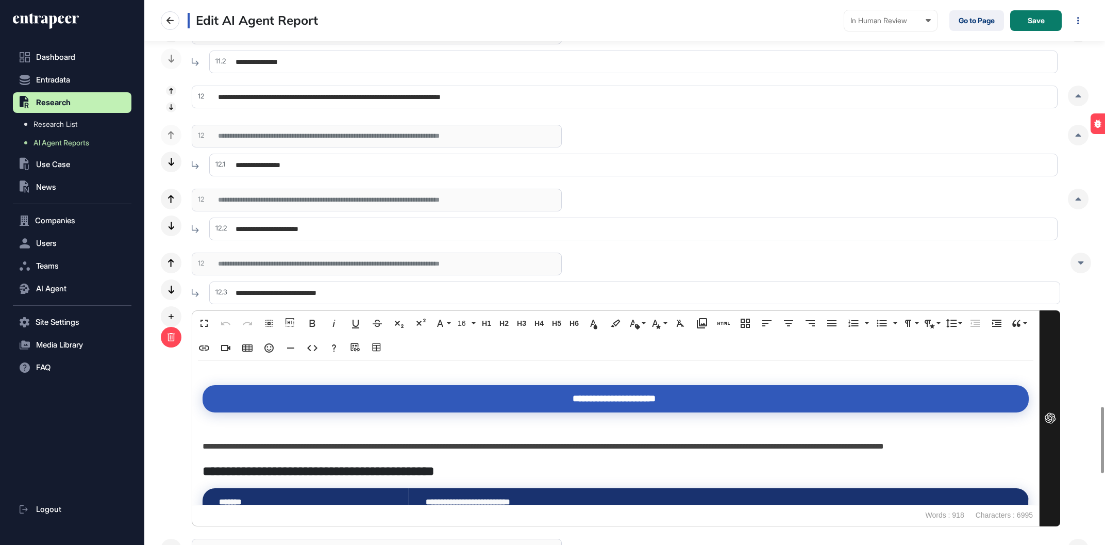
click at [168, 336] on icon at bounding box center [171, 337] width 7 height 8
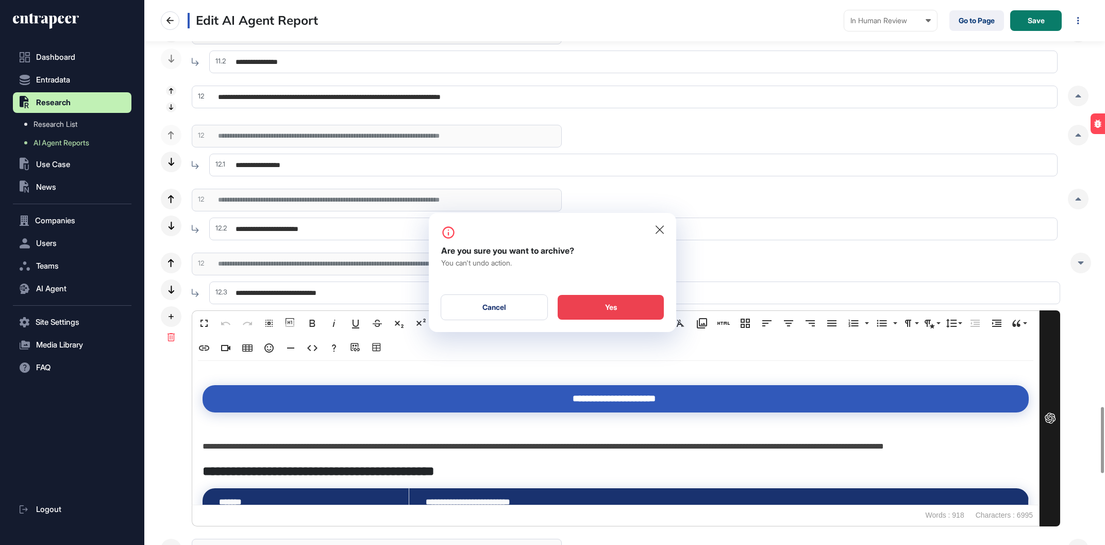
click at [614, 301] on div "Yes" at bounding box center [611, 307] width 106 height 25
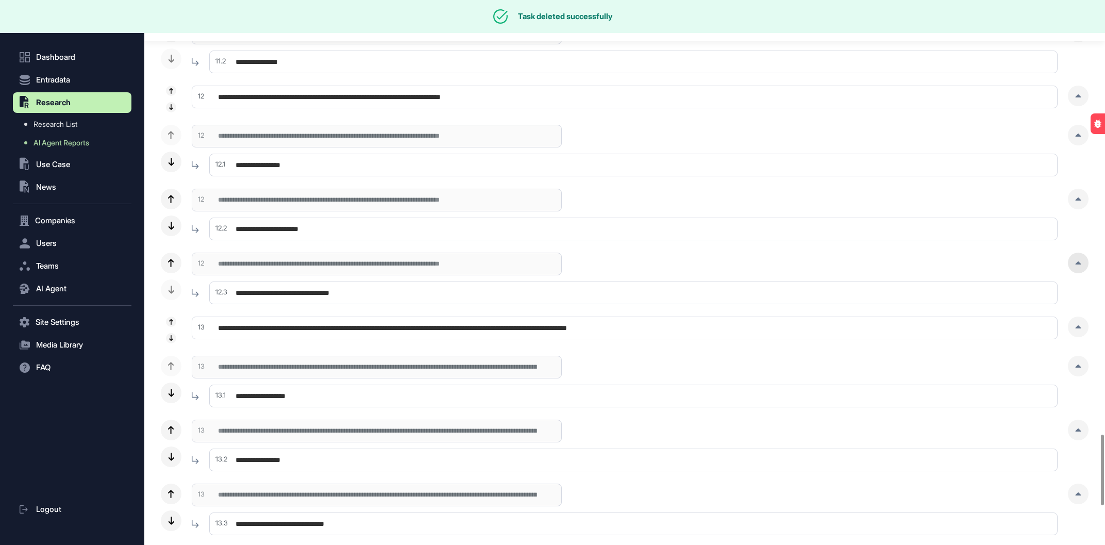
click at [1075, 262] on div at bounding box center [1078, 263] width 21 height 21
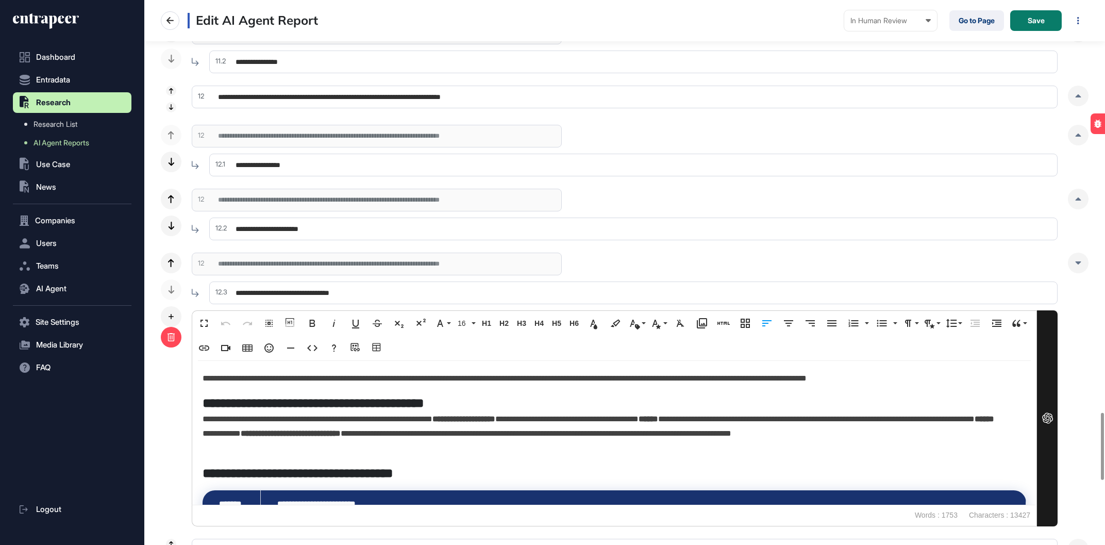
click at [166, 336] on div at bounding box center [171, 337] width 21 height 21
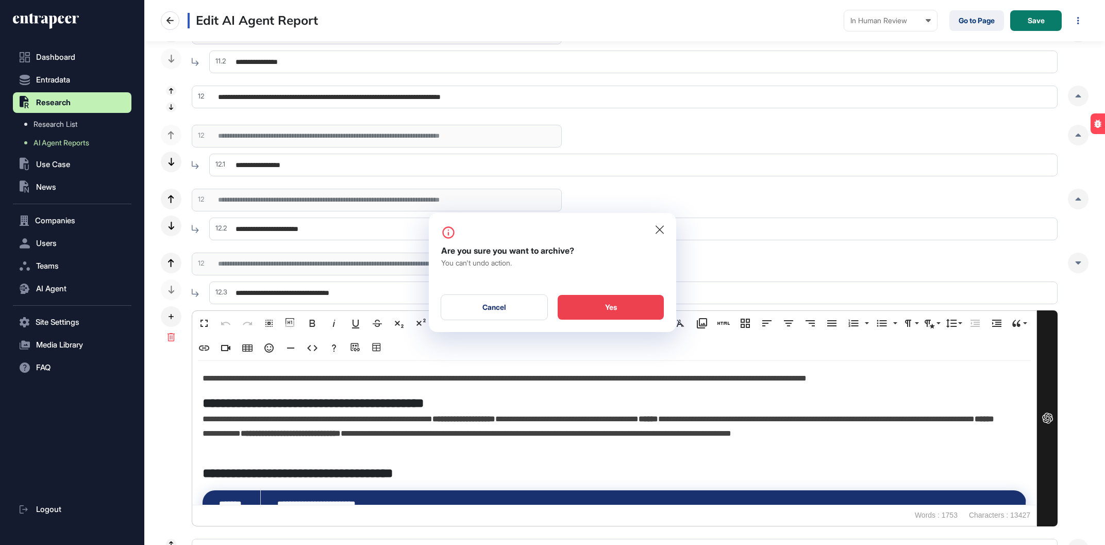
click at [620, 309] on div "Yes" at bounding box center [611, 307] width 106 height 25
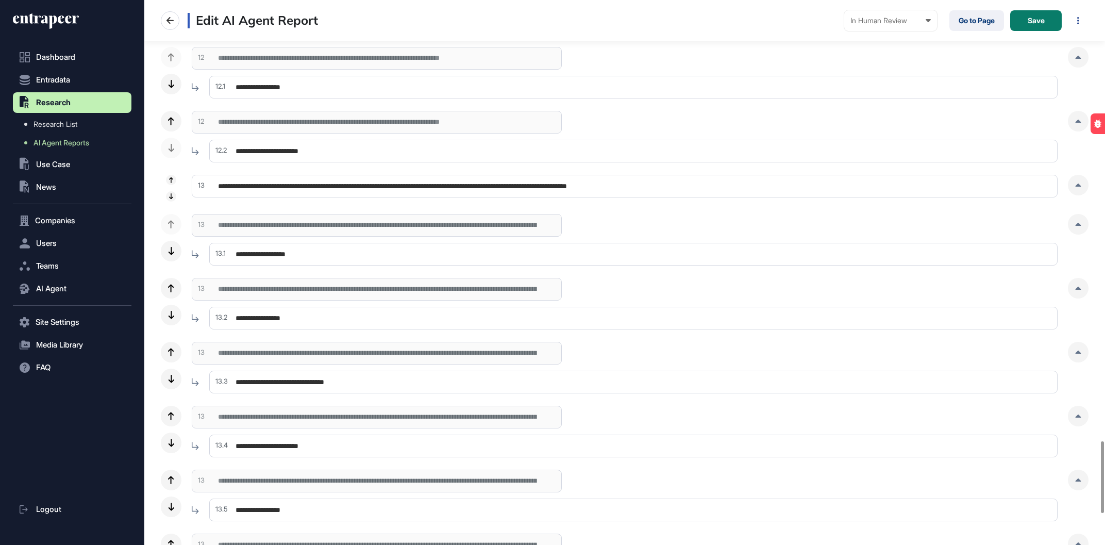
scroll to position [3523, 0]
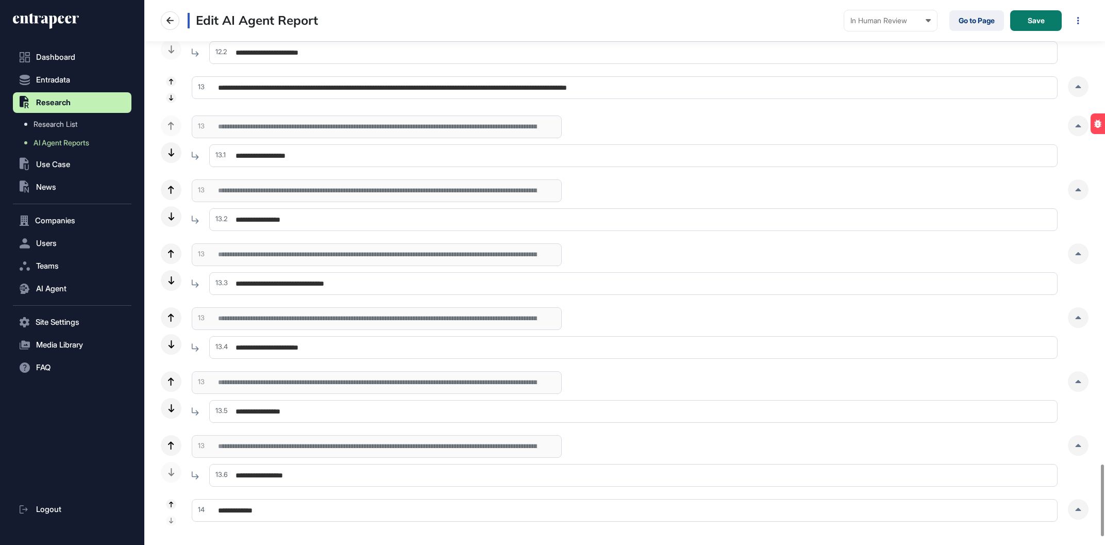
click at [415, 352] on input "**********" at bounding box center [633, 347] width 848 height 23
click at [1081, 322] on div at bounding box center [1078, 317] width 21 height 21
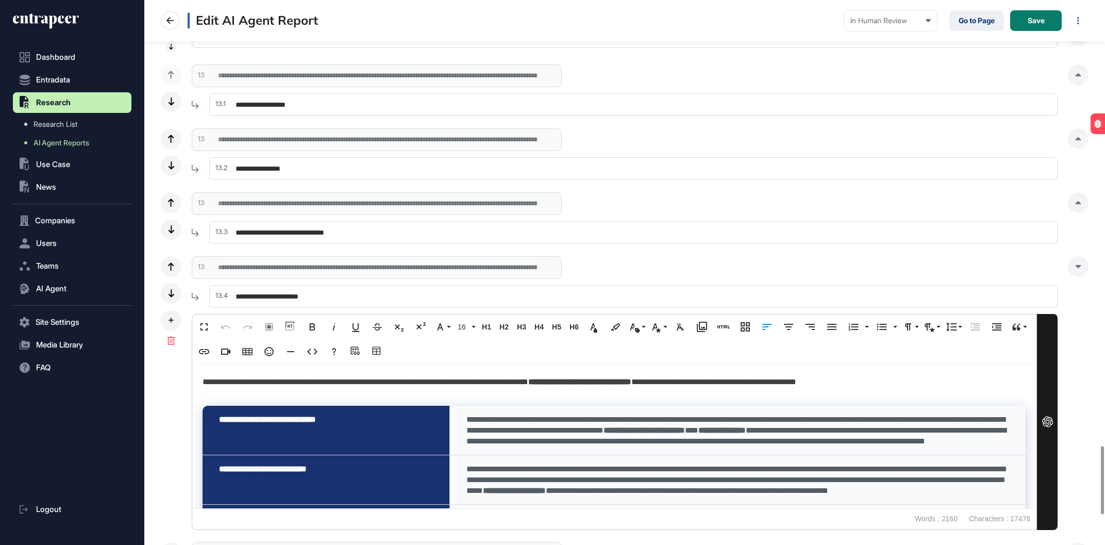
scroll to position [3640, 0]
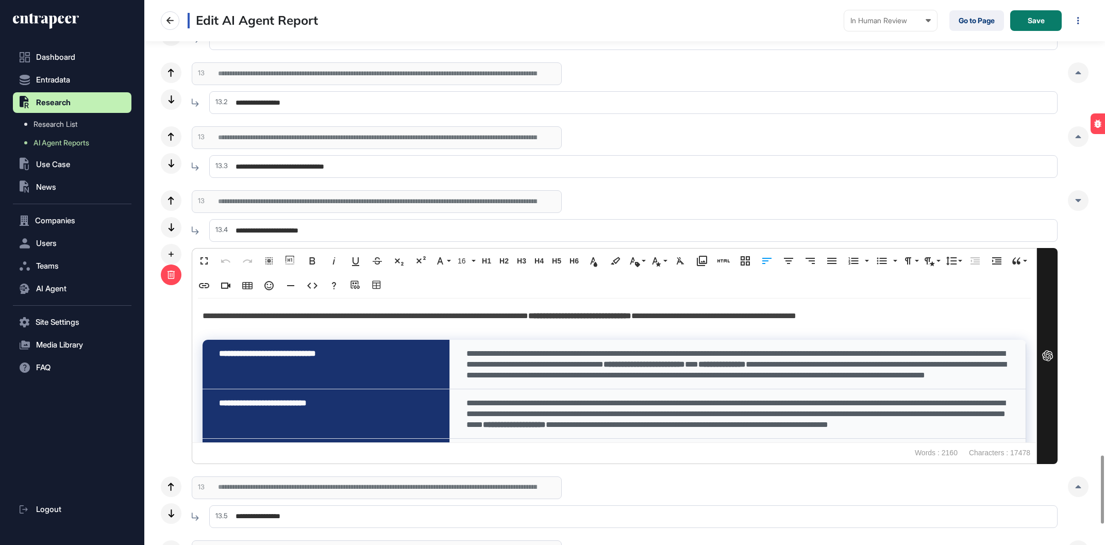
click at [164, 275] on div at bounding box center [171, 274] width 21 height 21
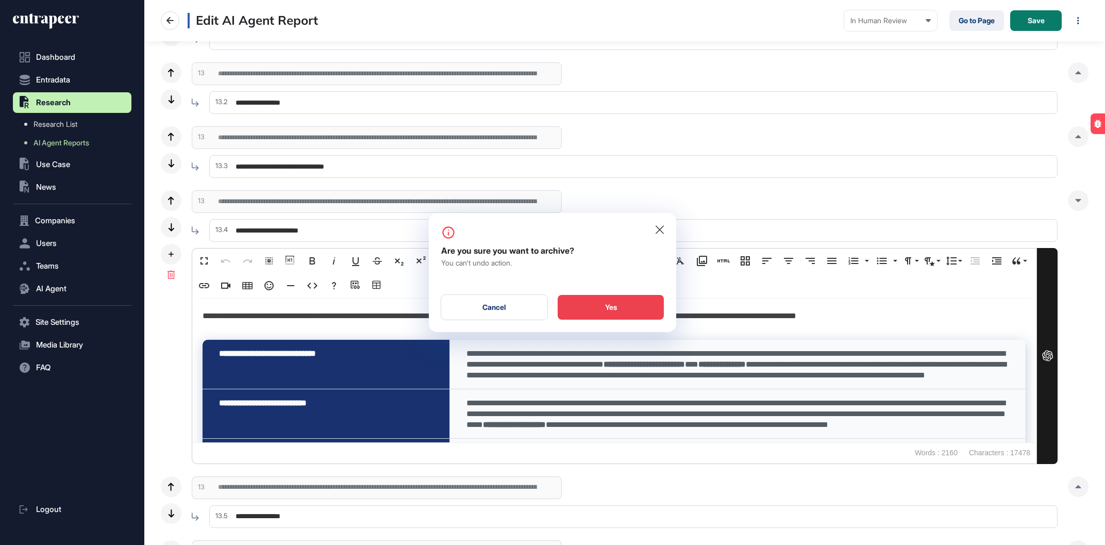
click at [628, 303] on div "Yes" at bounding box center [611, 307] width 106 height 25
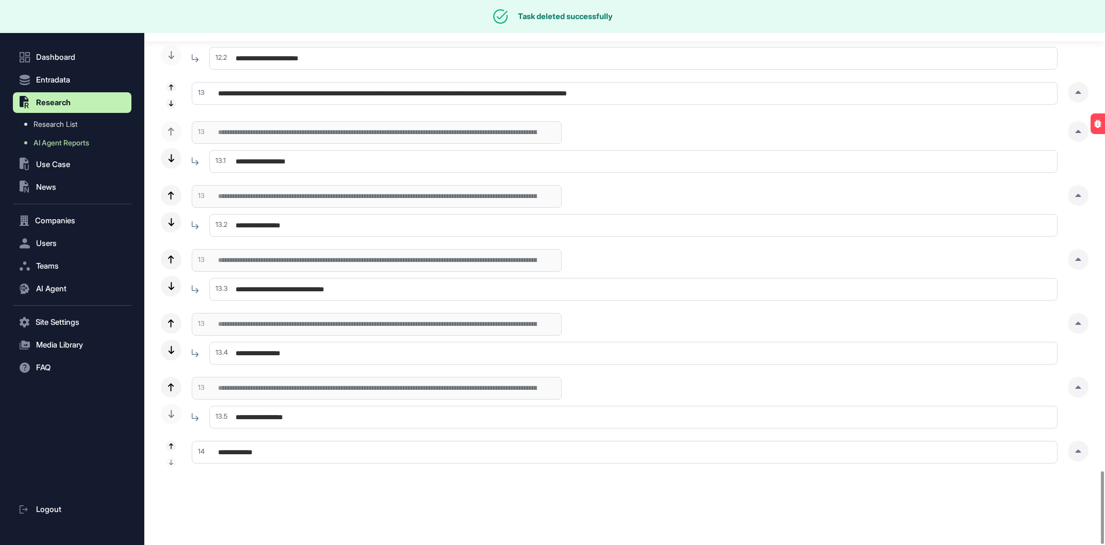
scroll to position [3517, 0]
click at [310, 418] on input "**********" at bounding box center [633, 417] width 848 height 23
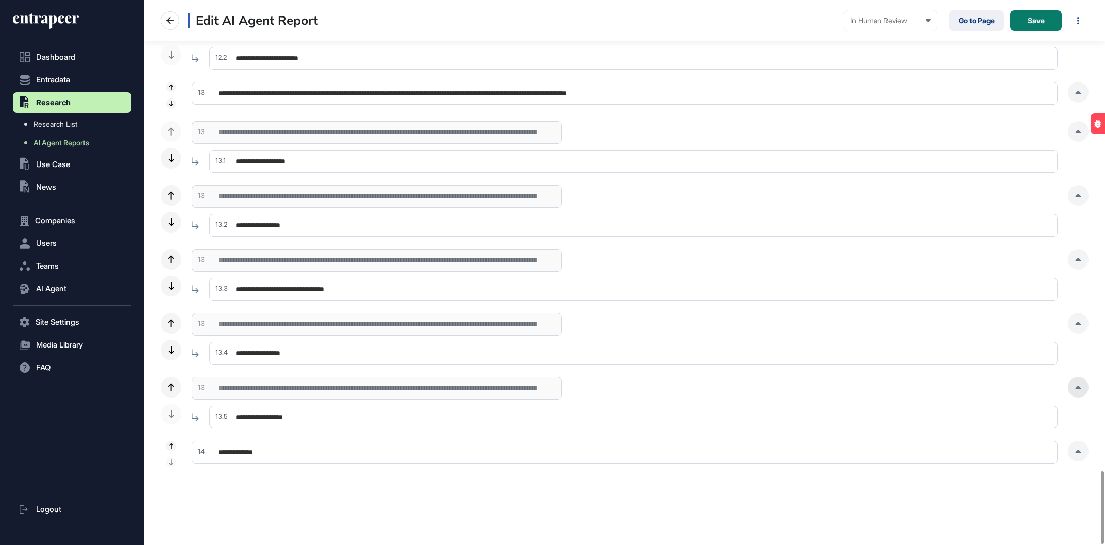
click at [1080, 393] on div at bounding box center [1078, 387] width 21 height 21
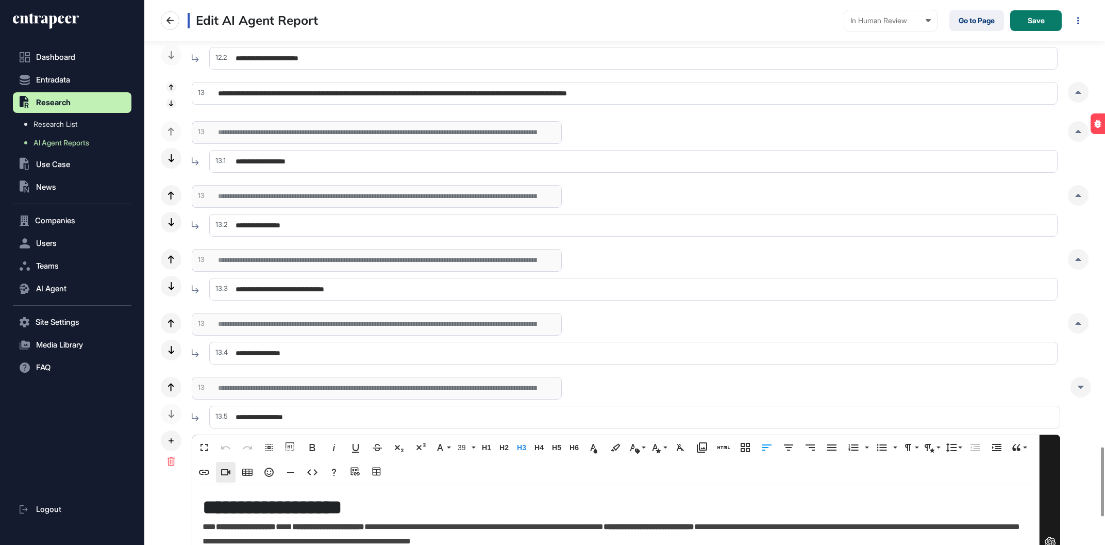
scroll to position [3576, 0]
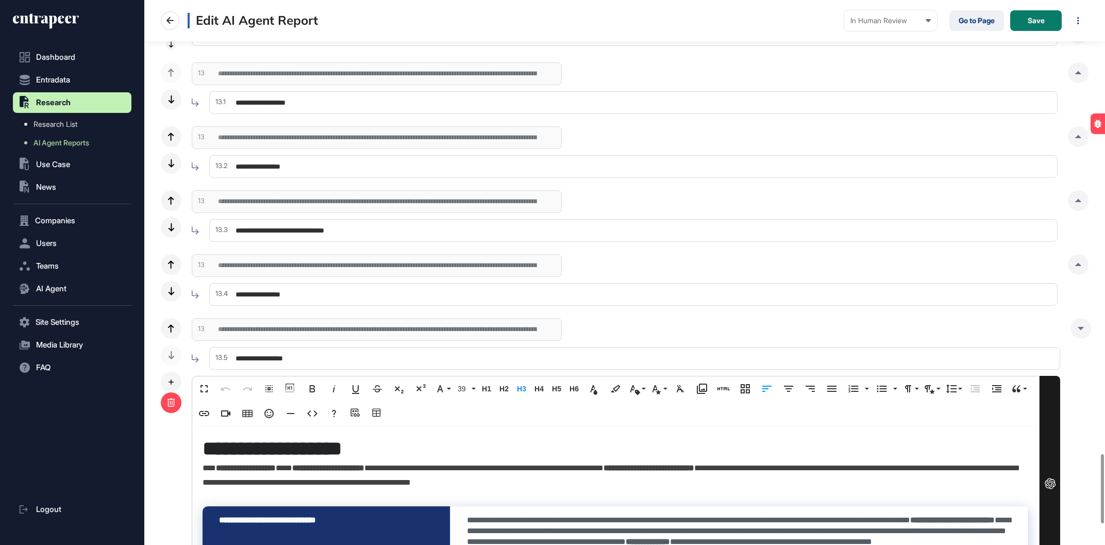
click at [173, 409] on div at bounding box center [171, 402] width 21 height 21
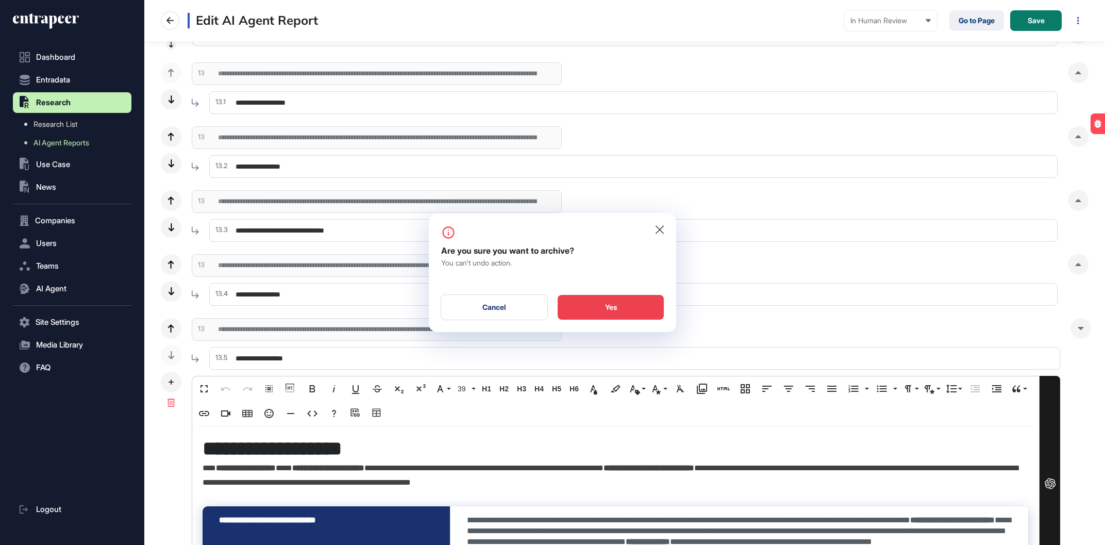
click at [629, 307] on div "Yes" at bounding box center [611, 307] width 106 height 25
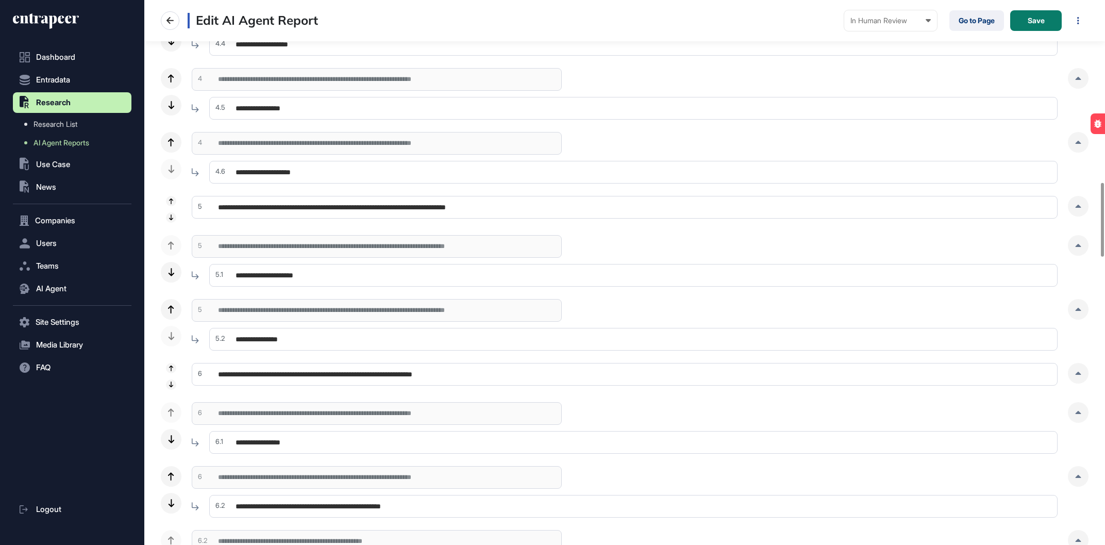
scroll to position [1340, 0]
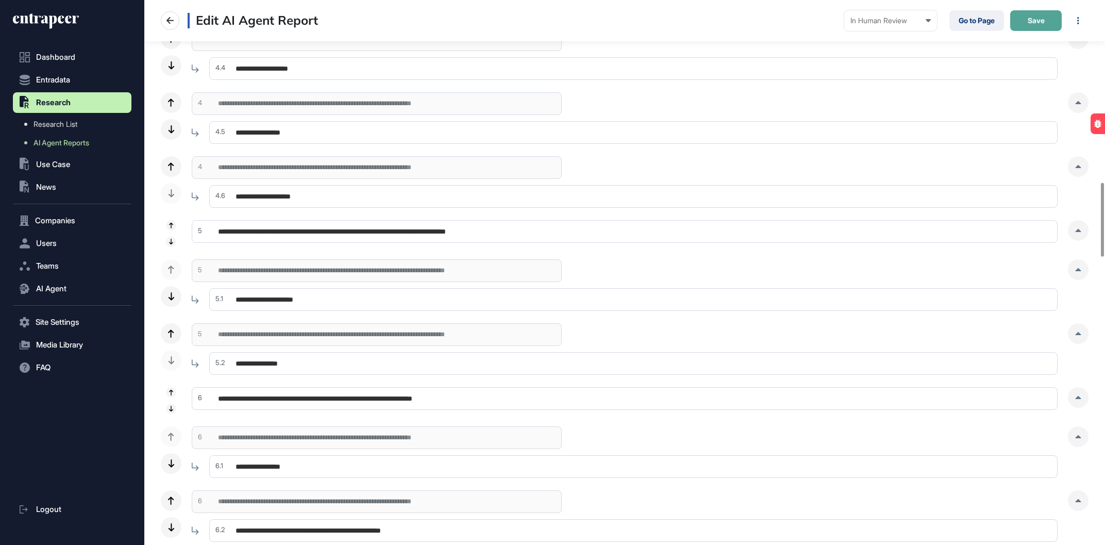
click at [1041, 20] on span "Save" at bounding box center [1036, 20] width 17 height 7
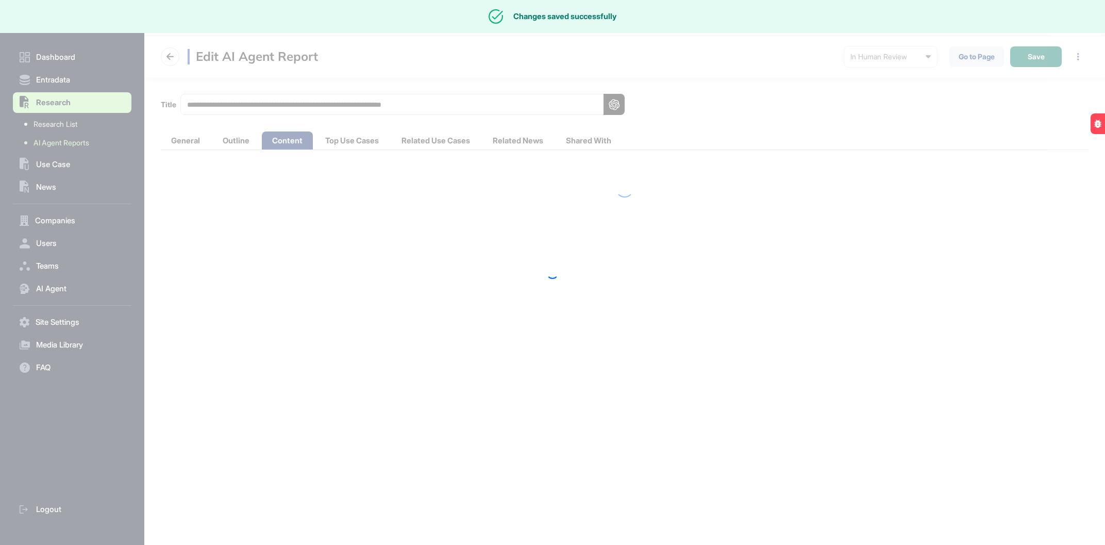
scroll to position [0, 0]
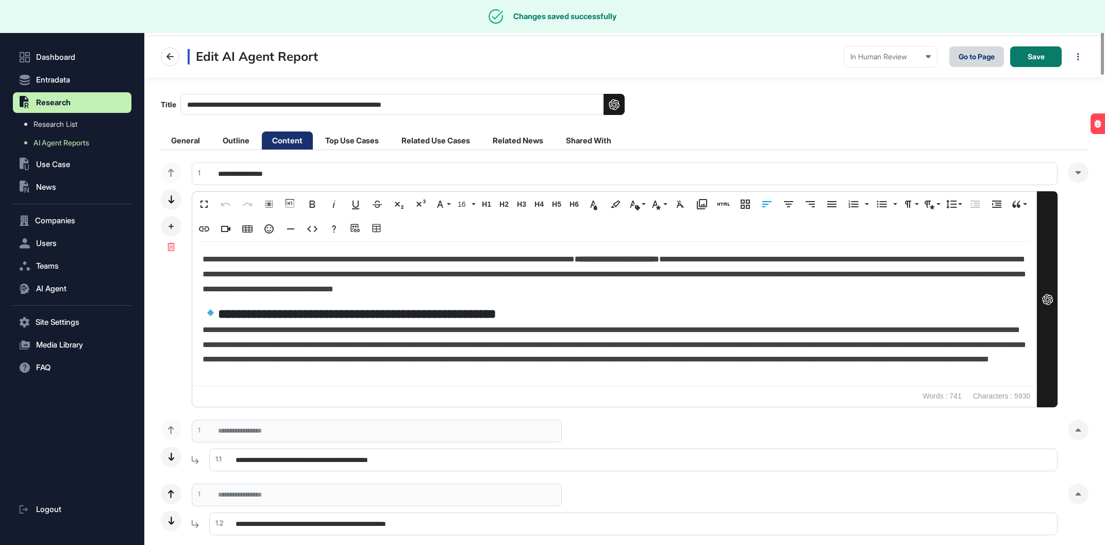
click at [979, 58] on link "Go to Page" at bounding box center [977, 56] width 55 height 21
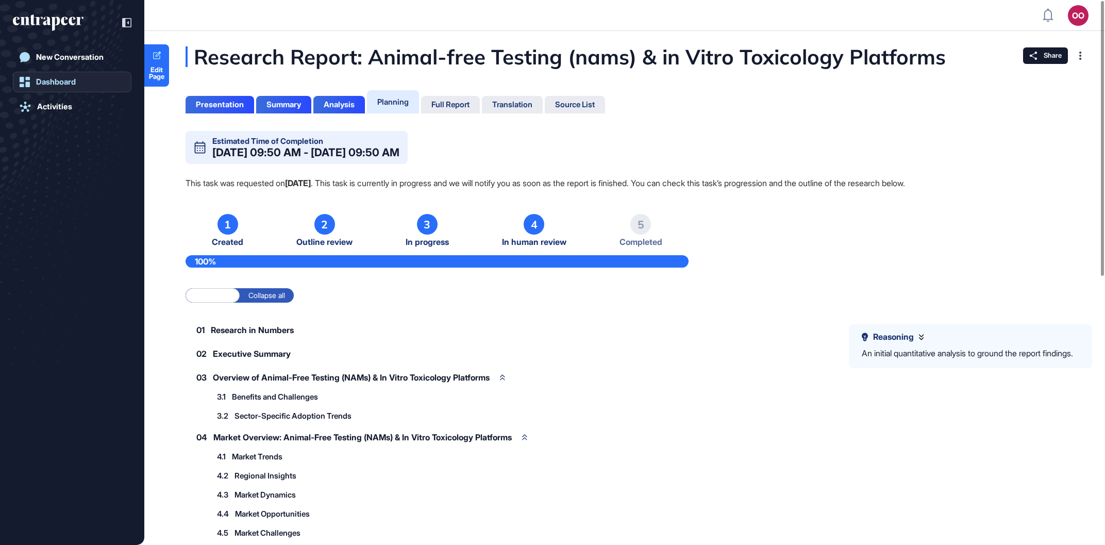
click at [85, 82] on link "Dashboard" at bounding box center [72, 82] width 119 height 21
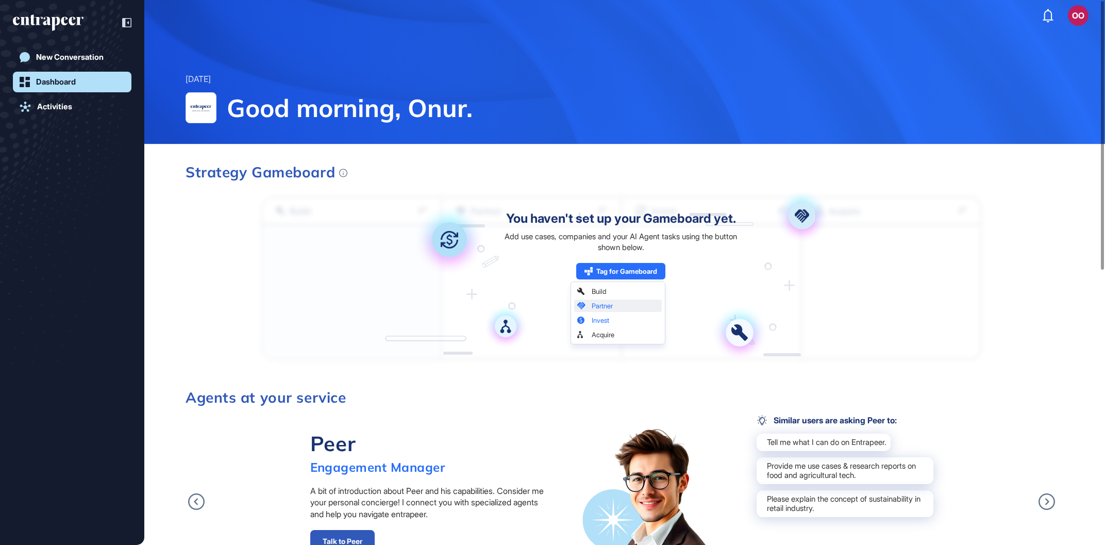
click at [1078, 27] on header "OO Admin Dashboard Dashboard Profile My Content Request More Data" at bounding box center [624, 15] width 961 height 31
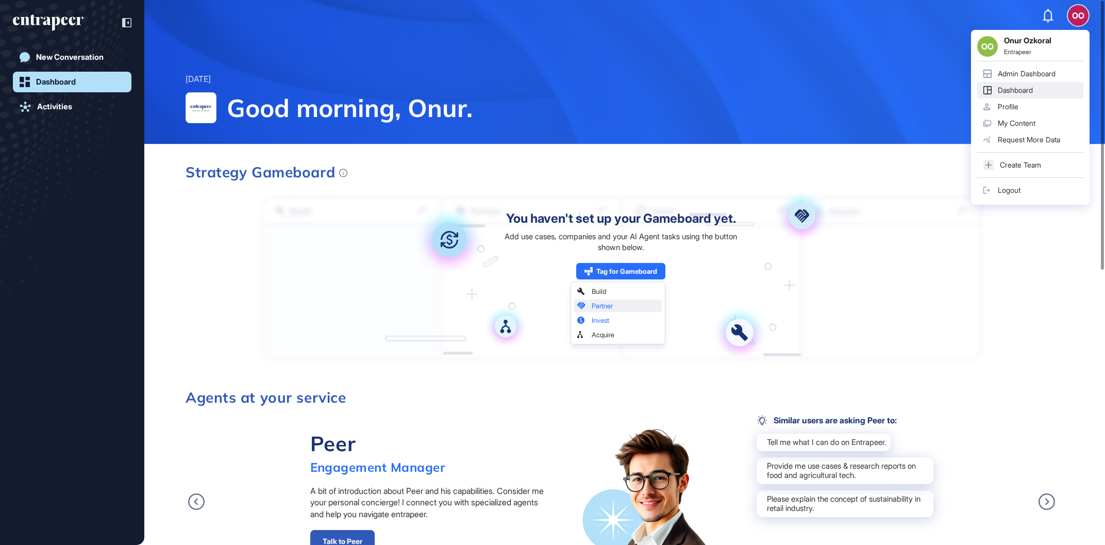
click at [1079, 23] on div "OO" at bounding box center [1078, 15] width 21 height 21
click at [1046, 80] on link "Admin Dashboard" at bounding box center [1030, 73] width 106 height 16
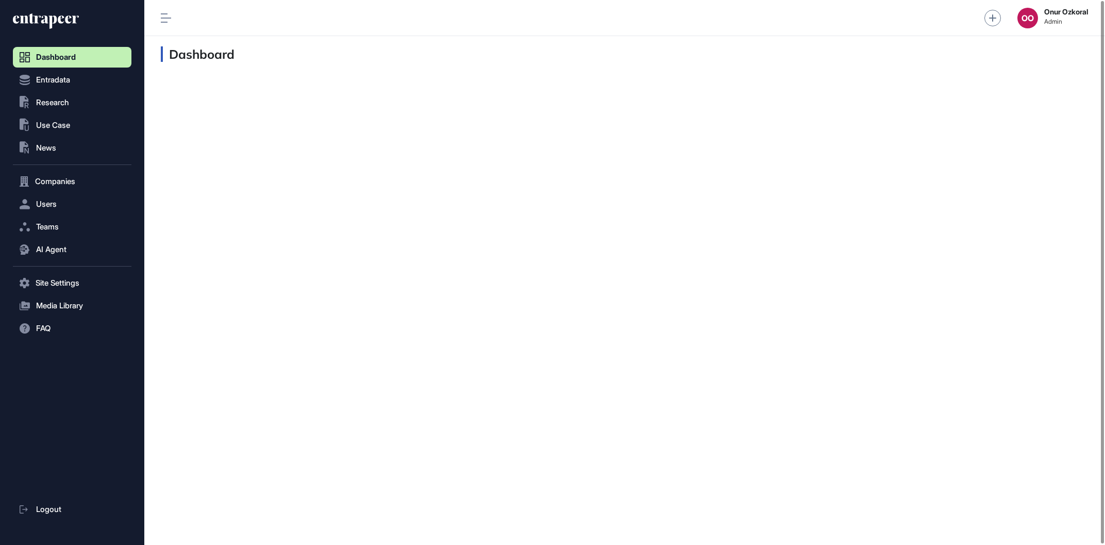
scroll to position [1, 1]
click at [88, 246] on button "AI Agent" at bounding box center [72, 249] width 119 height 21
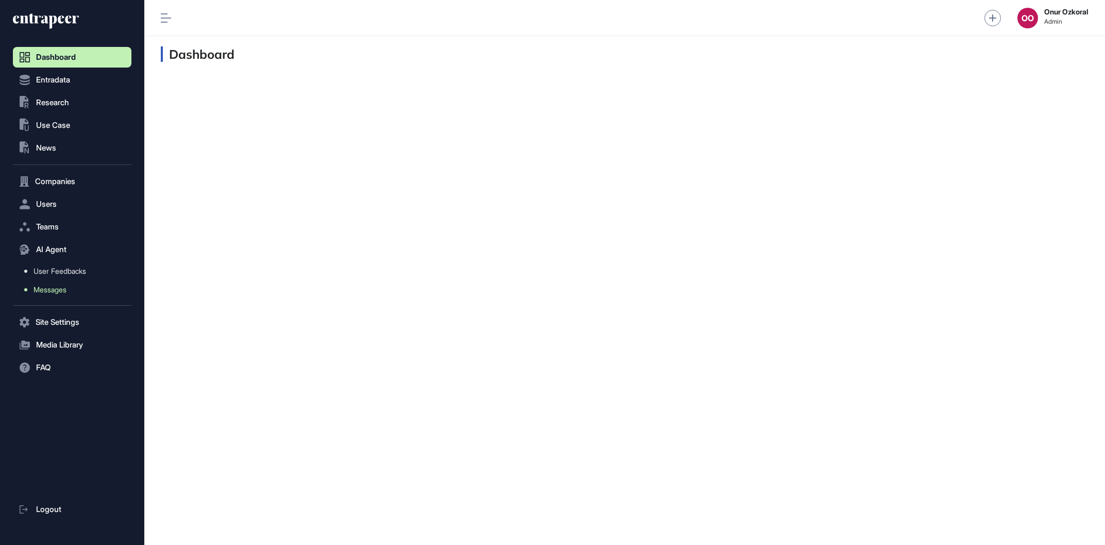
click at [81, 288] on link "Messages" at bounding box center [74, 289] width 113 height 19
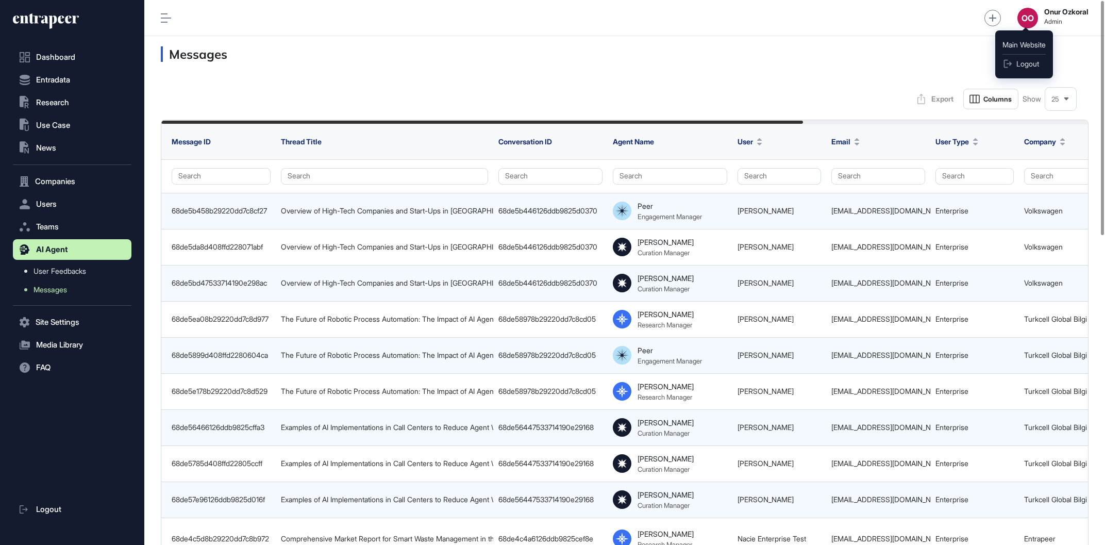
click at [1025, 19] on div "OO" at bounding box center [1028, 18] width 21 height 21
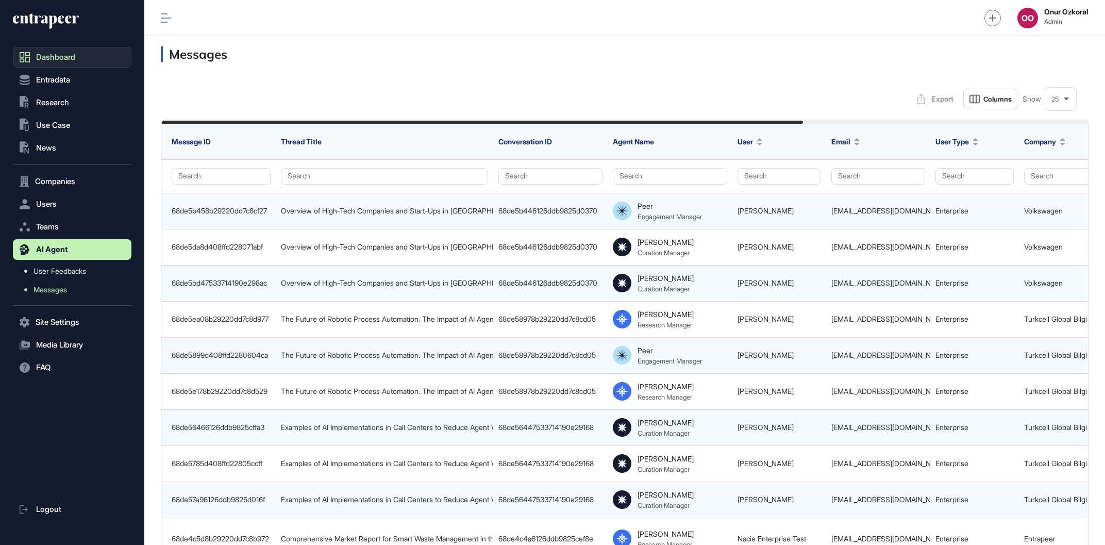
click at [90, 54] on link "Dashboard" at bounding box center [72, 57] width 119 height 21
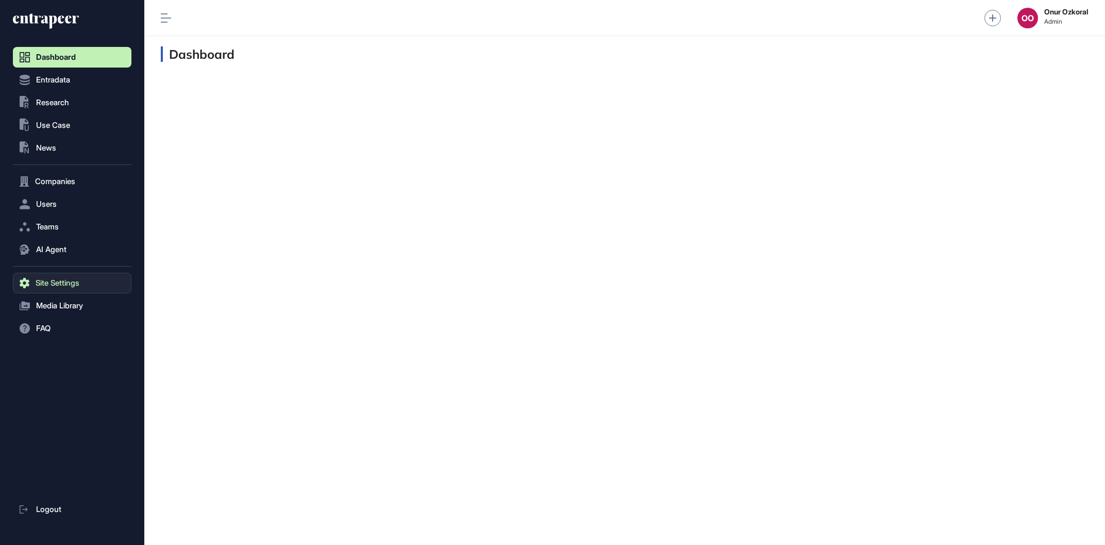
click at [85, 275] on button "Site Settings" at bounding box center [72, 283] width 119 height 21
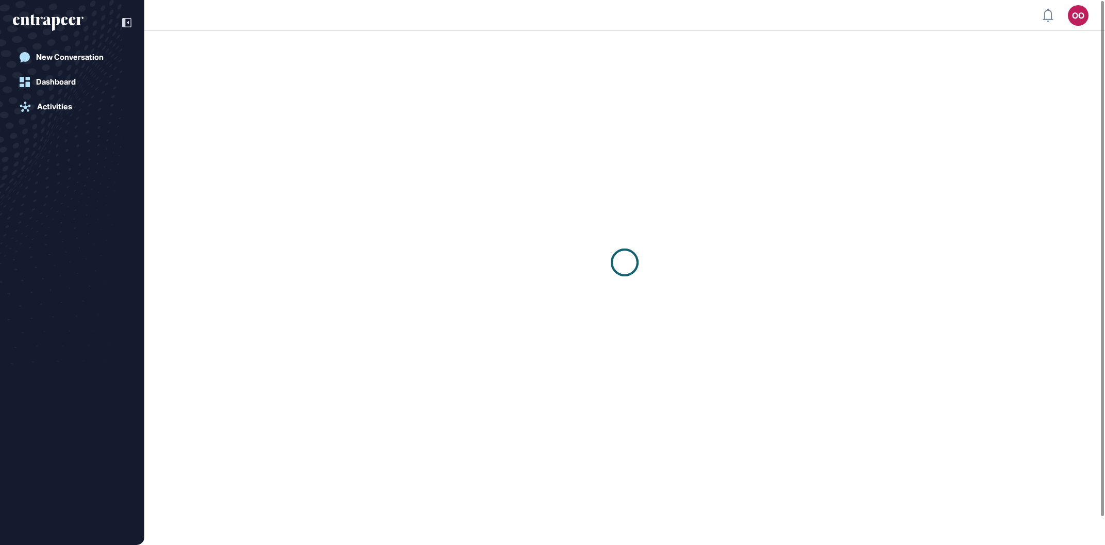
scroll to position [1, 1]
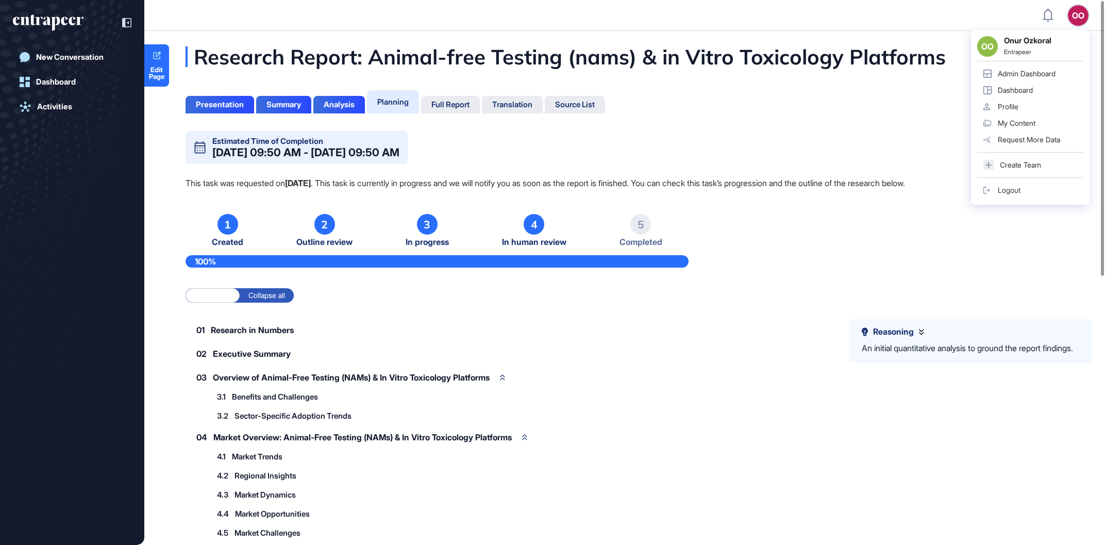
click at [1034, 76] on div "Admin Dashboard" at bounding box center [1027, 74] width 58 height 8
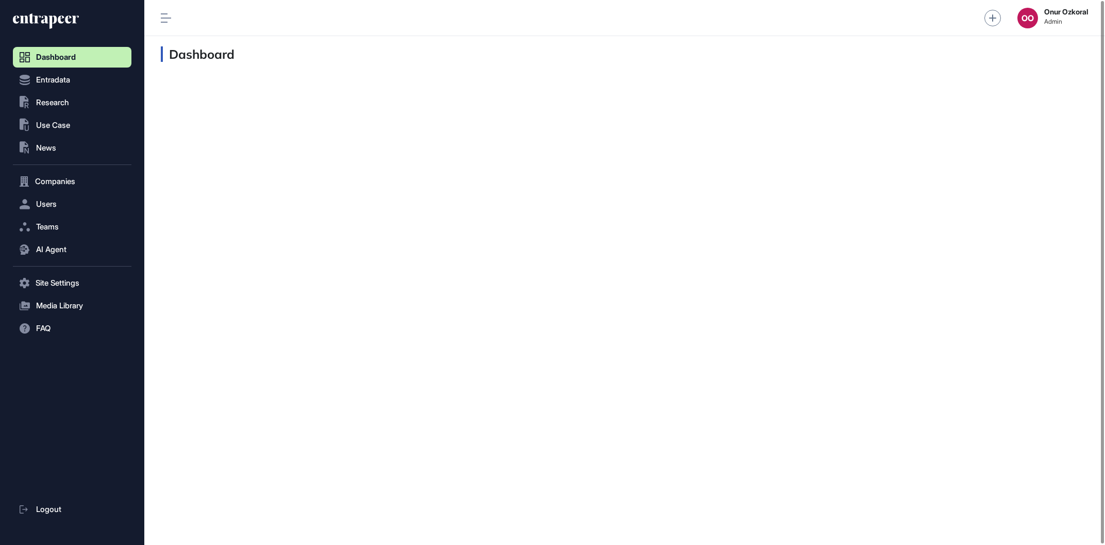
scroll to position [1, 1]
click at [80, 255] on button "AI Agent" at bounding box center [72, 249] width 119 height 21
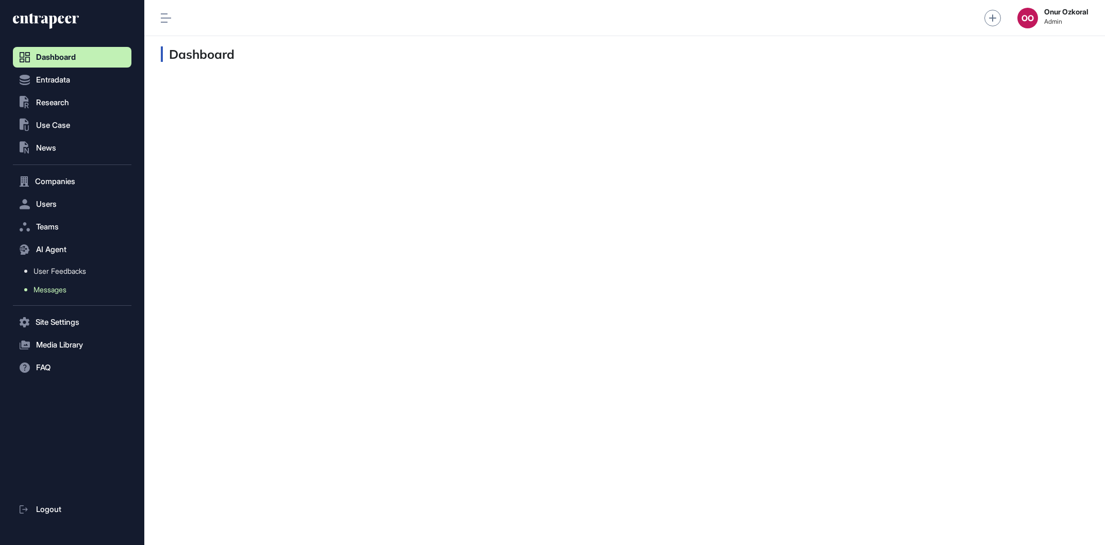
click at [85, 295] on link "Messages" at bounding box center [74, 289] width 113 height 19
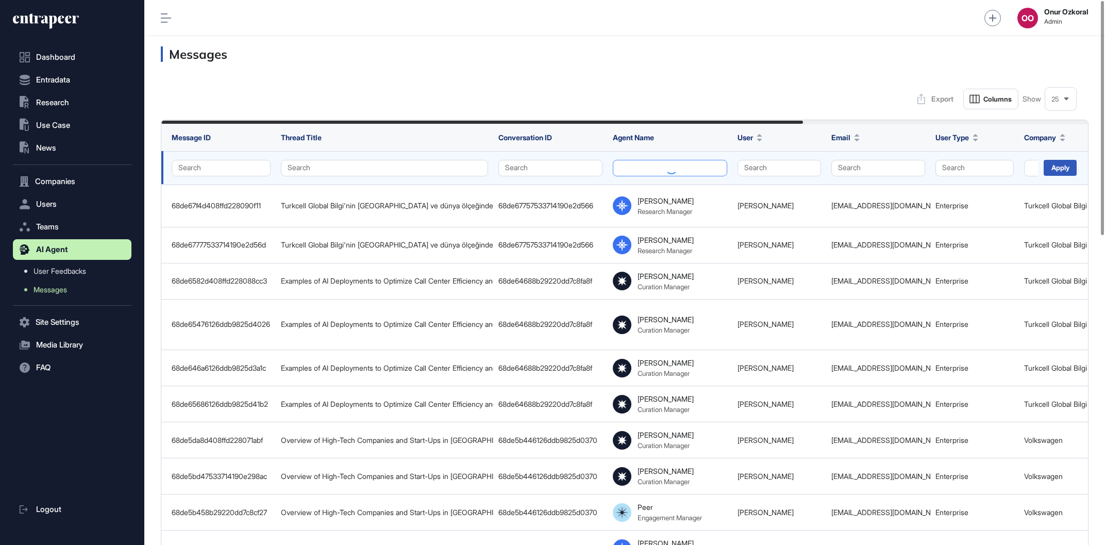
click at [666, 165] on button at bounding box center [670, 168] width 114 height 16
click at [671, 201] on div "Hunter" at bounding box center [667, 202] width 94 height 14
click at [1062, 173] on div "Apply" at bounding box center [1060, 168] width 33 height 16
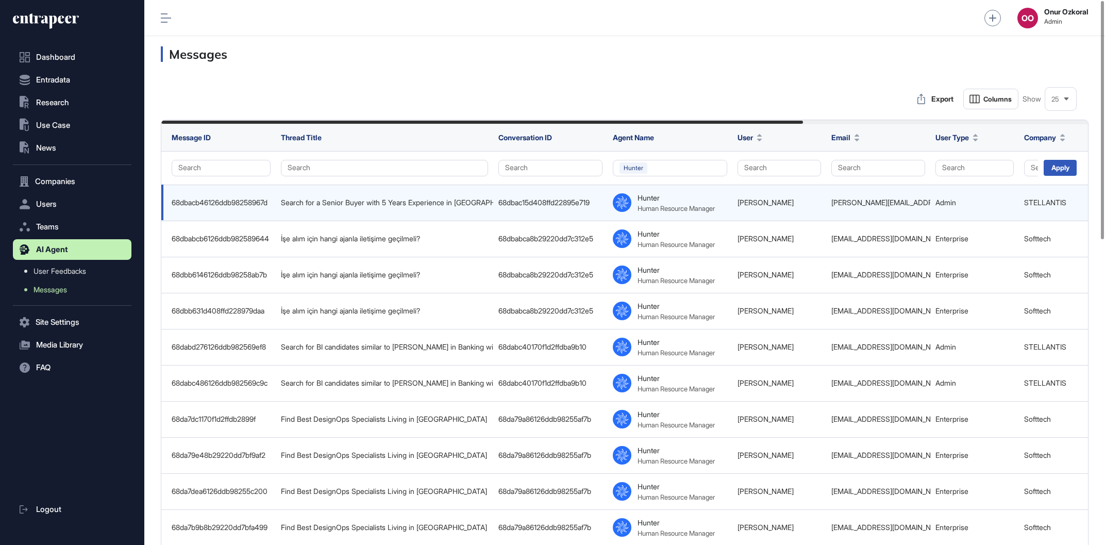
click at [256, 201] on div "68dbacb46126ddb98258967d" at bounding box center [221, 202] width 99 height 8
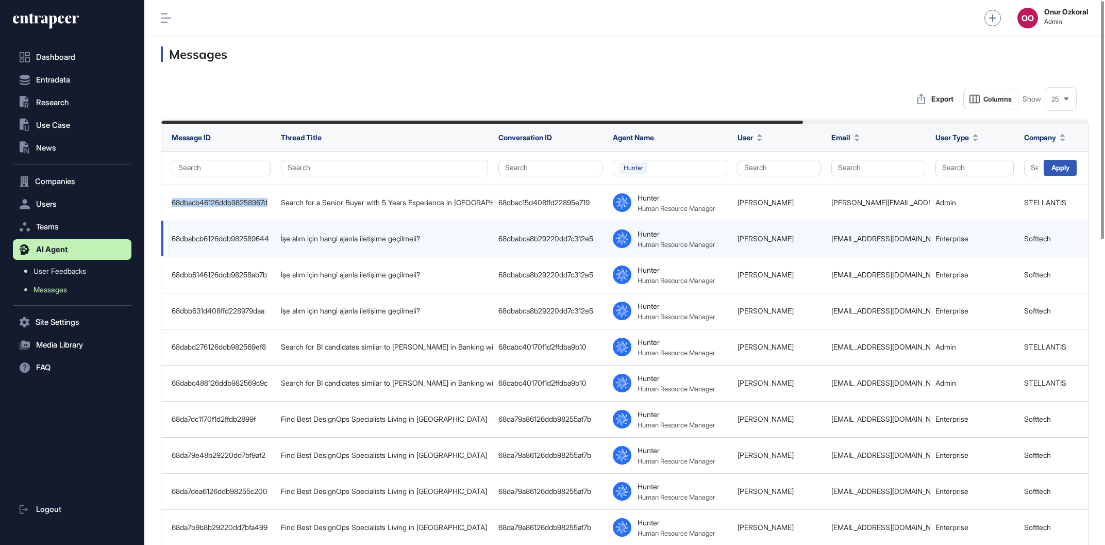
copy div "68dbacb46126ddb98258967d"
